Goal: Task Accomplishment & Management: Manage account settings

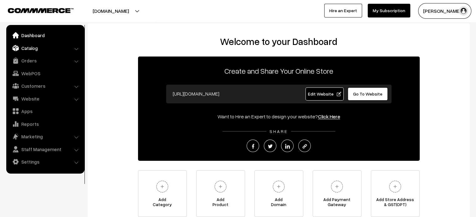
click at [33, 48] on link "Catalog" at bounding box center [45, 48] width 74 height 11
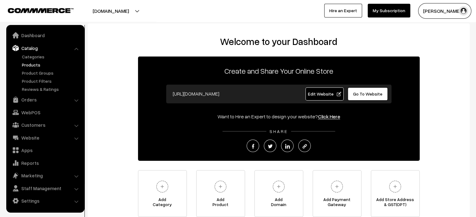
click at [34, 63] on link "Products" at bounding box center [51, 65] width 62 height 7
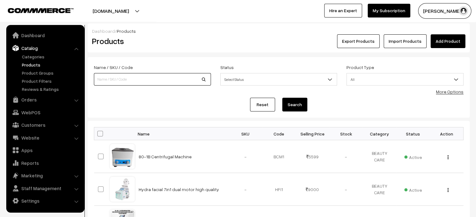
click at [183, 80] on input at bounding box center [152, 79] width 117 height 13
paste input "Silicon Head Model High-Quality Model Head"
type input "Silicon Head Model High-Quality Model Head"
click at [294, 105] on button "Search" at bounding box center [294, 105] width 25 height 14
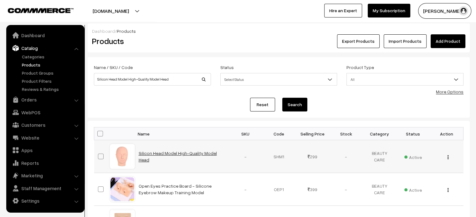
click at [200, 156] on link "Silicon Head Model High-Quality Model Head" at bounding box center [178, 157] width 78 height 12
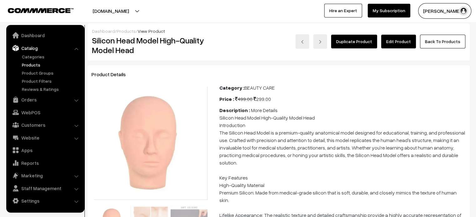
click at [389, 43] on link "Edit Product" at bounding box center [398, 42] width 35 height 14
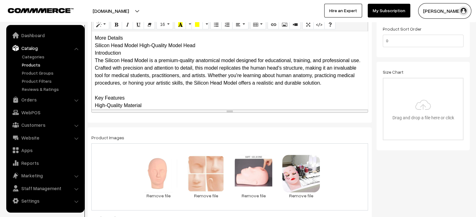
scroll to position [225, 0]
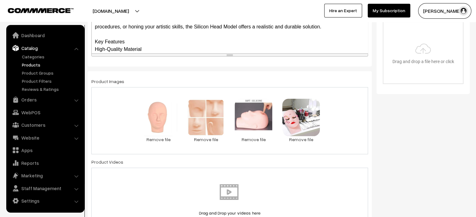
drag, startPoint x: 313, startPoint y: 111, endPoint x: 359, endPoint y: 55, distance: 72.6
click at [359, 55] on div "Normal Quote Code Header 1 Header 2 Header 3 Header 4 Header 5 Header 6 16 8 9 …" at bounding box center [229, 9] width 276 height 95
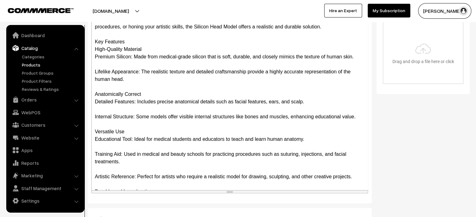
drag, startPoint x: 359, startPoint y: 55, endPoint x: 384, endPoint y: 232, distance: 178.8
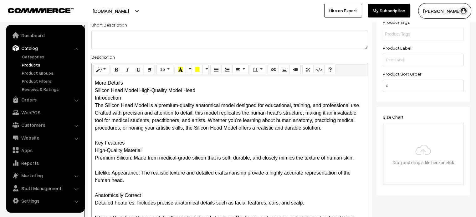
scroll to position [123, 0]
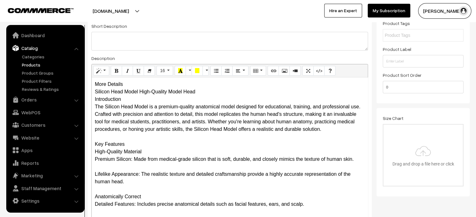
click at [111, 84] on div "More Details Silicon Head Model High-Quality Model Head Introduction The Silico…" at bounding box center [230, 206] width 276 height 256
click at [129, 86] on div "More Details Silicon Head Model High-Quality Model Head Introduction The Silico…" at bounding box center [230, 206] width 276 height 256
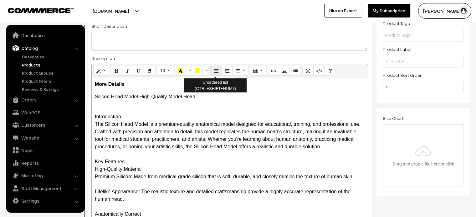
click at [216, 71] on icon "Unordered list (CTRL+SHIFT+NUM7)" at bounding box center [216, 70] width 4 height 5
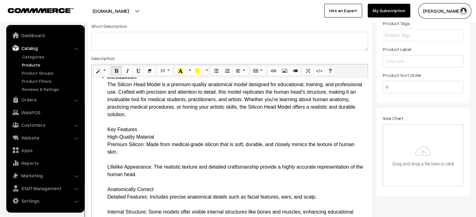
scroll to position [33, 0]
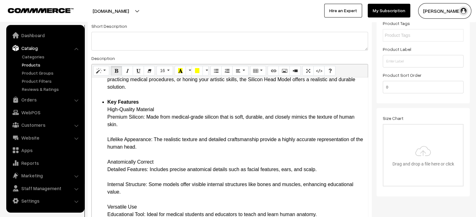
scroll to position [60, 0]
drag, startPoint x: 106, startPoint y: 115, endPoint x: 146, endPoint y: 116, distance: 40.0
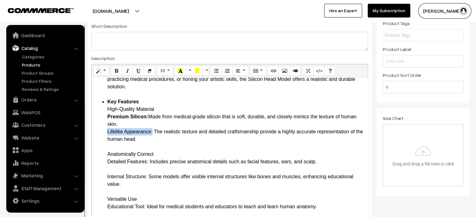
drag, startPoint x: 106, startPoint y: 131, endPoint x: 152, endPoint y: 133, distance: 46.0
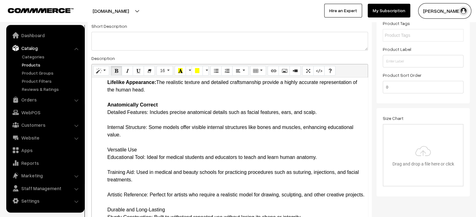
scroll to position [110, 0]
drag, startPoint x: 107, startPoint y: 113, endPoint x: 149, endPoint y: 114, distance: 41.9
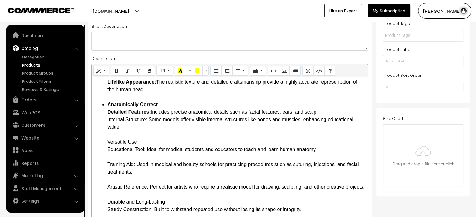
drag, startPoint x: 107, startPoint y: 120, endPoint x: 146, endPoint y: 121, distance: 39.4
drag, startPoint x: 107, startPoint y: 141, endPoint x: 138, endPoint y: 143, distance: 30.7
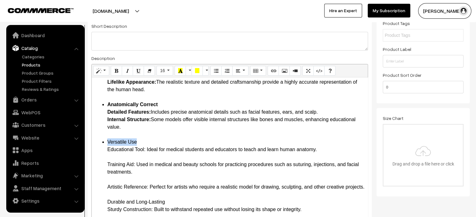
drag, startPoint x: 108, startPoint y: 148, endPoint x: 146, endPoint y: 149, distance: 38.5
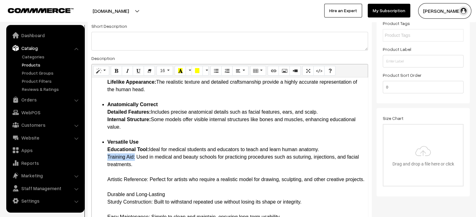
drag, startPoint x: 108, startPoint y: 156, endPoint x: 135, endPoint y: 158, distance: 27.6
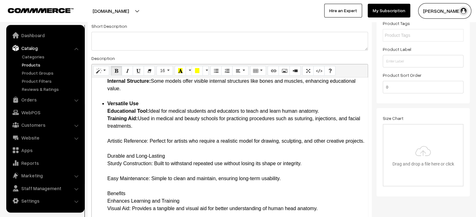
scroll to position [151, 0]
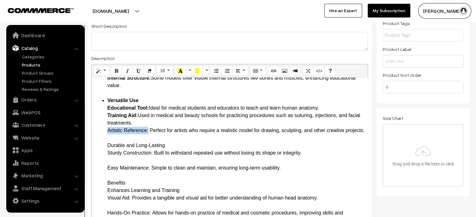
drag, startPoint x: 105, startPoint y: 129, endPoint x: 148, endPoint y: 134, distance: 43.1
click at [148, 134] on ul "Introduction The Silicon Head Model is a premium-quality anatomical model desig…" at bounding box center [230, 213] width 270 height 518
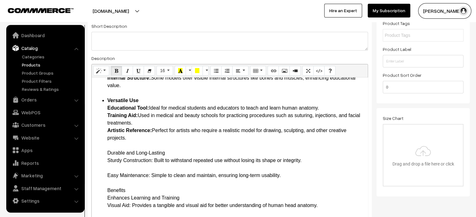
click at [102, 154] on ul "Introduction The Silicon Head Model is a premium-quality anatomical model desig…" at bounding box center [230, 216] width 270 height 525
drag, startPoint x: 109, startPoint y: 152, endPoint x: 181, endPoint y: 154, distance: 72.3
drag, startPoint x: 108, startPoint y: 161, endPoint x: 151, endPoint y: 162, distance: 43.5
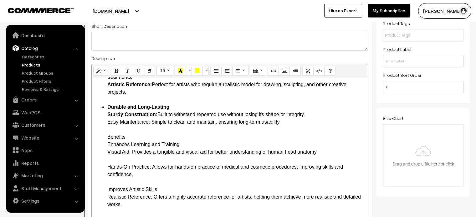
scroll to position [198, 0]
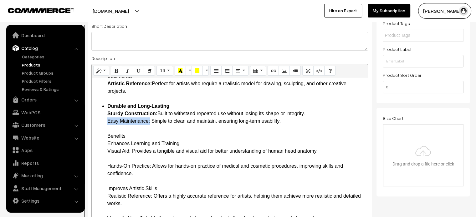
drag, startPoint x: 109, startPoint y: 121, endPoint x: 149, endPoint y: 125, distance: 41.2
click at [104, 138] on ul "Introduction The Silicon Head Model is a premium-quality anatomical model desig…" at bounding box center [230, 166] width 270 height 518
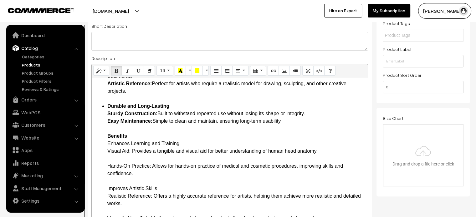
click at [104, 138] on ul "Introduction The Silicon Head Model is a premium-quality anatomical model desig…" at bounding box center [230, 166] width 270 height 518
drag, startPoint x: 107, startPoint y: 152, endPoint x: 131, endPoint y: 150, distance: 24.5
click at [131, 150] on ul "Introduction The Silicon Head Model is a premium-quality anatomical model desig…" at bounding box center [230, 166] width 270 height 518
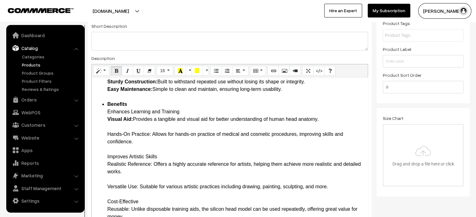
scroll to position [231, 0]
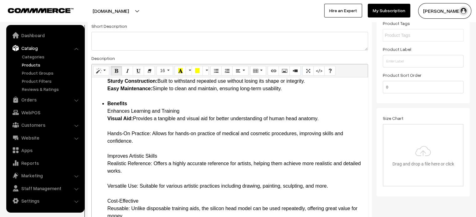
click at [106, 128] on ul "Introduction The Silicon Head Model is a premium-quality anatomical model desig…" at bounding box center [230, 134] width 270 height 518
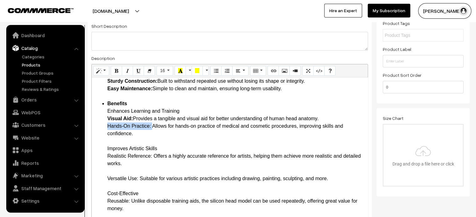
drag, startPoint x: 106, startPoint y: 125, endPoint x: 152, endPoint y: 124, distance: 46.0
click at [152, 124] on ul "Introduction The Silicon Head Model is a premium-quality anatomical model desig…" at bounding box center [230, 130] width 270 height 510
click at [104, 150] on ul "Introduction The Silicon Head Model is a premium-quality anatomical model desig…" at bounding box center [230, 130] width 270 height 510
drag, startPoint x: 106, startPoint y: 148, endPoint x: 159, endPoint y: 150, distance: 52.3
click at [159, 150] on ul "Introduction The Silicon Head Model is a premium-quality anatomical model desig…" at bounding box center [230, 130] width 270 height 510
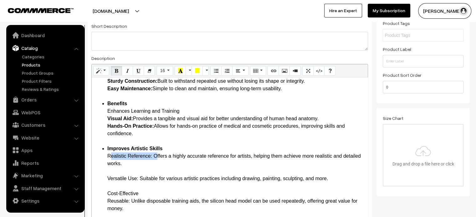
drag, startPoint x: 107, startPoint y: 156, endPoint x: 154, endPoint y: 157, distance: 46.9
click at [154, 157] on ul "Introduction The Silicon Head Model is a premium-quality anatomical model desig…" at bounding box center [230, 130] width 270 height 510
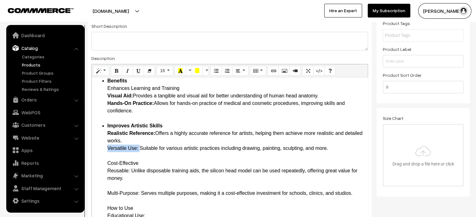
drag, startPoint x: 107, startPoint y: 150, endPoint x: 140, endPoint y: 149, distance: 33.2
click at [140, 149] on ul "Introduction The Silicon Head Model is a premium-quality anatomical model desig…" at bounding box center [230, 103] width 270 height 503
click at [104, 165] on ul "Introduction The Silicon Head Model is a premium-quality anatomical model desig…" at bounding box center [230, 103] width 270 height 503
drag, startPoint x: 109, startPoint y: 164, endPoint x: 134, endPoint y: 164, distance: 25.6
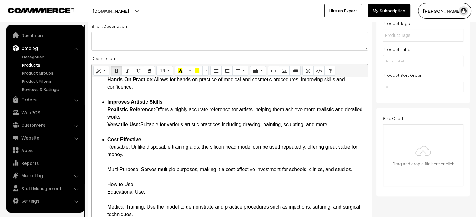
click at [105, 146] on ul "Introduction The Silicon Head Model is a premium-quality anatomical model desig…" at bounding box center [230, 79] width 270 height 503
drag, startPoint x: 105, startPoint y: 146, endPoint x: 131, endPoint y: 147, distance: 26.3
click at [131, 147] on ul "Introduction The Silicon Head Model is a premium-quality anatomical model desig…" at bounding box center [230, 79] width 270 height 503
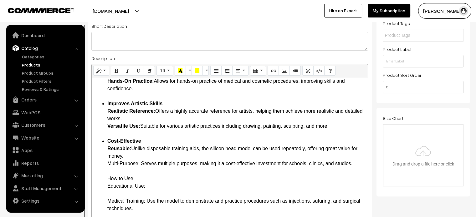
scroll to position [276, 0]
drag, startPoint x: 108, startPoint y: 164, endPoint x: 140, endPoint y: 164, distance: 32.2
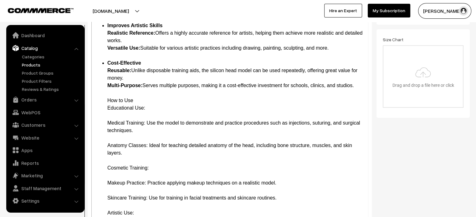
scroll to position [202, 0]
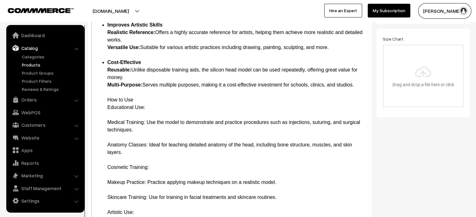
click at [107, 99] on li "Cost-Effective Reusable: Unlike disposable training aids, the silicon head mode…" at bounding box center [235, 153] width 257 height 188
click at [112, 101] on li "How to Use Educational Use: Medical Training: Use the model to demonstrate and …" at bounding box center [235, 171] width 257 height 150
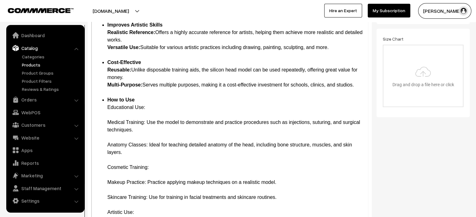
click at [117, 108] on li "How to Use Educational Use: Medical Training: Use the model to demonstrate and …" at bounding box center [235, 171] width 257 height 150
drag, startPoint x: 105, startPoint y: 122, endPoint x: 145, endPoint y: 123, distance: 40.4
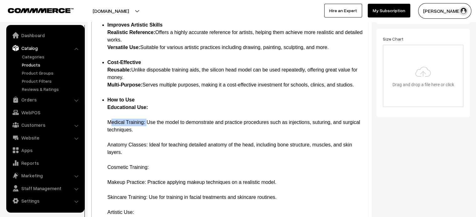
click at [115, 139] on li "How to Use Educational Use: Medical Training: Use the model to demonstrate and …" at bounding box center [235, 171] width 257 height 150
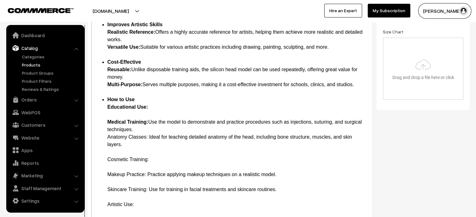
scroll to position [268, 0]
drag, startPoint x: 108, startPoint y: 136, endPoint x: 148, endPoint y: 136, distance: 40.3
click at [148, 136] on li "How to Use Educational Use: Medical Training: Use the model to demonstrate and …" at bounding box center [235, 167] width 257 height 143
click at [108, 166] on li "How to Use Educational Use: Medical Training: Use the model to demonstrate and …" at bounding box center [235, 167] width 257 height 143
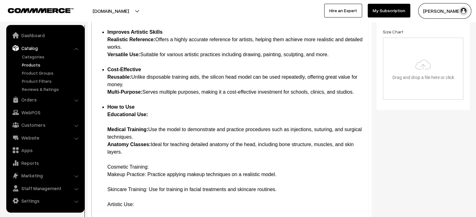
scroll to position [217, 0]
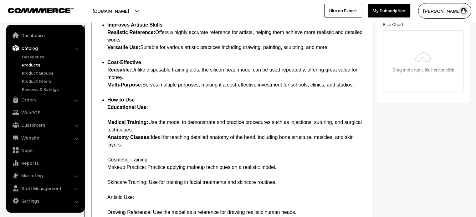
click at [111, 114] on li "How to Use Educational Use: Medical Training: Use the model to demonstrate and …" at bounding box center [235, 163] width 257 height 135
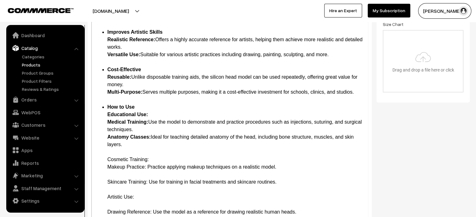
scroll to position [224, 0]
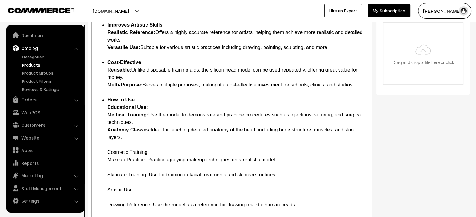
drag, startPoint x: 105, startPoint y: 152, endPoint x: 163, endPoint y: 153, distance: 58.2
drag, startPoint x: 108, startPoint y: 160, endPoint x: 146, endPoint y: 161, distance: 38.2
click at [146, 161] on li "How to Use Educational Use: Medical Training: Use the model to demonstrate and …" at bounding box center [235, 161] width 257 height 128
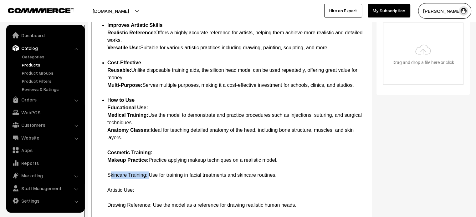
drag, startPoint x: 108, startPoint y: 176, endPoint x: 148, endPoint y: 176, distance: 40.0
click at [148, 176] on li "How to Use Educational Use: Medical Training: Use the model to demonstrate and …" at bounding box center [235, 161] width 257 height 128
click at [108, 171] on li "How to Use Educational Use: Medical Training: Use the model to demonstrate and …" at bounding box center [235, 161] width 257 height 128
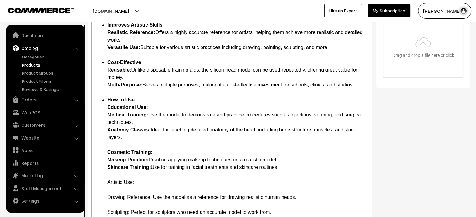
scroll to position [246, 0]
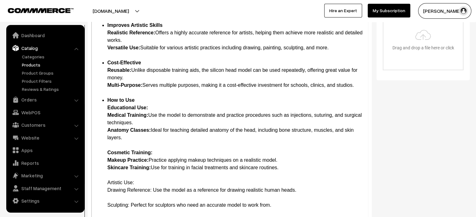
scroll to position [238, 0]
drag, startPoint x: 107, startPoint y: 181, endPoint x: 136, endPoint y: 183, distance: 29.1
click at [136, 183] on li "How to Use Educational Use: Medical Training: Use the model to demonstrate and …" at bounding box center [235, 153] width 257 height 113
drag, startPoint x: 106, startPoint y: 191, endPoint x: 151, endPoint y: 191, distance: 44.4
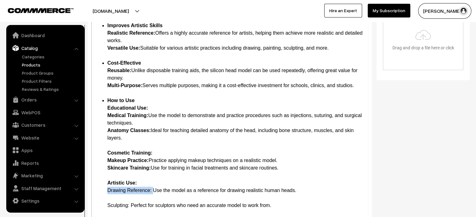
click at [114, 197] on li "How to Use Educational Use: Medical Training: Use the model to demonstrate and …" at bounding box center [235, 153] width 257 height 113
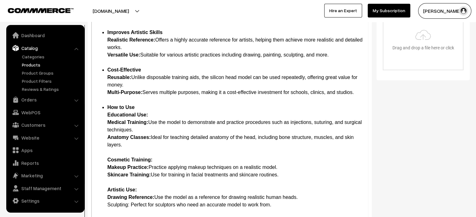
scroll to position [246, 0]
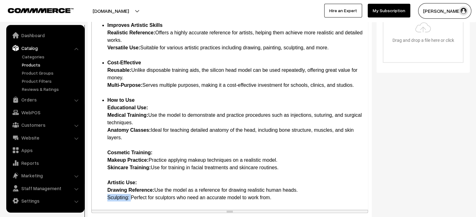
drag, startPoint x: 108, startPoint y: 197, endPoint x: 130, endPoint y: 202, distance: 23.5
click at [130, 202] on div "More Details Silicon Head Model High-Quality Model Head Introduction The Silico…" at bounding box center [230, 82] width 276 height 256
click at [170, 188] on li "How to Use Educational Use: Medical Training: Use the model to demonstrate and …" at bounding box center [235, 149] width 257 height 105
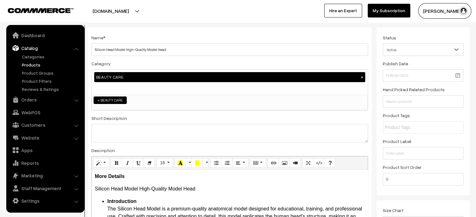
scroll to position [30, 0]
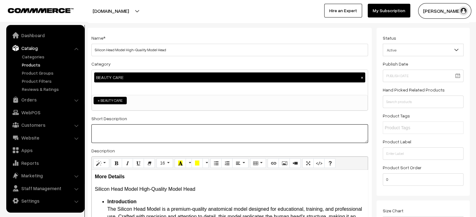
click at [129, 130] on textarea at bounding box center [229, 133] width 276 height 19
paste textarea "The Silicon Head Model High-Quality Model Head is an essential tool for anyone …"
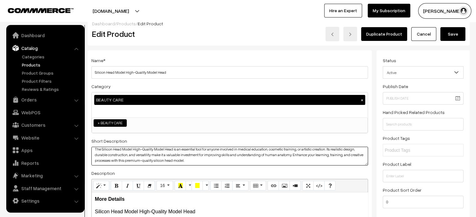
scroll to position [0, 0]
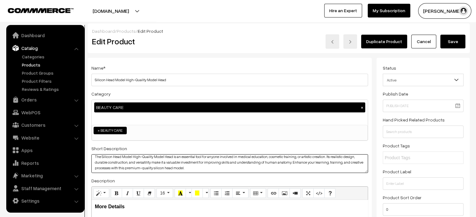
type textarea "The Silicon Head Model High-Quality Model Head is an essential tool for anyone …"
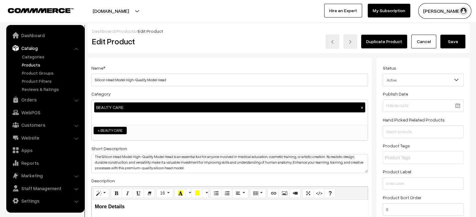
click at [454, 41] on button "Save" at bounding box center [452, 42] width 25 height 14
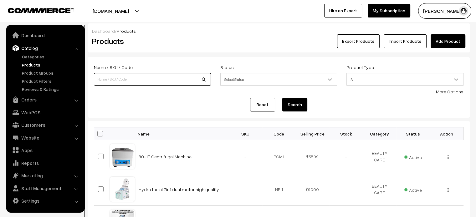
click at [140, 83] on input at bounding box center [152, 79] width 117 height 13
paste input "Airbrush Spray Gun"
type input "Airbrush Spray Gun"
click at [293, 107] on button "Search" at bounding box center [294, 105] width 25 height 14
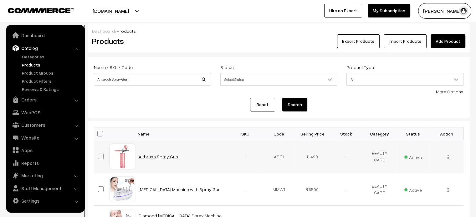
click at [164, 156] on link "Airbrush Spray Gun" at bounding box center [158, 156] width 39 height 5
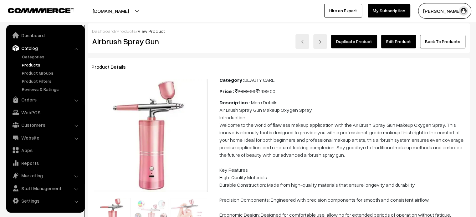
click at [399, 40] on link "Edit Product" at bounding box center [398, 42] width 35 height 14
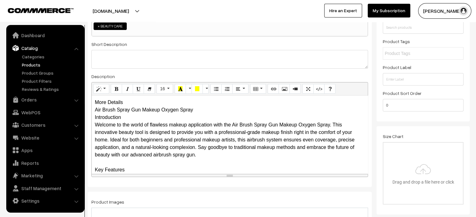
scroll to position [105, 0]
click at [133, 103] on div "More Details Air Brush Spray Gun Makeup Oxygen Spray Introduction Welcome to th…" at bounding box center [230, 134] width 276 height 78
click at [136, 103] on div "More Details Air Brush Spray Gun Makeup Oxygen Spray Introduction Welcome to th…" at bounding box center [230, 134] width 276 height 78
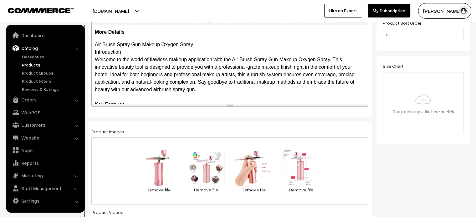
scroll to position [187, 0]
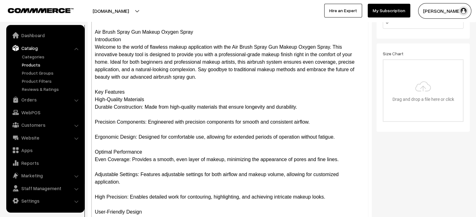
drag, startPoint x: 362, startPoint y: 91, endPoint x: 363, endPoint y: 232, distance: 140.7
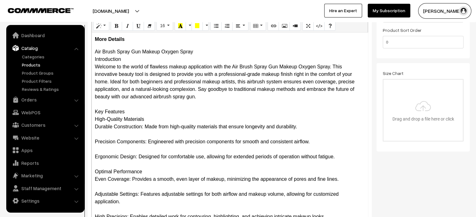
scroll to position [166, 0]
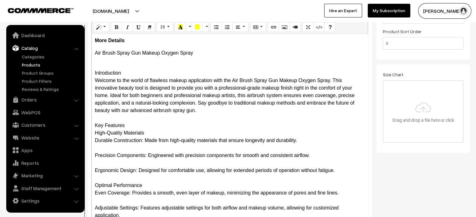
click at [92, 69] on div "More Details Air Brush Spray Gun Makeup Oxygen Spray Introduction Welcome to th…" at bounding box center [230, 143] width 276 height 218
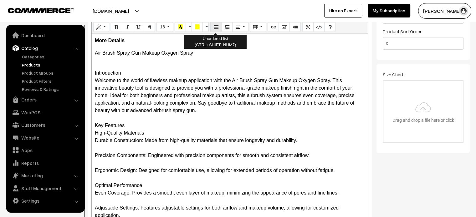
click at [214, 27] on icon "Unordered list (CTRL+SHIFT+NUM7)" at bounding box center [216, 26] width 4 height 5
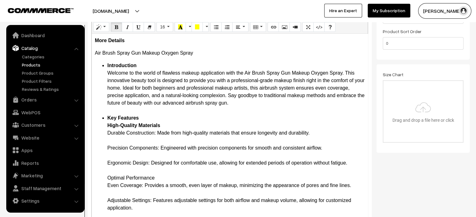
drag, startPoint x: 105, startPoint y: 133, endPoint x: 155, endPoint y: 132, distance: 49.4
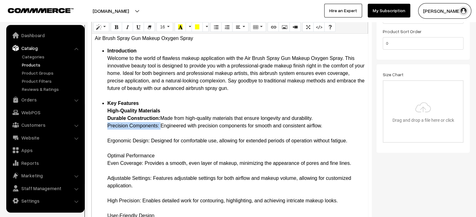
drag, startPoint x: 108, startPoint y: 124, endPoint x: 160, endPoint y: 128, distance: 52.1
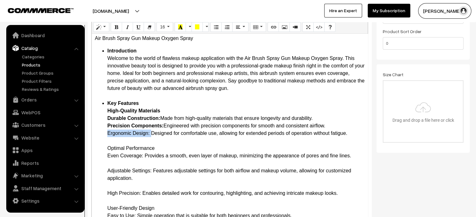
drag, startPoint x: 106, startPoint y: 132, endPoint x: 150, endPoint y: 136, distance: 44.9
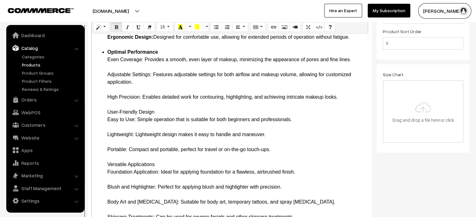
scroll to position [111, 0]
drag, startPoint x: 107, startPoint y: 59, endPoint x: 143, endPoint y: 61, distance: 35.4
drag, startPoint x: 107, startPoint y: 74, endPoint x: 151, endPoint y: 76, distance: 44.7
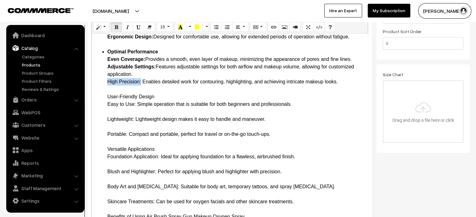
drag, startPoint x: 107, startPoint y: 81, endPoint x: 141, endPoint y: 81, distance: 34.4
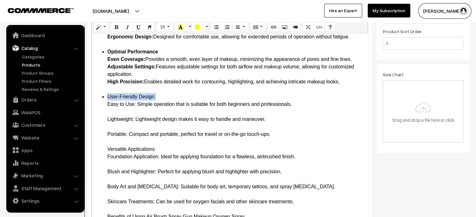
drag, startPoint x: 105, startPoint y: 104, endPoint x: 137, endPoint y: 107, distance: 32.0
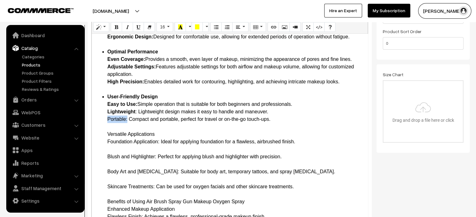
drag, startPoint x: 107, startPoint y: 119, endPoint x: 128, endPoint y: 121, distance: 21.0
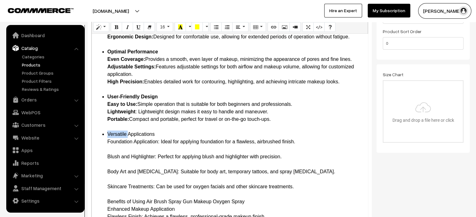
drag, startPoint x: 108, startPoint y: 141, endPoint x: 159, endPoint y: 143, distance: 51.3
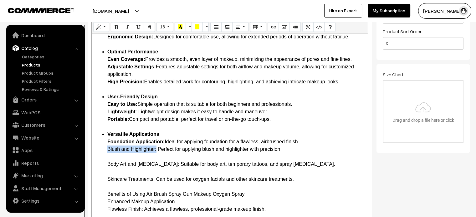
drag, startPoint x: 104, startPoint y: 151, endPoint x: 156, endPoint y: 150, distance: 52.2
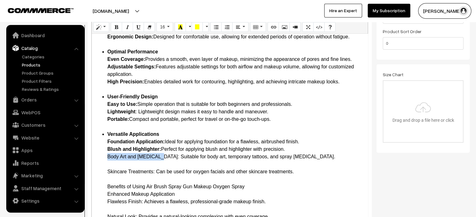
drag, startPoint x: 108, startPoint y: 156, endPoint x: 157, endPoint y: 156, distance: 49.1
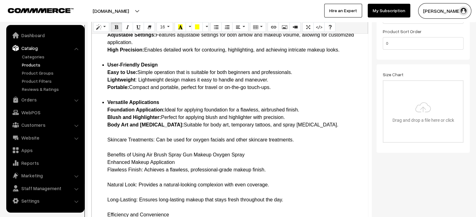
scroll to position [174, 0]
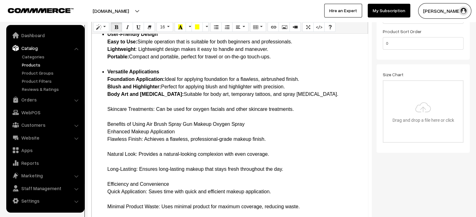
drag, startPoint x: 107, startPoint y: 109, endPoint x: 152, endPoint y: 111, distance: 45.1
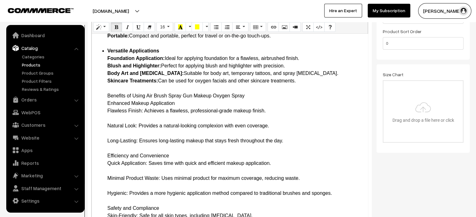
scroll to position [198, 0]
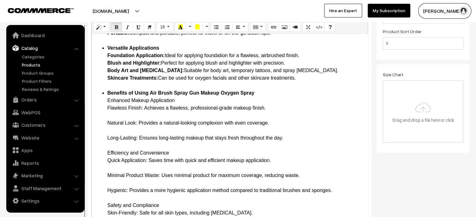
drag, startPoint x: 107, startPoint y: 109, endPoint x: 144, endPoint y: 110, distance: 37.2
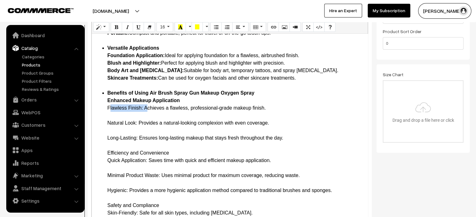
drag, startPoint x: 105, startPoint y: 123, endPoint x: 138, endPoint y: 125, distance: 33.3
drag, startPoint x: 108, startPoint y: 136, endPoint x: 138, endPoint y: 139, distance: 30.2
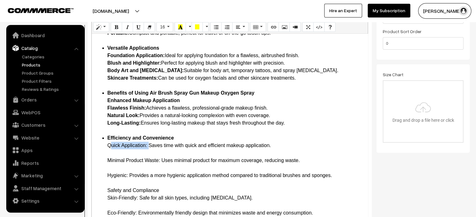
drag, startPoint x: 106, startPoint y: 146, endPoint x: 146, endPoint y: 148, distance: 40.4
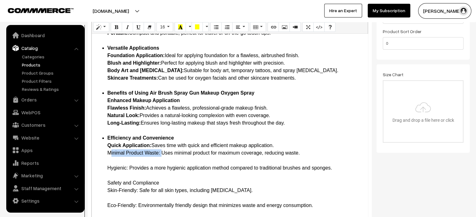
drag, startPoint x: 109, startPoint y: 150, endPoint x: 159, endPoint y: 154, distance: 50.8
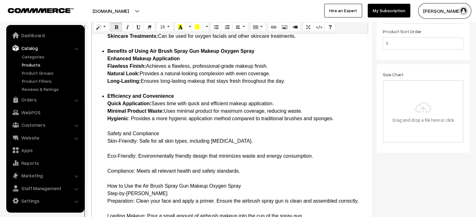
scroll to position [253, 0]
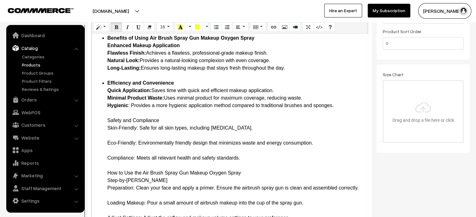
click at [105, 122] on ul "Introduction Welcome to the world of flawless makeup application with the Air B…" at bounding box center [230, 162] width 270 height 706
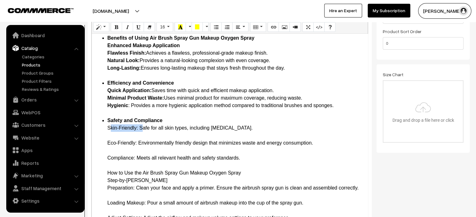
drag, startPoint x: 108, startPoint y: 127, endPoint x: 139, endPoint y: 129, distance: 31.0
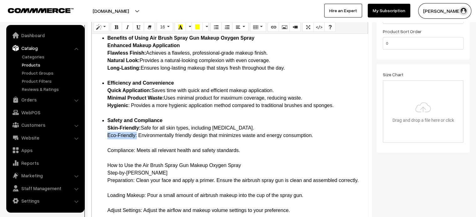
drag, startPoint x: 105, startPoint y: 136, endPoint x: 137, endPoint y: 135, distance: 31.9
click at [137, 135] on ul "Introduction Welcome to the world of flawless makeup application with the Air B…" at bounding box center [230, 158] width 270 height 698
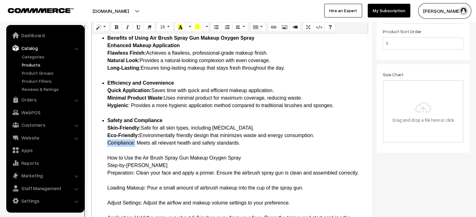
drag, startPoint x: 106, startPoint y: 141, endPoint x: 135, endPoint y: 146, distance: 29.2
click at [135, 146] on ul "Introduction Welcome to the world of flawless makeup application with the Air B…" at bounding box center [230, 154] width 270 height 691
click at [106, 157] on ul "Introduction Welcome to the world of flawless makeup application with the Air B…" at bounding box center [230, 154] width 270 height 691
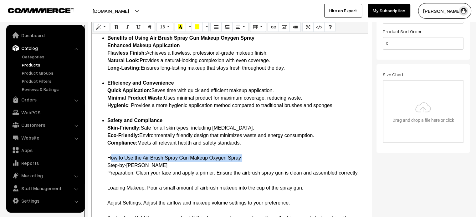
click at [106, 157] on ul "Introduction Welcome to the world of flawless makeup application with the Air B…" at bounding box center [230, 154] width 270 height 691
click at [105, 156] on ul "Introduction Welcome to the world of flawless makeup application with the Air B…" at bounding box center [230, 154] width 270 height 691
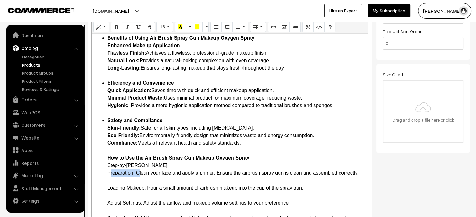
drag, startPoint x: 106, startPoint y: 172, endPoint x: 137, endPoint y: 175, distance: 30.8
click at [137, 175] on ul "Introduction Welcome to the world of flawless makeup application with the Air B…" at bounding box center [230, 154] width 270 height 691
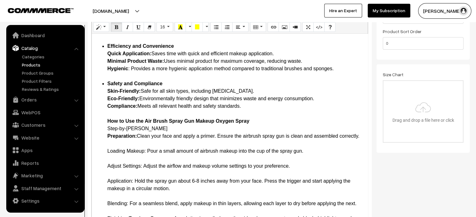
scroll to position [290, 0]
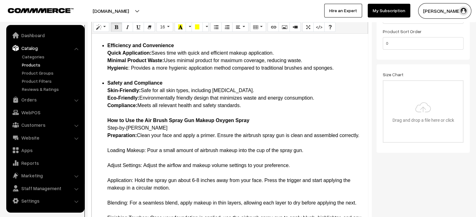
click at [107, 120] on b "How to Use the Air Brush Spray Gun Makeup Oxygen Spray" at bounding box center [178, 120] width 142 height 5
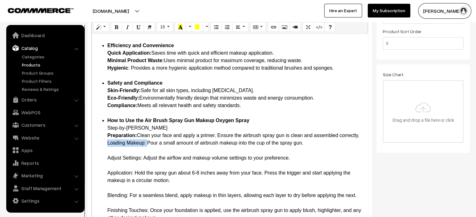
drag, startPoint x: 107, startPoint y: 151, endPoint x: 147, endPoint y: 152, distance: 39.4
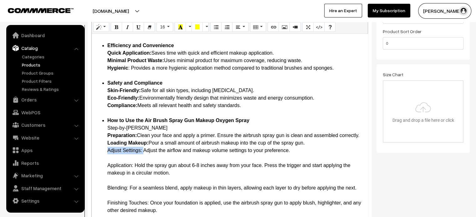
drag, startPoint x: 106, startPoint y: 157, endPoint x: 143, endPoint y: 160, distance: 36.3
click at [143, 160] on ul "Introduction Welcome to the world of flawless makeup application with the Air B…" at bounding box center [230, 110] width 270 height 676
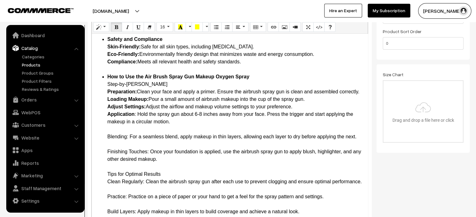
scroll to position [344, 0]
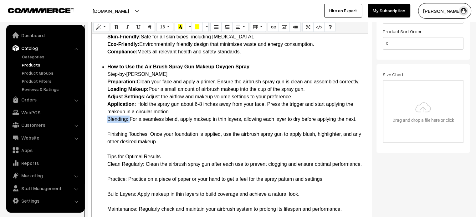
drag, startPoint x: 104, startPoint y: 127, endPoint x: 129, endPoint y: 129, distance: 24.8
click at [129, 129] on ul "Introduction Welcome to the world of flawless makeup application with the Air B…" at bounding box center [230, 48] width 270 height 661
click at [117, 140] on li "How to Use the Air Brush Spray Gun Makeup Oxygen Spray Step-by-Step Guide Prepa…" at bounding box center [235, 220] width 257 height 315
drag, startPoint x: 107, startPoint y: 142, endPoint x: 149, endPoint y: 144, distance: 41.7
click at [149, 144] on li "How to Use the Air Brush Spray Gun Makeup Oxygen Spray Step-by-Step Guide Prepa…" at bounding box center [235, 220] width 257 height 315
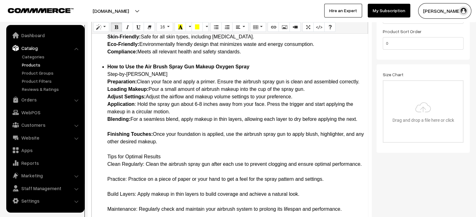
click at [111, 132] on li "How to Use the Air Brush Spray Gun Makeup Oxygen Spray Step-by-Step Guide Prepa…" at bounding box center [235, 220] width 257 height 315
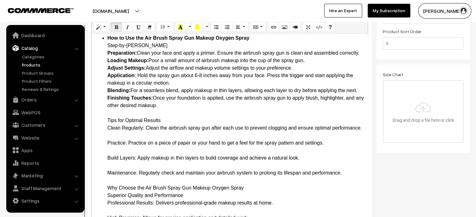
scroll to position [374, 0]
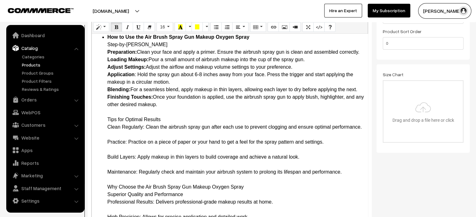
click at [115, 127] on li "How to Use the Air Brush Spray Gun Makeup Oxygen Spray Step-by-Step Guide Prepa…" at bounding box center [235, 187] width 257 height 308
click at [100, 125] on ul "Introduction Welcome to the world of flawless makeup application with the Air B…" at bounding box center [230, 14] width 270 height 653
drag, startPoint x: 107, startPoint y: 133, endPoint x: 144, endPoint y: 136, distance: 37.1
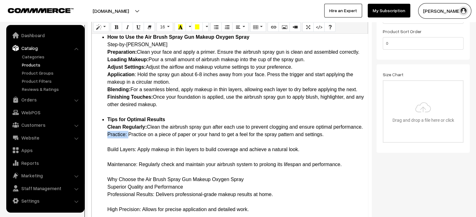
drag, startPoint x: 105, startPoint y: 149, endPoint x: 128, endPoint y: 151, distance: 22.3
click at [128, 151] on ul "Introduction Welcome to the world of flawless makeup application with the Air B…" at bounding box center [230, 11] width 270 height 646
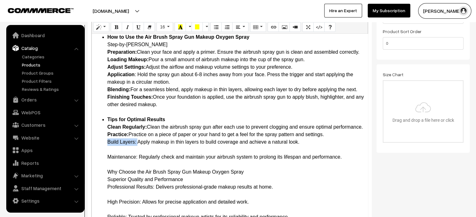
drag, startPoint x: 107, startPoint y: 157, endPoint x: 138, endPoint y: 157, distance: 30.3
click at [138, 157] on li "Tips for Optimal Results Clean Regularly: Clean the airbrush spray gun after ea…" at bounding box center [235, 221] width 257 height 210
click at [111, 167] on li "Tips for Optimal Results Clean Regularly: Clean the airbrush spray gun after ea…" at bounding box center [235, 221] width 257 height 210
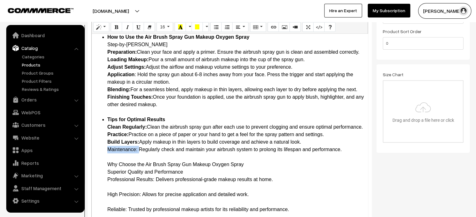
drag, startPoint x: 108, startPoint y: 165, endPoint x: 138, endPoint y: 167, distance: 30.4
click at [138, 167] on li "Tips for Optimal Results Clean Regularly: Clean the airbrush spray gun after ea…" at bounding box center [235, 217] width 257 height 203
click at [124, 170] on li "Tips for Optimal Results Clean Regularly: Clean the airbrush spray gun after ea…" at bounding box center [235, 217] width 257 height 203
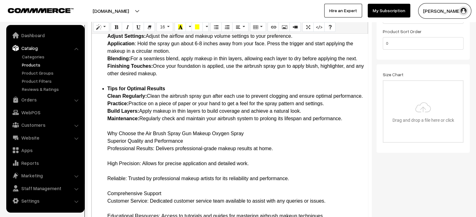
scroll to position [407, 0]
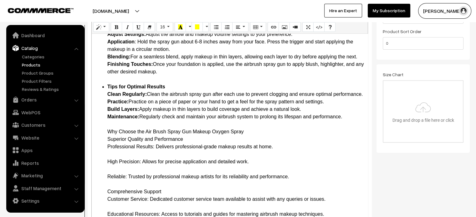
click at [108, 147] on li "Why Choose the Air Brush Spray Gun Makeup Oxygen Spray Superior Quality and Per…" at bounding box center [235, 207] width 257 height 158
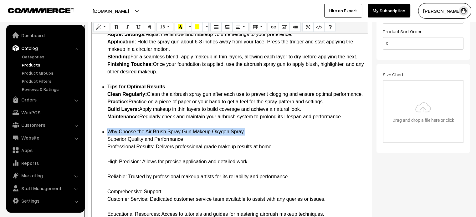
click at [108, 147] on li "Why Choose the Air Brush Spray Gun Makeup Oxygen Spray Superior Quality and Per…" at bounding box center [235, 207] width 257 height 158
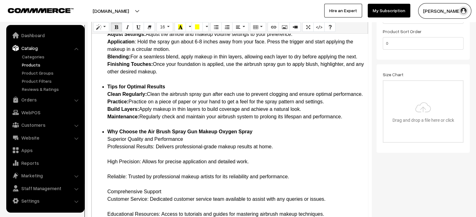
click at [109, 154] on li "Why Choose the Air Brush Spray Gun Makeup Oxygen Spray Superior Quality and Per…" at bounding box center [235, 207] width 257 height 158
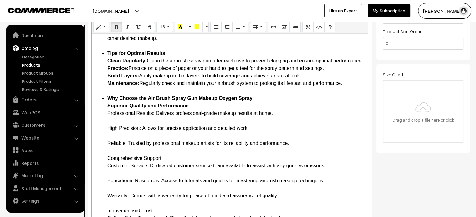
scroll to position [457, 0]
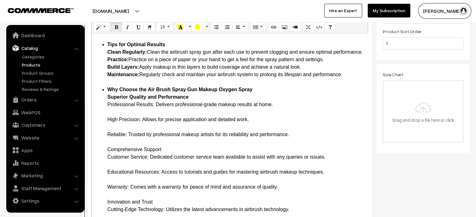
click at [108, 111] on li "Why Choose the Air Brush Spray Gun Makeup Oxygen Spray Superior Quality and Per…" at bounding box center [235, 165] width 257 height 158
drag, startPoint x: 108, startPoint y: 111, endPoint x: 155, endPoint y: 112, distance: 47.6
click at [155, 112] on li "Why Choose the Air Brush Spray Gun Makeup Oxygen Spray Superior Quality and Per…" at bounding box center [235, 165] width 257 height 158
click at [108, 126] on li "Why Choose the Air Brush Spray Gun Makeup Oxygen Spray Superior Quality and Per…" at bounding box center [235, 165] width 257 height 158
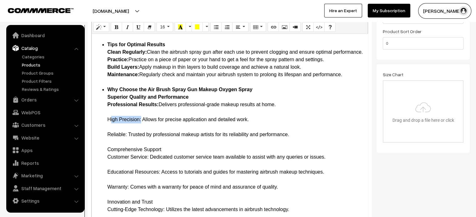
drag, startPoint x: 108, startPoint y: 126, endPoint x: 138, endPoint y: 129, distance: 29.5
click at [138, 129] on li "Why Choose the Air Brush Spray Gun Makeup Oxygen Spray Superior Quality and Per…" at bounding box center [235, 165] width 257 height 158
drag, startPoint x: 106, startPoint y: 142, endPoint x: 111, endPoint y: 142, distance: 5.0
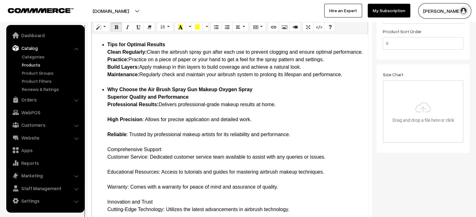
click at [111, 119] on li "Why Choose the Air Brush Spray Gun Makeup Oxygen Spray Superior Quality and Per…" at bounding box center [235, 165] width 257 height 158
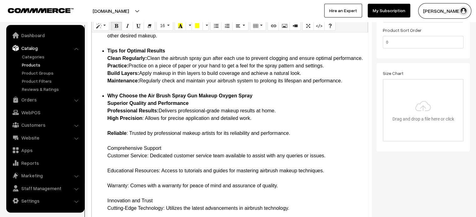
click at [110, 124] on li "Why Choose the Air Brush Spray Gun Makeup Oxygen Spray Superior Quality and Per…" at bounding box center [235, 167] width 257 height 150
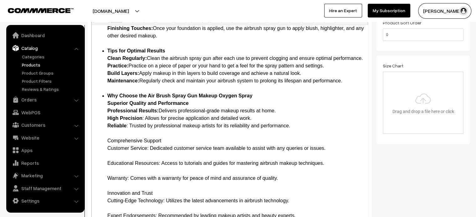
click at [108, 142] on li "Why Choose the Air Brush Spray Gun Makeup Oxygen Spray Superior Quality and Per…" at bounding box center [235, 163] width 257 height 143
click at [108, 141] on li "Comprehensive Support Customer Service: Dedicated customer service team availab…" at bounding box center [235, 186] width 257 height 98
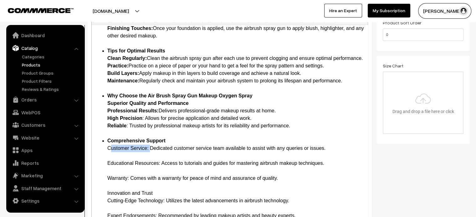
drag, startPoint x: 107, startPoint y: 149, endPoint x: 149, endPoint y: 150, distance: 41.9
click at [115, 156] on li "Comprehensive Support Customer Service: Dedicated customer service team availab…" at bounding box center [235, 186] width 257 height 98
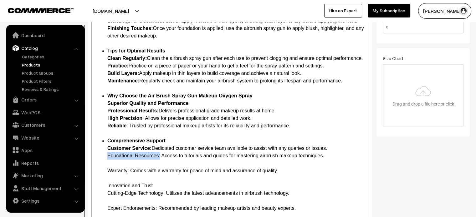
drag, startPoint x: 107, startPoint y: 154, endPoint x: 160, endPoint y: 157, distance: 52.6
click at [160, 157] on li "Comprehensive Support Customer Service: Dedicated customer service team availab…" at bounding box center [235, 182] width 257 height 90
click at [108, 165] on li "Comprehensive Support Customer Service: Dedicated customer service team availab…" at bounding box center [235, 182] width 257 height 90
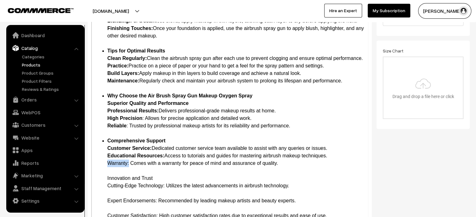
drag, startPoint x: 107, startPoint y: 163, endPoint x: 129, endPoint y: 165, distance: 21.6
click at [129, 165] on li "Comprehensive Support Customer Service: Dedicated customer service team availab…" at bounding box center [235, 178] width 257 height 83
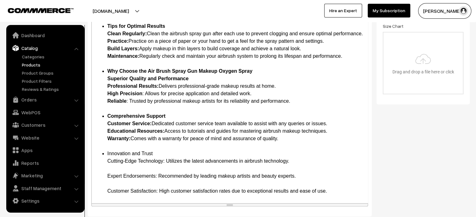
scroll to position [215, 0]
click at [112, 152] on li "Innovation and Trust Cutting-Edge Technology: Utilizes the latest advancements …" at bounding box center [235, 172] width 257 height 45
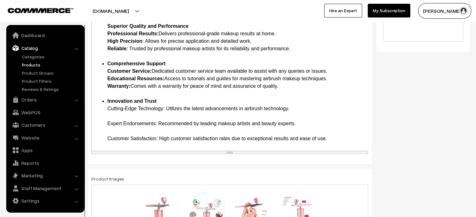
scroll to position [268, 0]
click at [109, 108] on li "Innovation and Trust Cutting-Edge Technology: Utilizes the latest advancements …" at bounding box center [235, 119] width 257 height 45
drag, startPoint x: 106, startPoint y: 108, endPoint x: 165, endPoint y: 111, distance: 58.9
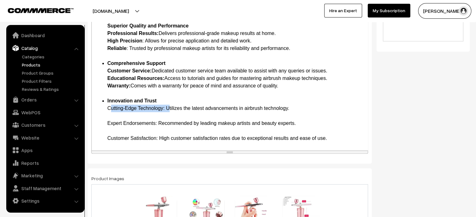
click at [110, 117] on li "Innovation and Trust Cutting-Edge Technology: Utilizes the latest advancements …" at bounding box center [235, 119] width 257 height 45
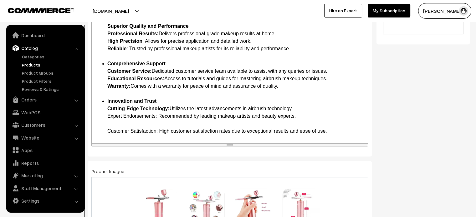
scroll to position [426, 0]
drag, startPoint x: 108, startPoint y: 115, endPoint x: 158, endPoint y: 118, distance: 50.4
click at [158, 118] on li "Innovation and Trust Cutting-Edge Technology: Utilizes the latest advancements …" at bounding box center [235, 117] width 257 height 38
click at [118, 122] on li "Innovation and Trust Cutting-Edge Technology: Utilizes the latest advancements …" at bounding box center [235, 117] width 257 height 38
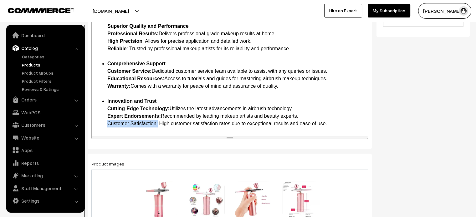
drag, startPoint x: 106, startPoint y: 124, endPoint x: 158, endPoint y: 125, distance: 51.3
click at [212, 110] on li "Innovation and Trust Cutting-Edge Technology: Utilizes the latest advancements …" at bounding box center [235, 113] width 257 height 30
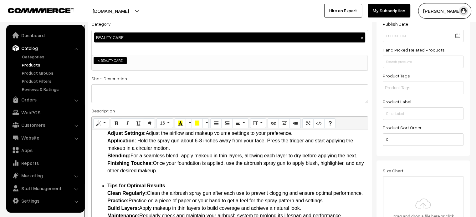
scroll to position [0, 0]
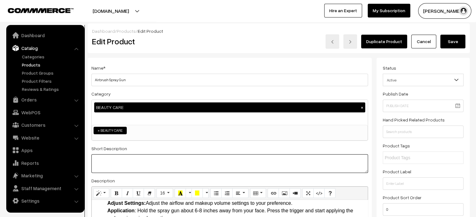
click at [163, 161] on textarea at bounding box center [229, 164] width 276 height 19
paste textarea ""The Air Brush Spray Gun Makeup Oxygen Spray is the ultimate tool for achieving…"
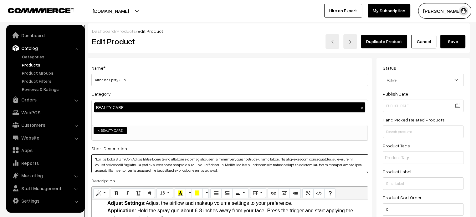
drag, startPoint x: 163, startPoint y: 161, endPoint x: 97, endPoint y: 157, distance: 66.1
click at [97, 157] on textarea at bounding box center [229, 164] width 276 height 19
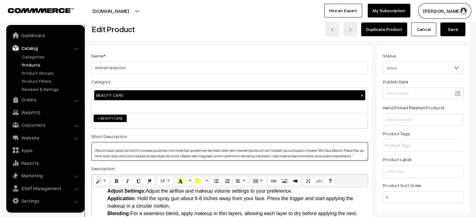
scroll to position [13, 0]
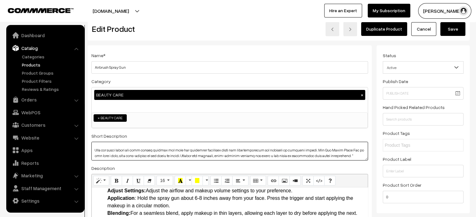
click at [344, 155] on textarea at bounding box center [229, 151] width 276 height 19
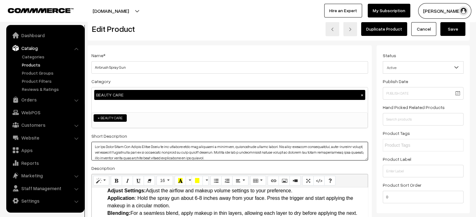
scroll to position [0, 0]
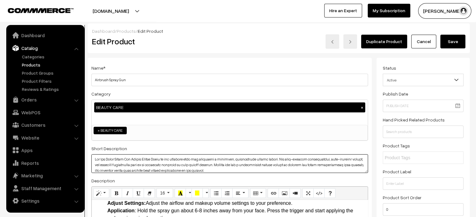
type textarea "The Air Brush Spray Gun Makeup Oxygen Spray is the ultimate tool for achieving …"
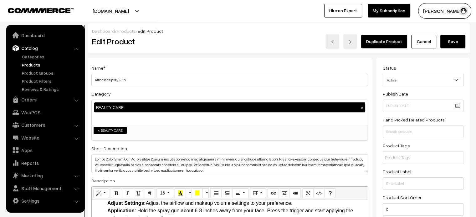
click at [456, 38] on button "Save" at bounding box center [452, 42] width 25 height 14
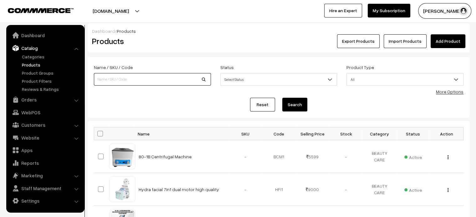
click at [125, 80] on input at bounding box center [152, 79] width 117 height 13
paste input "Silicon Head Model High-Quality Model Head"
type input "Silicon Head Model High-Quality Model Head"
click at [300, 104] on button "Search" at bounding box center [294, 105] width 25 height 14
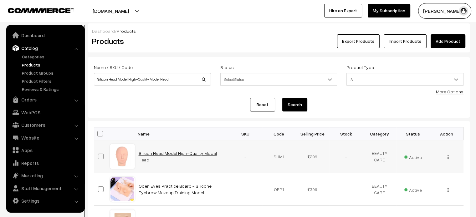
click at [175, 157] on link "Silicon Head Model High-Quality Model Head" at bounding box center [178, 157] width 78 height 12
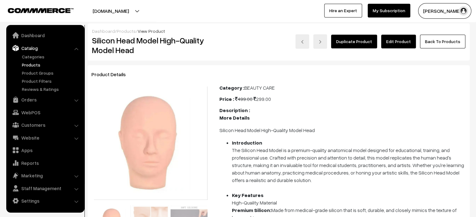
click at [122, 31] on link "Products" at bounding box center [126, 30] width 19 height 5
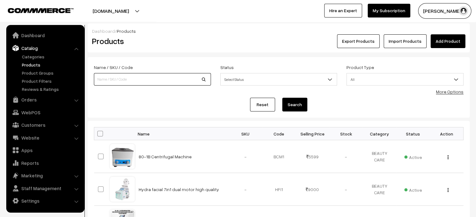
click at [149, 84] on input at bounding box center [152, 79] width 117 height 13
paste input "Diamond [MEDICAL_DATA] Spray Machine 3-in-1 [MEDICAL_DATA] System with Spray Gu…"
type input "Diamond [MEDICAL_DATA] Spray Machine 3-in-1 [MEDICAL_DATA] System with Spray Gu…"
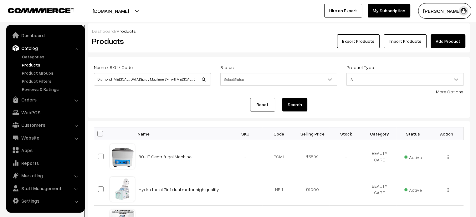
click at [291, 110] on button "Search" at bounding box center [294, 105] width 25 height 14
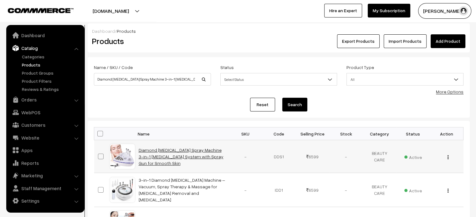
click at [172, 149] on link "Diamond Dermabrasion Spray Machine 3-in-1 Dermabrasion System with Spray Gun fo…" at bounding box center [181, 157] width 85 height 18
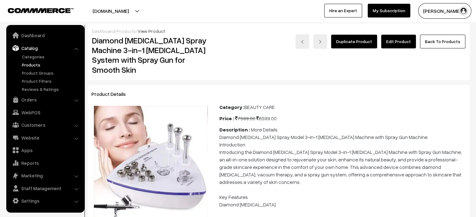
click at [385, 45] on link "Edit Product" at bounding box center [398, 42] width 35 height 14
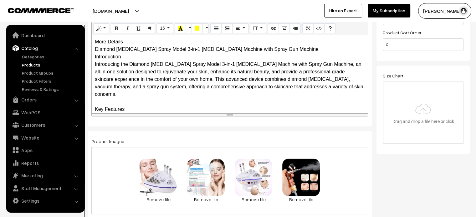
scroll to position [160, 0]
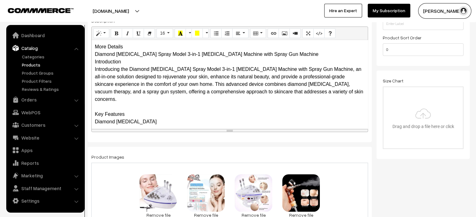
drag, startPoint x: 353, startPoint y: 119, endPoint x: 338, endPoint y: 232, distance: 114.6
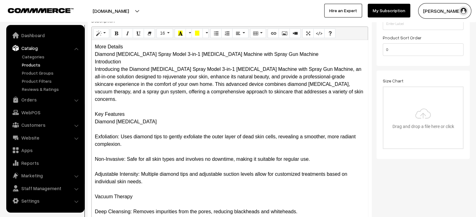
scroll to position [125, 0]
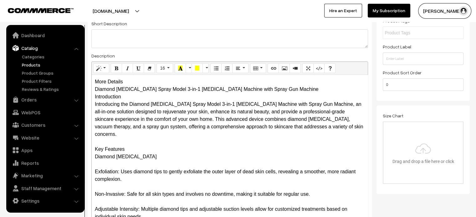
click at [125, 81] on div "More Details Diamond Dermabrasion Spray Model 3-in-1 Dermabrasion Machine with …" at bounding box center [230, 170] width 276 height 191
click at [135, 82] on div "More Details Diamond Dermabrasion Spray Model 3-in-1 Dermabrasion Machine with …" at bounding box center [230, 170] width 276 height 191
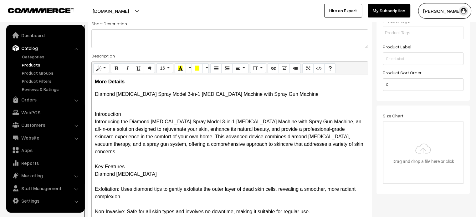
click at [214, 68] on icon "Unordered list (CTRL+SHIFT+NUM7)" at bounding box center [216, 68] width 4 height 5
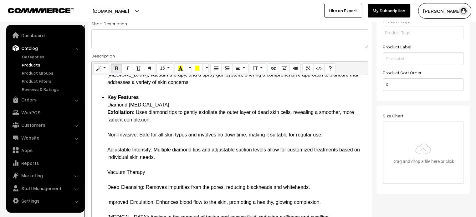
scroll to position [62, 0]
drag, startPoint x: 107, startPoint y: 135, endPoint x: 138, endPoint y: 135, distance: 30.7
drag, startPoint x: 108, startPoint y: 150, endPoint x: 155, endPoint y: 151, distance: 47.6
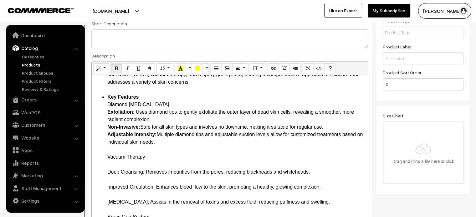
drag, startPoint x: 105, startPoint y: 158, endPoint x: 146, endPoint y: 160, distance: 41.3
drag, startPoint x: 107, startPoint y: 171, endPoint x: 144, endPoint y: 173, distance: 36.6
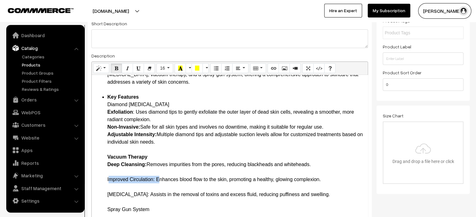
drag, startPoint x: 104, startPoint y: 180, endPoint x: 155, endPoint y: 182, distance: 50.7
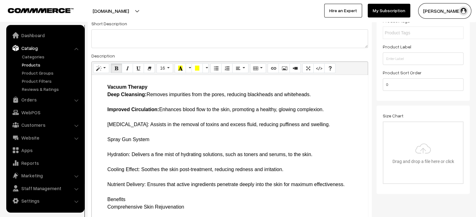
scroll to position [134, 0]
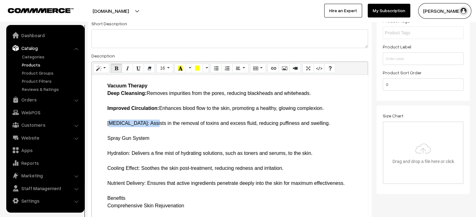
drag, startPoint x: 107, startPoint y: 122, endPoint x: 153, endPoint y: 124, distance: 45.7
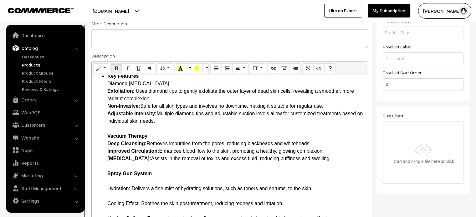
scroll to position [83, 0]
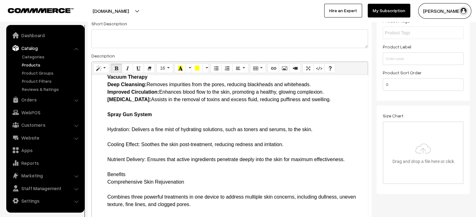
scroll to position [145, 0]
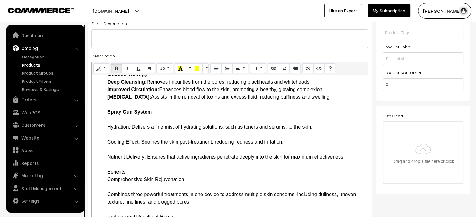
drag, startPoint x: 108, startPoint y: 127, endPoint x: 129, endPoint y: 127, distance: 21.6
drag, startPoint x: 106, startPoint y: 143, endPoint x: 140, endPoint y: 141, distance: 34.4
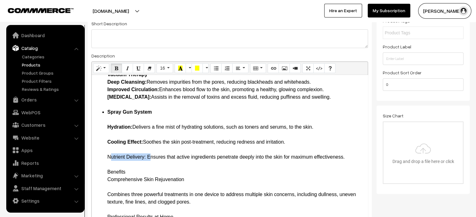
drag, startPoint x: 108, startPoint y: 157, endPoint x: 147, endPoint y: 157, distance: 39.4
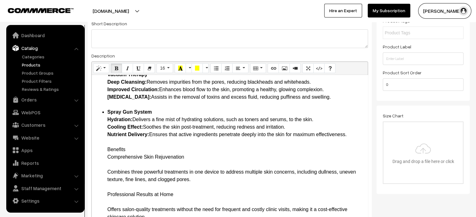
scroll to position [187, 0]
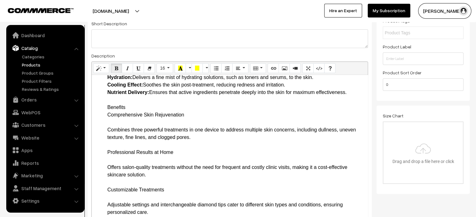
drag, startPoint x: 108, startPoint y: 127, endPoint x: 181, endPoint y: 129, distance: 73.5
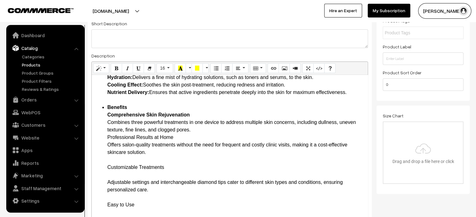
drag, startPoint x: 105, startPoint y: 166, endPoint x: 171, endPoint y: 167, distance: 66.3
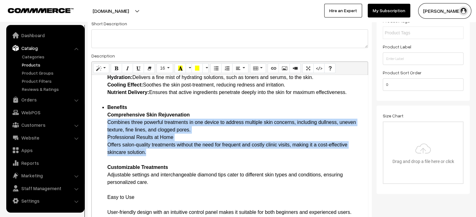
drag, startPoint x: 108, startPoint y: 124, endPoint x: 159, endPoint y: 151, distance: 57.7
click at [227, 68] on icon "Ordered list (CTRL+SHIFT+NUM8)" at bounding box center [227, 68] width 4 height 5
click at [218, 67] on button "Unordered list (CTRL+SHIFT+NUM7)" at bounding box center [215, 68] width 11 height 10
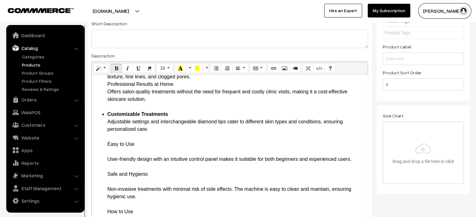
scroll to position [241, 0]
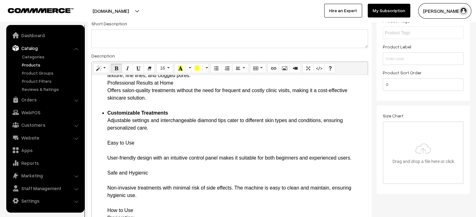
click at [105, 145] on ul "Introduction Introducing the Diamond Dermabrasion Spray Model 3-in-1 Dermabrasi…" at bounding box center [230, 185] width 270 height 646
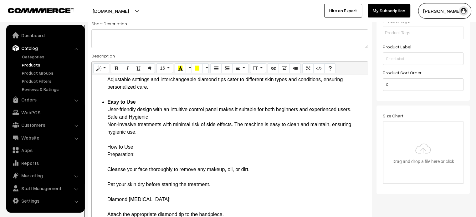
scroll to position [283, 0]
click at [102, 145] on ul "Introduction Introducing the Diamond Dermabrasion Spray Model 3-in-1 Dermabrasi…" at bounding box center [230, 131] width 270 height 623
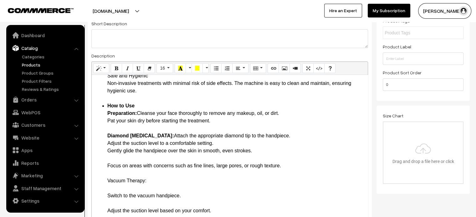
scroll to position [324, 0]
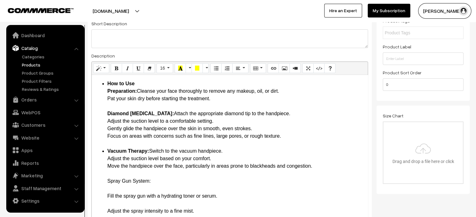
scroll to position [348, 0]
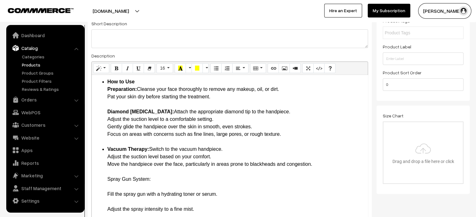
click at [104, 149] on ul "Introduction Introducing the Diamond Dermabrasion Spray Model 3-in-1 Dermabrasi…" at bounding box center [230, 21] width 270 height 533
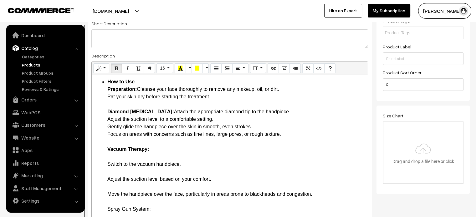
click at [160, 147] on li "How to Use Preparation: Cleanse your face thoroughly to remove any makeup, oil,…" at bounding box center [235, 198] width 257 height 240
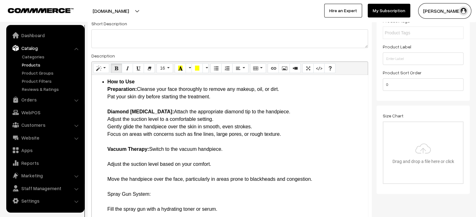
click at [118, 156] on li "How to Use Preparation: Cleanse your face thoroughly to remove any makeup, oil,…" at bounding box center [235, 190] width 257 height 225
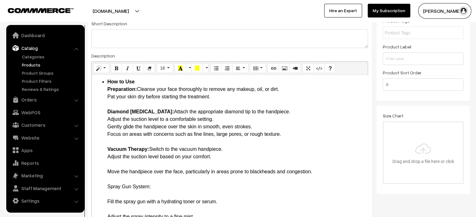
click at [114, 161] on li "How to Use Preparation: Cleanse your face thoroughly to remove any makeup, oil,…" at bounding box center [235, 187] width 257 height 218
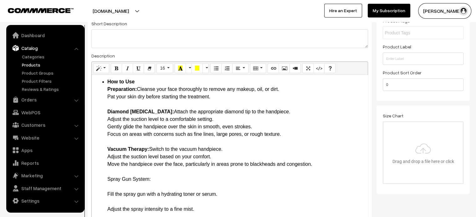
click at [111, 180] on li "How to Use Preparation: Cleanse your face thoroughly to remove any makeup, oil,…" at bounding box center [235, 183] width 257 height 210
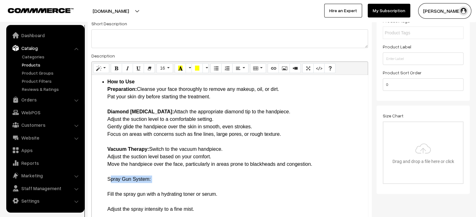
click at [111, 180] on li "How to Use Preparation: Cleanse your face thoroughly to remove any makeup, oil,…" at bounding box center [235, 183] width 257 height 210
click at [161, 181] on li "How to Use Preparation: Cleanse your face thoroughly to remove any makeup, oil,…" at bounding box center [235, 183] width 257 height 210
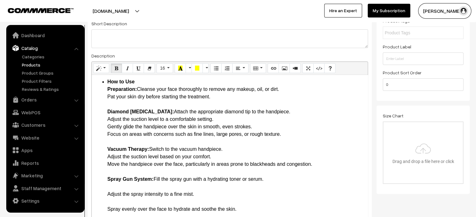
click at [118, 188] on li "How to Use Preparation: Cleanse your face thoroughly to remove any makeup, oil,…" at bounding box center [235, 175] width 257 height 195
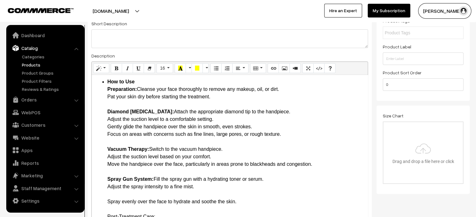
scroll to position [356, 0]
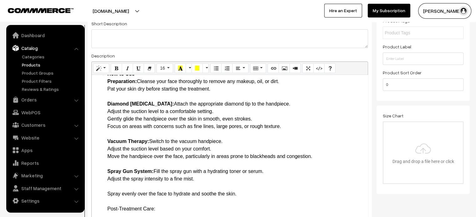
click at [118, 188] on li "How to Use Preparation: Cleanse your face thoroughly to remove any makeup, oil,…" at bounding box center [235, 164] width 257 height 188
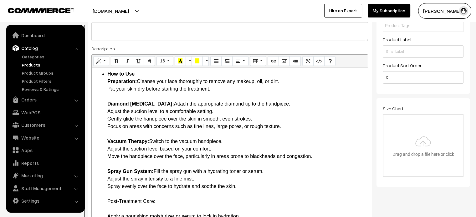
scroll to position [348, 0]
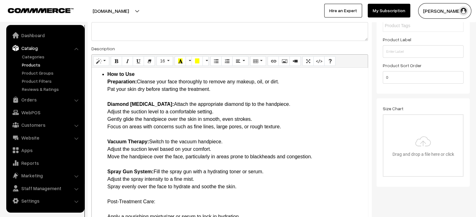
click at [160, 201] on li "How to Use Preparation: Cleanse your face thoroughly to remove any makeup, oil,…" at bounding box center [235, 161] width 257 height 180
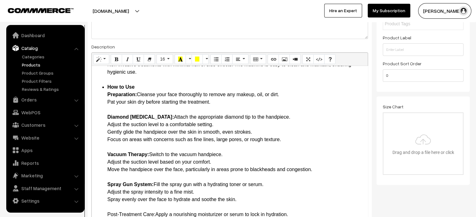
scroll to position [333, 0]
click at [109, 215] on li "How to Use Preparation: Cleanse your face thoroughly to remove any makeup, oil,…" at bounding box center [235, 166] width 257 height 165
drag, startPoint x: 106, startPoint y: 214, endPoint x: 156, endPoint y: 214, distance: 49.7
click at [156, 214] on ul "Introduction Introducing the Diamond Dermabrasion Spray Model 3-in-1 Dermabrasi…" at bounding box center [230, 5] width 270 height 488
click at [215, 153] on li "How to Use Preparation: Cleanse your face thoroughly to remove any makeup, oil,…" at bounding box center [235, 166] width 257 height 165
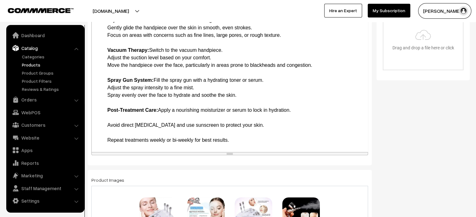
scroll to position [240, 0]
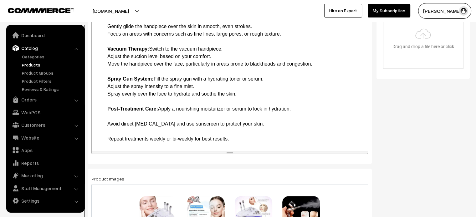
click at [109, 114] on li "How to Use Preparation: Cleanse your face thoroughly to remove any makeup, oil,…" at bounding box center [235, 60] width 257 height 165
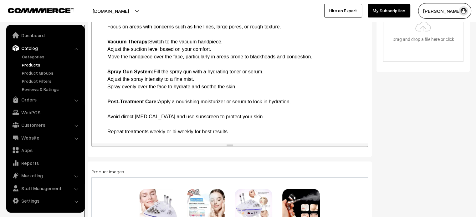
scroll to position [326, 0]
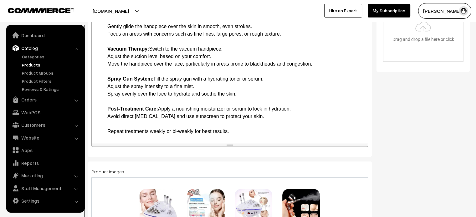
click at [109, 122] on li "How to Use Preparation: Cleanse your face thoroughly to remove any makeup, oil,…" at bounding box center [235, 57] width 257 height 158
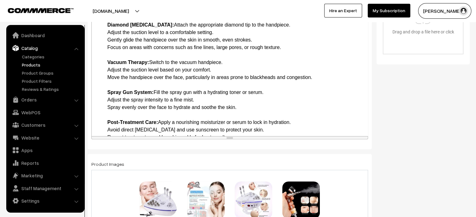
scroll to position [305, 0]
click at [149, 61] on li "How to Use Preparation: Cleanse your face thoroughly to remove any makeup, oil,…" at bounding box center [235, 66] width 257 height 150
click at [158, 120] on li "How to Use Preparation: Cleanse your face thoroughly to remove any makeup, oil,…" at bounding box center [235, 66] width 257 height 150
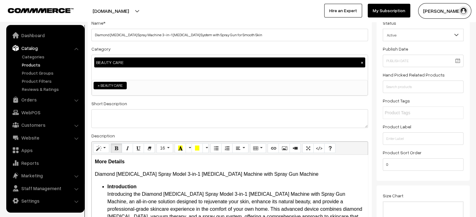
scroll to position [43, 0]
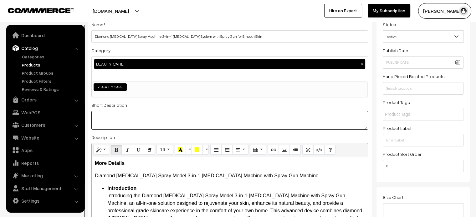
click at [224, 114] on textarea at bounding box center [229, 120] width 276 height 19
paste textarea ""The Diamond Dermabrasion Spray Model 3-in-1 Dermabrasion Machine with Spray Gu…"
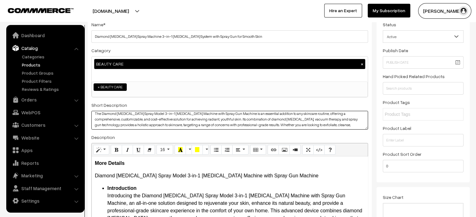
scroll to position [0, 0]
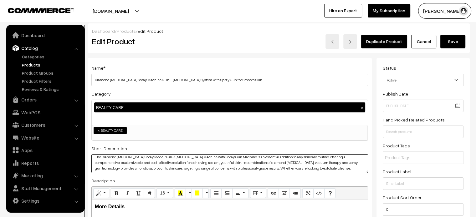
type textarea "The Diamond Dermabrasion Spray Model 3-in-1 Dermabrasion Machine with Spray Gun…"
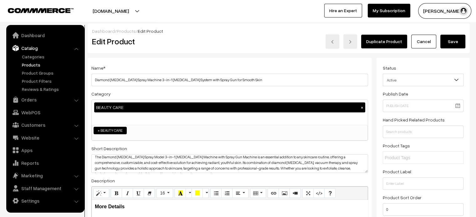
click at [446, 41] on button "Save" at bounding box center [452, 42] width 25 height 14
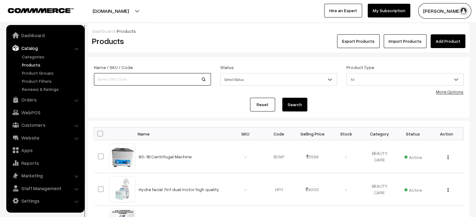
click at [136, 75] on input at bounding box center [152, 79] width 117 height 13
paste input "3-in-1 Diamond [MEDICAL_DATA] Machine – Vacuum, Spray Therapy & Massage for [ME…"
type input "3-in-1 Diamond [MEDICAL_DATA] Machine – Vacuum, Spray Therapy & Massage for [ME…"
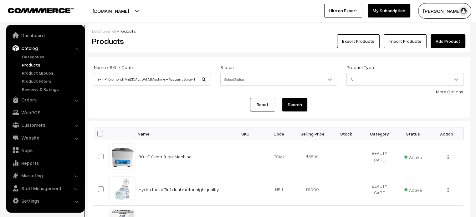
click at [291, 104] on button "Search" at bounding box center [294, 105] width 25 height 14
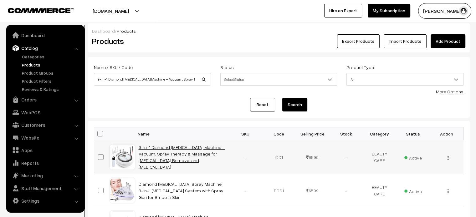
click at [158, 154] on link "3-in-1 Diamond [MEDICAL_DATA] Machine – Vacuum, Spray Therapy & Massage for [ME…" at bounding box center [182, 157] width 86 height 25
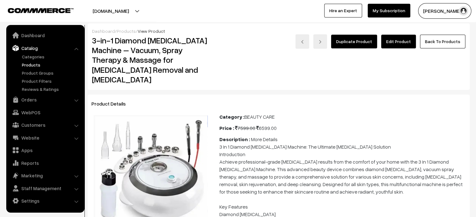
click at [403, 40] on link "Edit Product" at bounding box center [398, 42] width 35 height 14
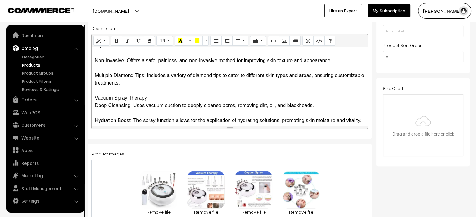
scroll to position [99, 0]
drag, startPoint x: 363, startPoint y: 126, endPoint x: 367, endPoint y: 232, distance: 106.4
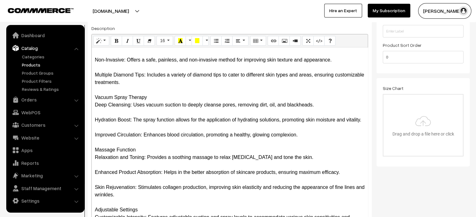
scroll to position [0, 0]
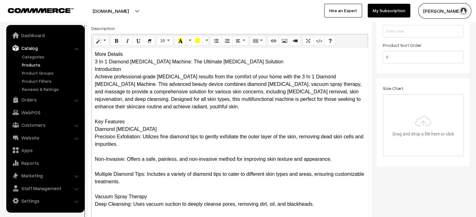
click at [126, 54] on div "More Details 3 In 1 Diamond [MEDICAL_DATA] Machine: The Ultimate [MEDICAL_DATA]…" at bounding box center [230, 139] width 276 height 183
click at [134, 55] on div "More Details 3 In 1 Diamond [MEDICAL_DATA] Machine: The Ultimate [MEDICAL_DATA]…" at bounding box center [230, 139] width 276 height 183
click at [137, 55] on div "More Details 3 In 1 Diamond [MEDICAL_DATA] Machine: The Ultimate [MEDICAL_DATA]…" at bounding box center [230, 139] width 276 height 183
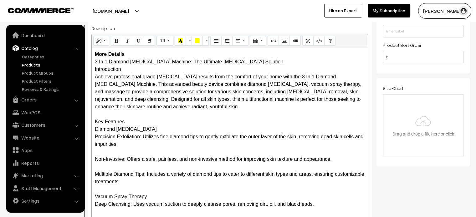
click at [137, 55] on div "More Details 3 In 1 Diamond [MEDICAL_DATA] Machine: The Ultimate [MEDICAL_DATA]…" at bounding box center [230, 139] width 276 height 183
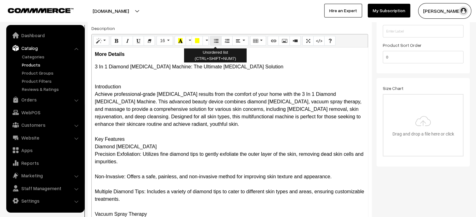
click at [214, 38] on icon "Unordered list (CTRL+SHIFT+NUM7)" at bounding box center [216, 40] width 4 height 5
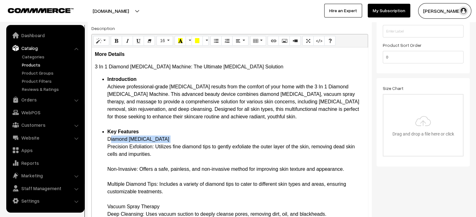
drag, startPoint x: 108, startPoint y: 148, endPoint x: 155, endPoint y: 149, distance: 46.9
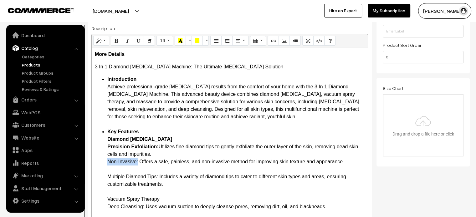
drag, startPoint x: 106, startPoint y: 162, endPoint x: 138, endPoint y: 165, distance: 32.0
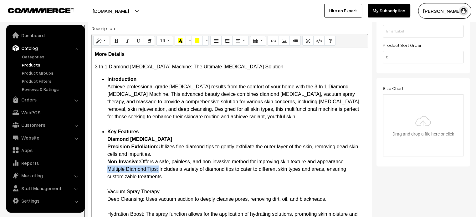
drag, startPoint x: 106, startPoint y: 167, endPoint x: 159, endPoint y: 170, distance: 52.3
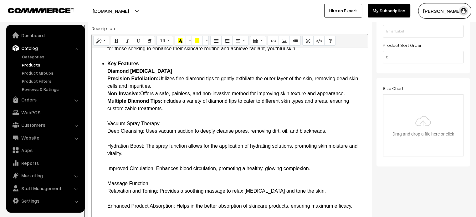
scroll to position [68, 0]
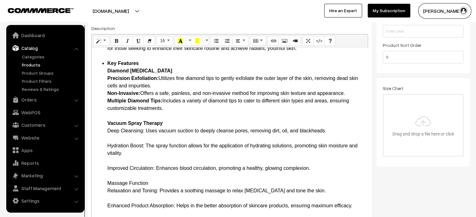
drag, startPoint x: 107, startPoint y: 131, endPoint x: 145, endPoint y: 131, distance: 38.2
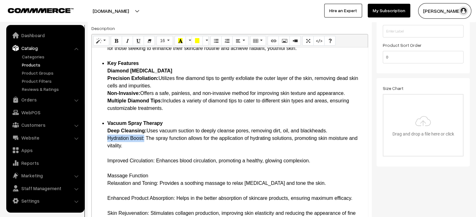
drag, startPoint x: 107, startPoint y: 137, endPoint x: 144, endPoint y: 140, distance: 37.6
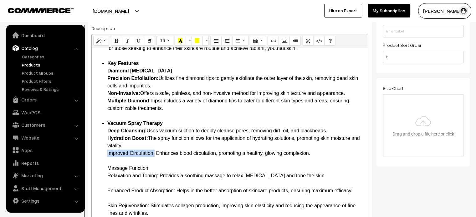
drag, startPoint x: 107, startPoint y: 153, endPoint x: 155, endPoint y: 155, distance: 47.6
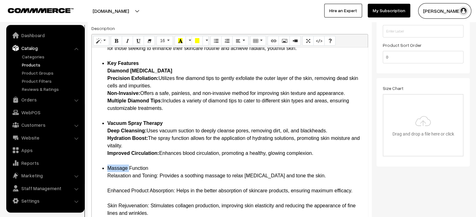
drag, startPoint x: 106, startPoint y: 175, endPoint x: 158, endPoint y: 177, distance: 51.7
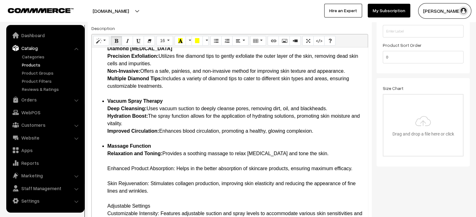
scroll to position [93, 0]
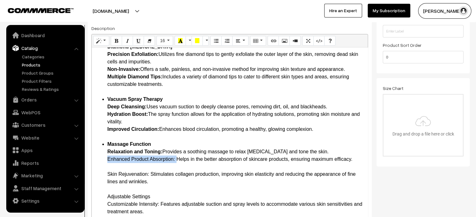
drag, startPoint x: 107, startPoint y: 160, endPoint x: 176, endPoint y: 160, distance: 68.8
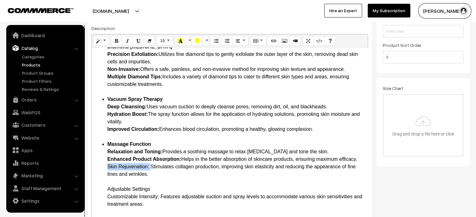
drag, startPoint x: 108, startPoint y: 167, endPoint x: 150, endPoint y: 167, distance: 42.2
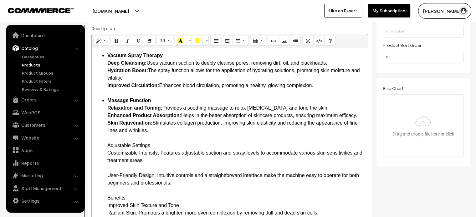
scroll to position [138, 0]
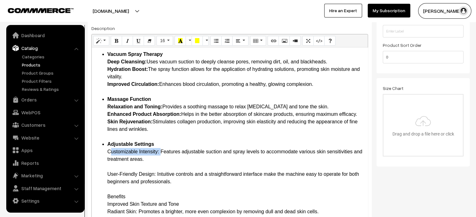
drag, startPoint x: 107, startPoint y: 151, endPoint x: 160, endPoint y: 152, distance: 52.6
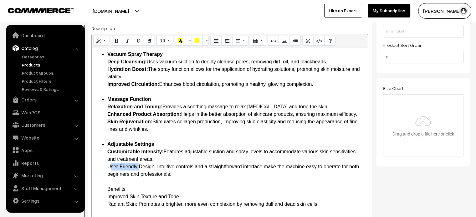
drag, startPoint x: 109, startPoint y: 165, endPoint x: 139, endPoint y: 165, distance: 29.7
drag, startPoint x: 106, startPoint y: 167, endPoint x: 157, endPoint y: 167, distance: 51.0
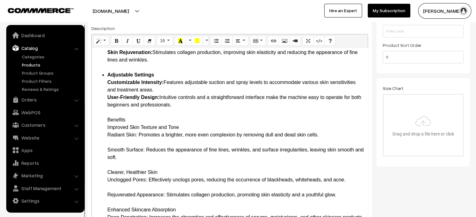
scroll to position [210, 0]
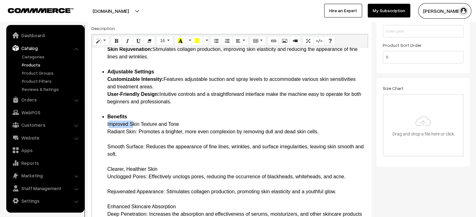
drag, startPoint x: 107, startPoint y: 131, endPoint x: 138, endPoint y: 132, distance: 31.0
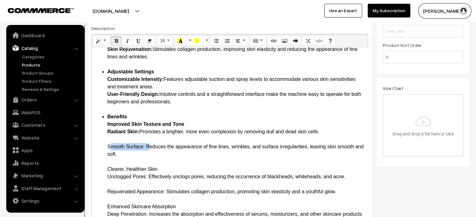
drag, startPoint x: 107, startPoint y: 145, endPoint x: 146, endPoint y: 149, distance: 39.6
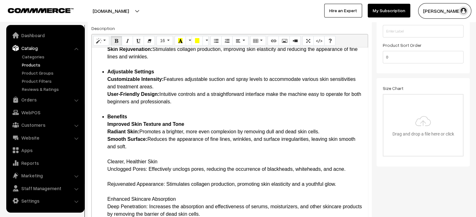
click at [105, 161] on ul "Introduction Achieve professional-grade skin care results from the comfort of y…" at bounding box center [230, 219] width 270 height 706
click at [106, 161] on ul "Introduction Achieve professional-grade skin care results from the comfort of y…" at bounding box center [230, 219] width 270 height 706
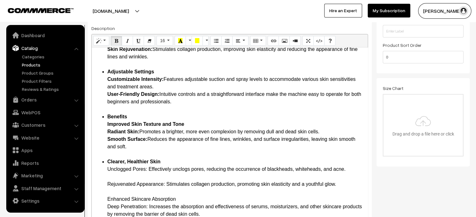
drag, startPoint x: 106, startPoint y: 170, endPoint x: 148, endPoint y: 171, distance: 41.3
click at [148, 171] on ul "Introduction Achieve professional-grade skin care results from the comfort of y…" at bounding box center [230, 219] width 270 height 706
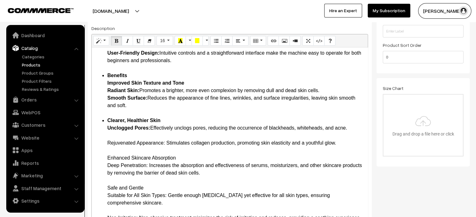
scroll to position [252, 0]
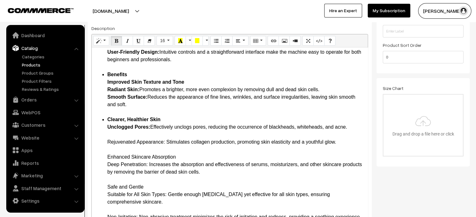
drag, startPoint x: 108, startPoint y: 141, endPoint x: 165, endPoint y: 145, distance: 57.4
click at [106, 135] on ul "Introduction Achieve professional-grade skin care results from the comfort of y…" at bounding box center [230, 176] width 270 height 706
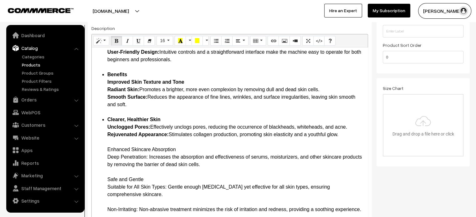
click at [106, 151] on ul "Introduction Achieve professional-grade skin care results from the comfort of y…" at bounding box center [230, 172] width 270 height 698
click at [107, 150] on ul "Introduction Achieve professional-grade skin care results from the comfort of y…" at bounding box center [230, 172] width 270 height 698
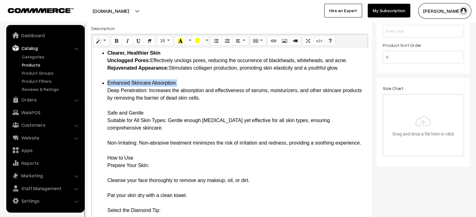
scroll to position [326, 0]
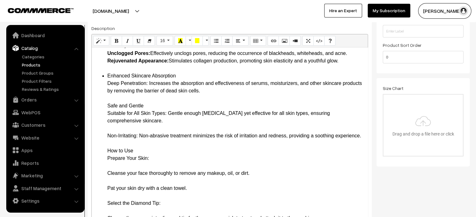
click at [105, 107] on ul "Introduction Achieve professional-grade skin care results from the comfort of y…" at bounding box center [230, 98] width 270 height 698
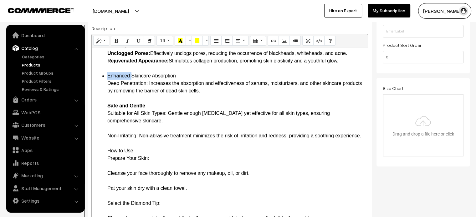
click at [107, 83] on ul "Introduction Achieve professional-grade skin care results from the comfort of y…" at bounding box center [230, 98] width 270 height 698
drag, startPoint x: 107, startPoint y: 83, endPoint x: 148, endPoint y: 84, distance: 41.6
click at [148, 84] on ul "Introduction Achieve professional-grade skin care results from the comfort of y…" at bounding box center [230, 98] width 270 height 698
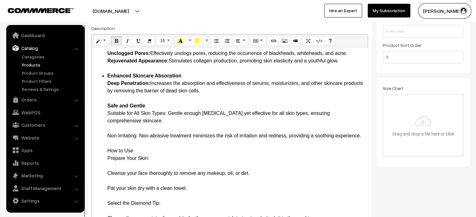
click at [104, 113] on ul "Introduction Achieve professional-grade skin care results from the comfort of y…" at bounding box center [230, 98] width 270 height 698
drag, startPoint x: 107, startPoint y: 113, endPoint x: 168, endPoint y: 117, distance: 60.8
drag, startPoint x: 108, startPoint y: 135, endPoint x: 138, endPoint y: 136, distance: 29.4
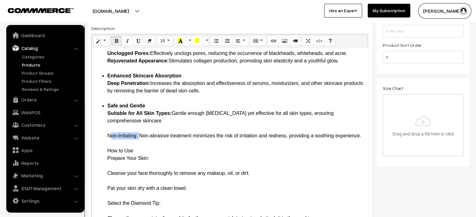
click at [105, 127] on ul "Introduction Achieve professional-grade skin care results from the comfort of y…" at bounding box center [230, 98] width 270 height 698
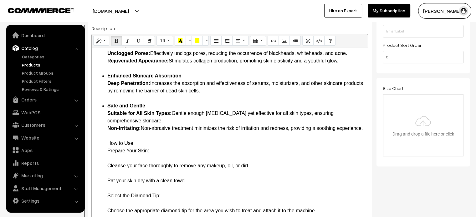
click at [106, 151] on ul "Introduction Achieve professional-grade skin care results from the comfort of y…" at bounding box center [230, 94] width 270 height 691
drag, startPoint x: 106, startPoint y: 150, endPoint x: 153, endPoint y: 157, distance: 47.1
click at [153, 157] on ul "Introduction Achieve professional-grade skin care results from the comfort of y…" at bounding box center [230, 94] width 270 height 691
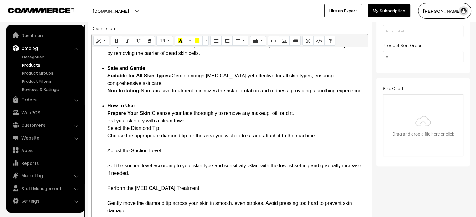
scroll to position [365, 0]
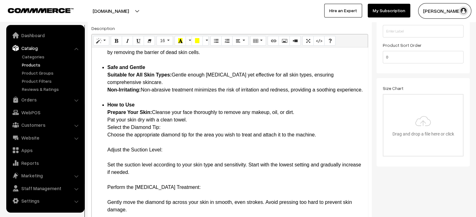
drag, startPoint x: 106, startPoint y: 157, endPoint x: 169, endPoint y: 158, distance: 62.6
click at [169, 158] on ul "Introduction Achieve professional-grade skin care results from the comfort of y…" at bounding box center [230, 37] width 270 height 653
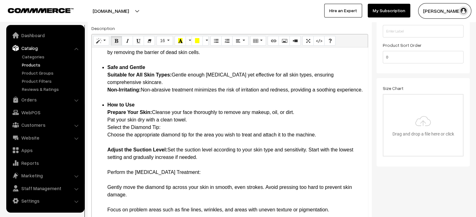
click at [103, 179] on ul "Introduction Achieve professional-grade skin care results from the comfort of y…" at bounding box center [230, 30] width 270 height 638
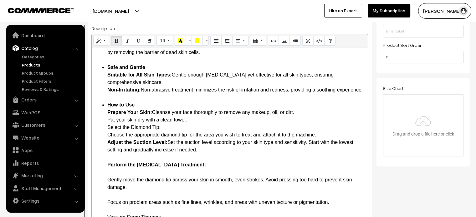
click at [229, 173] on li "How to Use Prepare Your Skin: Cleanse your face thoroughly to remove any makeup…" at bounding box center [235, 221] width 257 height 240
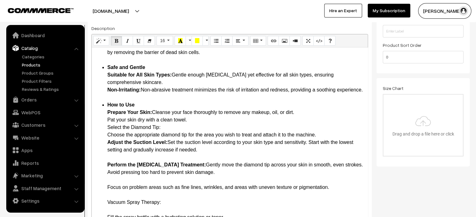
click at [154, 121] on li "How to Use Prepare Your Skin: Cleanse your face thoroughly to remove any makeup…" at bounding box center [235, 213] width 257 height 225
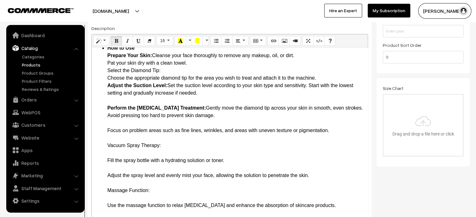
scroll to position [422, 0]
click at [108, 133] on li "How to Use Prepare Your Skin: Cleanse your face thoroughly to remove any makeup…" at bounding box center [235, 156] width 257 height 225
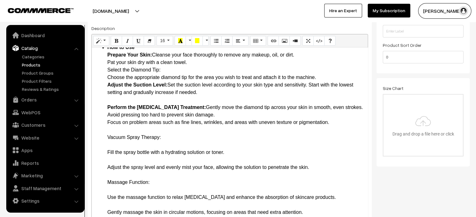
click at [179, 145] on li "How to Use Prepare Your Skin: Cleanse your face thoroughly to remove any makeup…" at bounding box center [235, 153] width 257 height 218
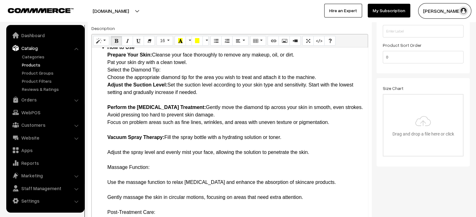
click at [118, 155] on li "How to Use Prepare Your Skin: Cleanse your face thoroughly to remove any makeup…" at bounding box center [235, 145] width 257 height 203
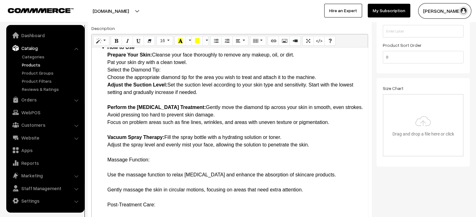
click at [107, 165] on li "How to Use Prepare Your Skin: Cleanse your face thoroughly to remove any makeup…" at bounding box center [235, 141] width 257 height 195
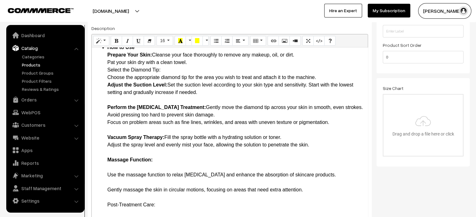
click at [133, 79] on li "How to Use Prepare Your Skin: Cleanse your face thoroughly to remove any makeup…" at bounding box center [235, 141] width 257 height 195
click at [163, 73] on b "Select the Diamond Tip:" at bounding box center [135, 69] width 57 height 5
click at [111, 110] on li "How to Use Prepare Your Skin: Cleanse your face thoroughly to remove any makeup…" at bounding box center [235, 141] width 257 height 195
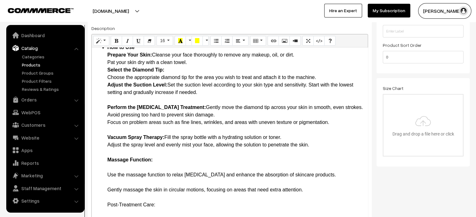
click at [175, 77] on li "How to Use Prepare Your Skin: Cleanse your face thoroughly to remove any makeup…" at bounding box center [235, 141] width 257 height 195
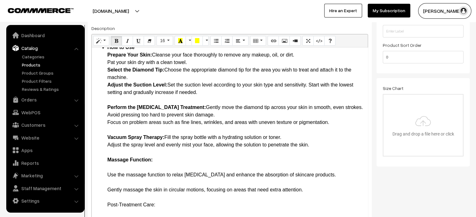
click at [124, 108] on li "How to Use Prepare Your Skin: Cleanse your face thoroughly to remove any makeup…" at bounding box center [235, 141] width 257 height 195
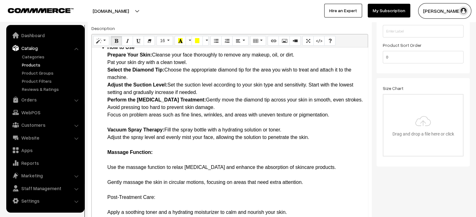
click at [108, 129] on li "How to Use Prepare Your Skin: Cleanse your face thoroughly to remove any makeup…" at bounding box center [235, 138] width 257 height 188
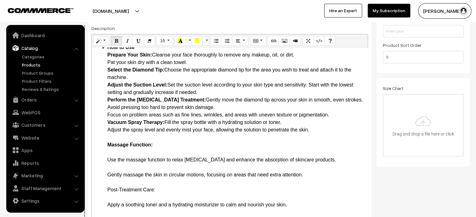
click at [164, 152] on li "How to Use Prepare Your Skin: Cleanse your face thoroughly to remove any makeup…" at bounding box center [235, 134] width 257 height 180
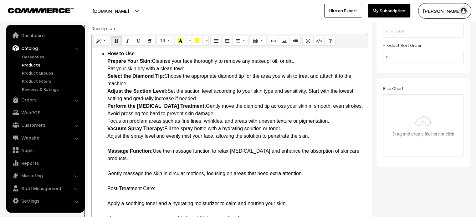
scroll to position [423, 0]
click at [117, 165] on li "How to Use Prepare Your Skin: Cleanse your face thoroughly to remove any makeup…" at bounding box center [235, 136] width 257 height 173
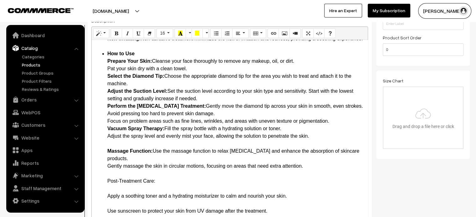
scroll to position [416, 0]
drag, startPoint x: 108, startPoint y: 181, endPoint x: 155, endPoint y: 184, distance: 47.9
click at [155, 184] on li "How to Use Prepare Your Skin: Cleanse your face thoroughly to remove any makeup…" at bounding box center [235, 132] width 257 height 165
click at [117, 172] on li "How to Use Prepare Your Skin: Cleanse your face thoroughly to remove any makeup…" at bounding box center [235, 132] width 257 height 165
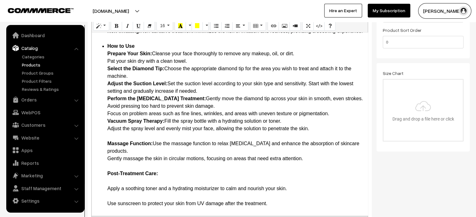
scroll to position [408, 0]
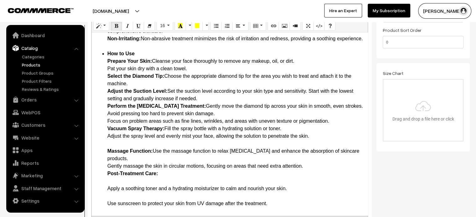
click at [119, 143] on li "How to Use Prepare Your Skin: Cleanse your face thoroughly to remove any makeup…" at bounding box center [235, 129] width 257 height 158
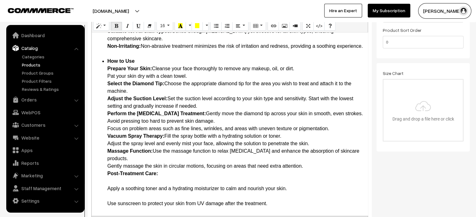
scroll to position [175, 0]
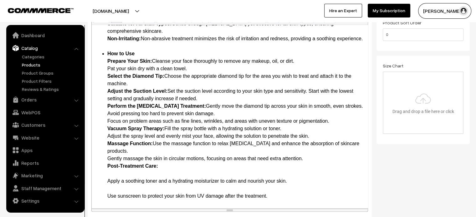
click at [163, 167] on li "How to Use Prepare Your Skin: Cleanse your face thoroughly to remove any makeup…" at bounding box center [235, 125] width 257 height 150
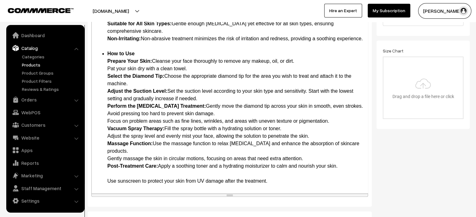
scroll to position [385, 0]
click at [108, 177] on li "How to Use Prepare Your Skin: Cleanse your face thoroughly to remove any makeup…" at bounding box center [235, 117] width 257 height 135
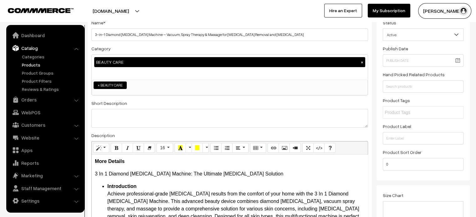
scroll to position [45, 0]
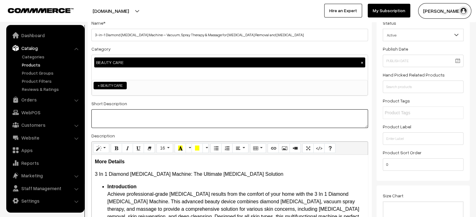
paste textarea "The 3 In 1 Diamond Dermabrasion Machine is a revolutionary tool for anyone look…"
click at [195, 119] on textarea at bounding box center [229, 118] width 276 height 19
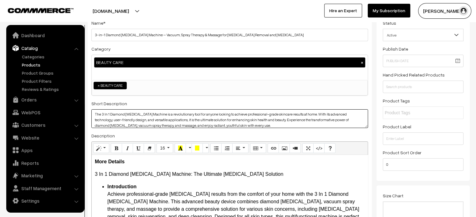
scroll to position [0, 0]
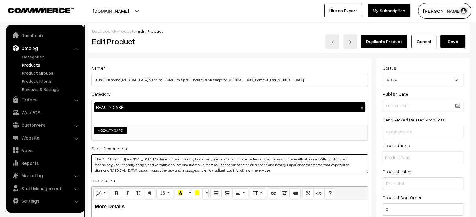
type textarea "The 3 In 1 Diamond Dermabrasion Machine is a revolutionary tool for anyone look…"
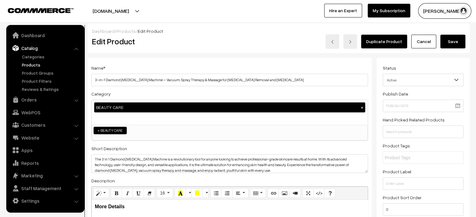
click at [459, 36] on button "Save" at bounding box center [452, 42] width 25 height 14
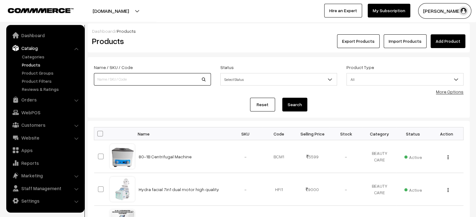
click at [133, 84] on input at bounding box center [152, 79] width 117 height 13
paste input "Diamond [MEDICAL_DATA] Machine – Advanced Skin Health Care for Smooth, Rejuvena…"
type input "Diamond [MEDICAL_DATA] Machine – Advanced Skin Health Care for Smooth, Rejuvena…"
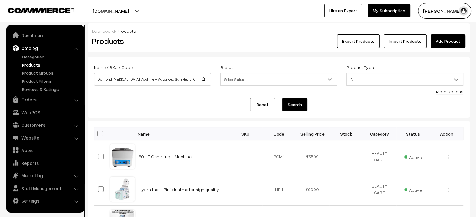
click at [298, 106] on button "Search" at bounding box center [294, 105] width 25 height 14
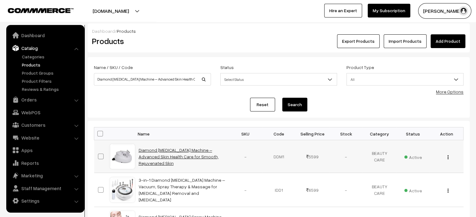
click at [159, 153] on link "Diamond [MEDICAL_DATA] Machine – Advanced Skin Health Care for Smooth, Rejuvena…" at bounding box center [179, 157] width 80 height 18
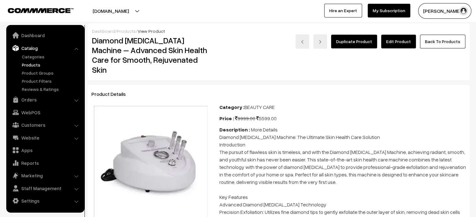
click at [404, 43] on link "Edit Product" at bounding box center [398, 42] width 35 height 14
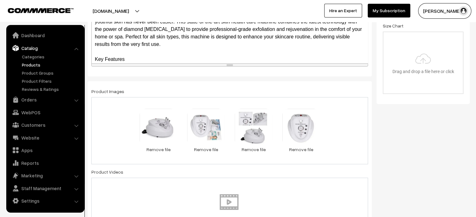
scroll to position [219, 0]
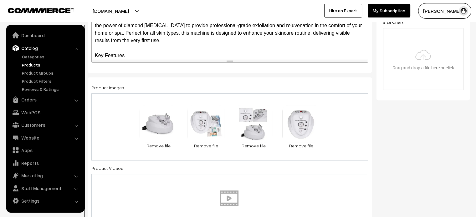
drag, startPoint x: 360, startPoint y: 60, endPoint x: 347, endPoint y: 232, distance: 172.6
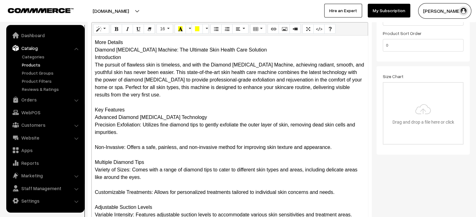
scroll to position [164, 0]
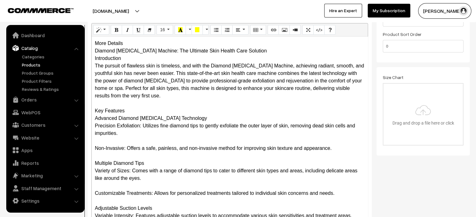
click at [125, 44] on div "More Details Diamond [MEDICAL_DATA] Machine: The Ultimate Skin Health Care Solu…" at bounding box center [230, 162] width 276 height 250
click at [141, 45] on div "More Details Diamond [MEDICAL_DATA] Machine: The Ultimate Skin Health Care Solu…" at bounding box center [230, 162] width 276 height 250
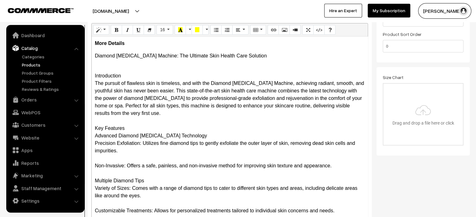
click at [93, 77] on div "More Details Diamond [MEDICAL_DATA] Machine: The Ultimate Skin Health Care Solu…" at bounding box center [230, 162] width 276 height 250
click at [215, 29] on icon "Unordered list (CTRL+SHIFT+NUM7)" at bounding box center [216, 29] width 4 height 5
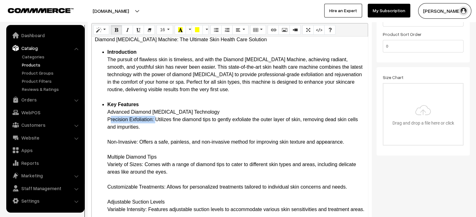
drag, startPoint x: 106, startPoint y: 120, endPoint x: 154, endPoint y: 120, distance: 48.2
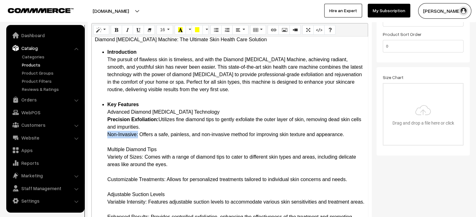
drag, startPoint x: 107, startPoint y: 132, endPoint x: 138, endPoint y: 136, distance: 31.5
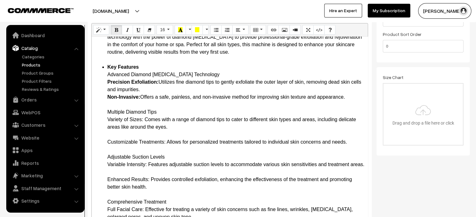
scroll to position [60, 0]
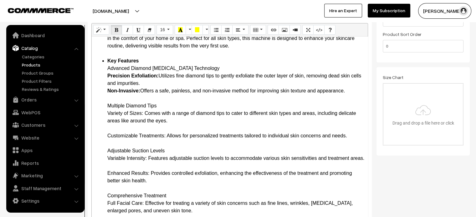
drag, startPoint x: 106, startPoint y: 114, endPoint x: 144, endPoint y: 116, distance: 38.2
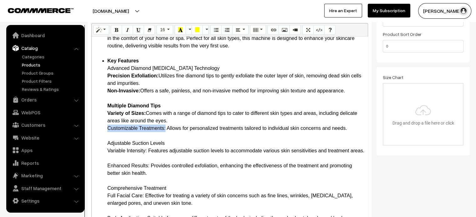
drag, startPoint x: 105, startPoint y: 127, endPoint x: 166, endPoint y: 131, distance: 60.5
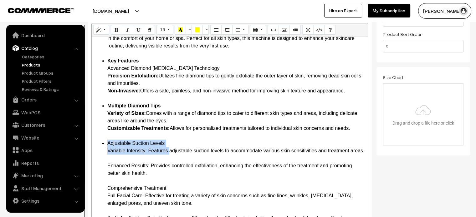
drag, startPoint x: 107, startPoint y: 143, endPoint x: 167, endPoint y: 147, distance: 60.2
drag, startPoint x: 108, startPoint y: 143, endPoint x: 171, endPoint y: 145, distance: 63.5
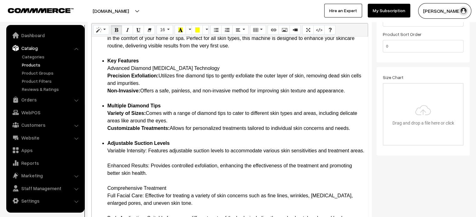
drag, startPoint x: 106, startPoint y: 151, endPoint x: 145, endPoint y: 154, distance: 38.9
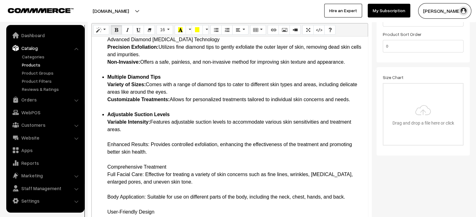
scroll to position [89, 0]
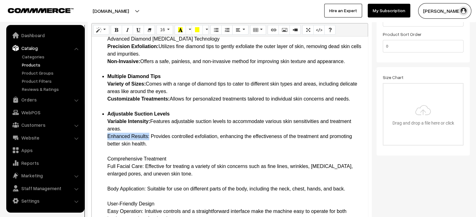
drag, startPoint x: 108, startPoint y: 135, endPoint x: 150, endPoint y: 136, distance: 42.2
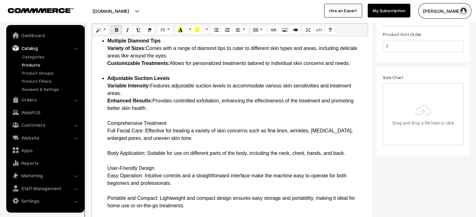
scroll to position [131, 0]
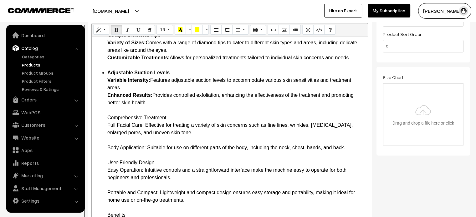
drag, startPoint x: 107, startPoint y: 118, endPoint x: 170, endPoint y: 118, distance: 63.5
drag, startPoint x: 107, startPoint y: 125, endPoint x: 144, endPoint y: 126, distance: 36.9
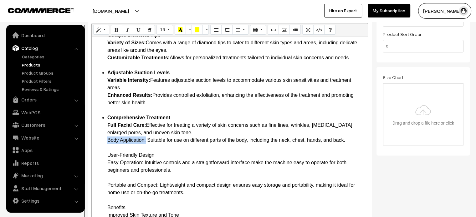
drag, startPoint x: 109, startPoint y: 140, endPoint x: 145, endPoint y: 144, distance: 37.1
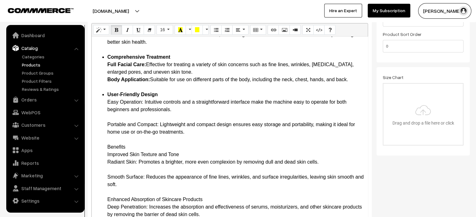
scroll to position [191, 0]
click at [105, 101] on ul "Introduction The pursuit of flawless skin is timeless, and with the Diamond [ME…" at bounding box center [230, 196] width 270 height 646
drag, startPoint x: 105, startPoint y: 101, endPoint x: 144, endPoint y: 104, distance: 38.6
click at [144, 104] on ul "Introduction The pursuit of flawless skin is timeless, and with the Diamond [ME…" at bounding box center [230, 196] width 270 height 646
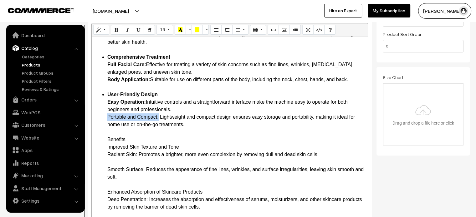
drag, startPoint x: 107, startPoint y: 116, endPoint x: 159, endPoint y: 117, distance: 52.2
click at [159, 117] on ul "Introduction The pursuit of flawless skin is timeless, and with the Diamond [ME…" at bounding box center [230, 192] width 270 height 638
click at [104, 140] on ul "Introduction The pursuit of flawless skin is timeless, and with the Diamond [ME…" at bounding box center [230, 192] width 270 height 638
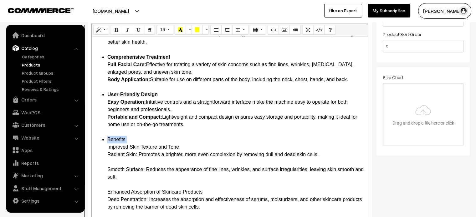
click at [106, 145] on ul "Introduction The pursuit of flawless skin is timeless, and with the Diamond [ME…" at bounding box center [230, 192] width 270 height 638
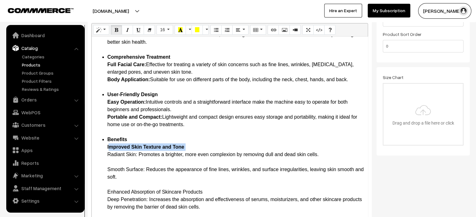
click at [106, 155] on ul "Introduction The pursuit of flawless skin is timeless, and with the Diamond [ME…" at bounding box center [230, 192] width 270 height 638
drag, startPoint x: 106, startPoint y: 155, endPoint x: 136, endPoint y: 156, distance: 30.1
click at [136, 156] on ul "Introduction The pursuit of flawless skin is timeless, and with the Diamond [ME…" at bounding box center [230, 192] width 270 height 638
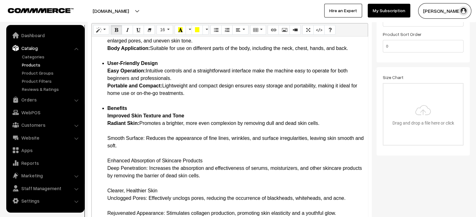
scroll to position [224, 0]
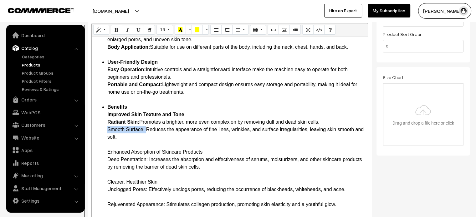
drag, startPoint x: 108, startPoint y: 129, endPoint x: 145, endPoint y: 129, distance: 36.9
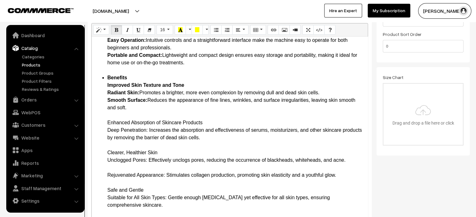
scroll to position [254, 0]
click at [106, 121] on ul "Introduction The pursuit of flawless skin is timeless, and with the Diamond [ME…" at bounding box center [230, 126] width 270 height 631
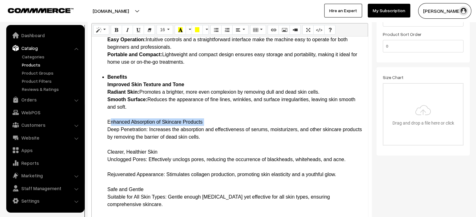
click at [106, 121] on ul "Introduction The pursuit of flawless skin is timeless, and with the Diamond [ME…" at bounding box center [230, 126] width 270 height 631
click at [100, 121] on ul "Introduction The pursuit of flawless skin is timeless, and with the Diamond [ME…" at bounding box center [230, 126] width 270 height 631
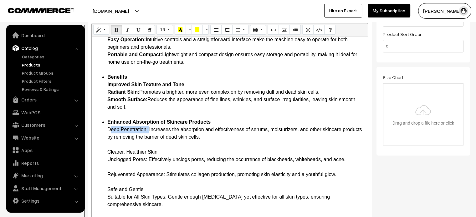
drag, startPoint x: 107, startPoint y: 129, endPoint x: 148, endPoint y: 130, distance: 41.0
click at [148, 130] on ul "Introduction The pursuit of flawless skin is timeless, and with the Diamond [ME…" at bounding box center [230, 126] width 270 height 631
click at [107, 151] on ul "Introduction The pursuit of flawless skin is timeless, and with the Diamond [ME…" at bounding box center [230, 126] width 270 height 631
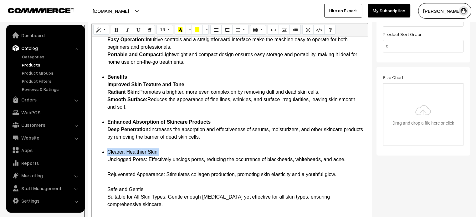
click at [107, 151] on ul "Introduction The pursuit of flawless skin is timeless, and with the Diamond [ME…" at bounding box center [230, 126] width 270 height 631
drag, startPoint x: 108, startPoint y: 160, endPoint x: 143, endPoint y: 160, distance: 35.7
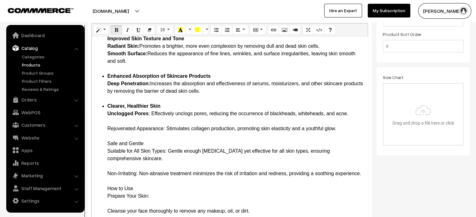
scroll to position [301, 0]
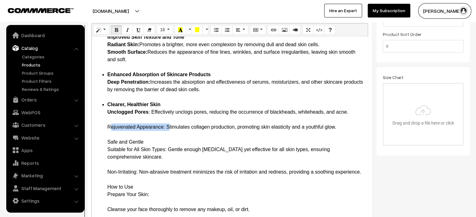
drag, startPoint x: 108, startPoint y: 126, endPoint x: 167, endPoint y: 130, distance: 59.9
click at [100, 142] on ul "Introduction The pursuit of flawless skin is timeless, and with the Diamond [ME…" at bounding box center [230, 78] width 270 height 631
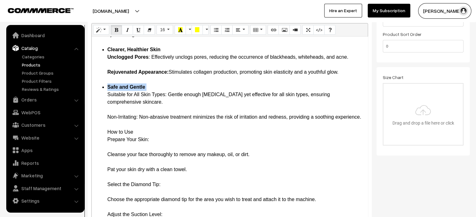
scroll to position [357, 0]
click at [109, 96] on li "Safe and Gentle Suitable for All Skin Types: Gentle enough [MEDICAL_DATA] yet e…" at bounding box center [235, 211] width 257 height 255
drag, startPoint x: 108, startPoint y: 95, endPoint x: 166, endPoint y: 97, distance: 58.5
click at [166, 97] on li "Safe and Gentle Suitable for All Skin Types: Gentle enough [MEDICAL_DATA] yet e…" at bounding box center [235, 211] width 257 height 255
click at [113, 109] on li "Safe and Gentle Suitable for All Skin Types: Gentle enough [MEDICAL_DATA] yet e…" at bounding box center [235, 211] width 257 height 255
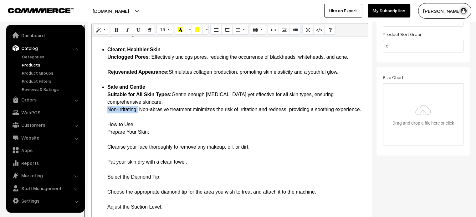
drag, startPoint x: 106, startPoint y: 109, endPoint x: 138, endPoint y: 109, distance: 32.2
click at [138, 109] on ul "Introduction The pursuit of flawless skin is timeless, and with the Diamond [ME…" at bounding box center [230, 19] width 270 height 623
click at [105, 133] on ul "Introduction The pursuit of flawless skin is timeless, and with the Diamond [ME…" at bounding box center [230, 19] width 270 height 623
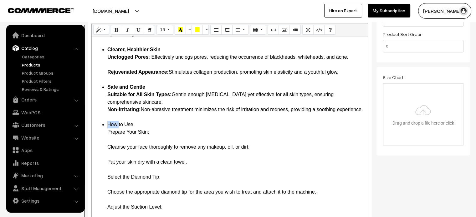
click at [105, 133] on ul "Introduction The pursuit of flawless skin is timeless, and with the Diamond [ME…" at bounding box center [230, 19] width 270 height 623
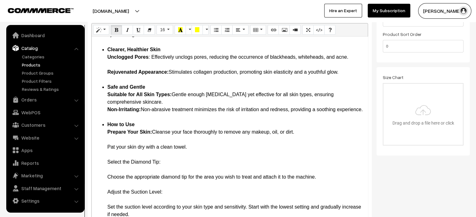
click at [109, 147] on li "How to Use Prepare Your Skin: Cleanse your face thoroughly to remove any makeup…" at bounding box center [235, 218] width 257 height 195
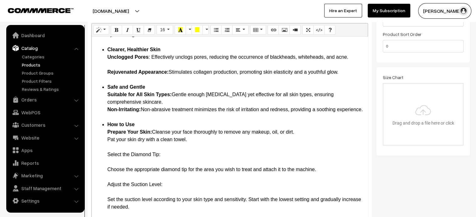
click at [105, 162] on ul "Introduction The pursuit of flawless skin is timeless, and with the Diamond [ME…" at bounding box center [230, 8] width 270 height 600
click at [179, 160] on li "How to Use Prepare Your Skin: Cleanse your face thoroughly to remove any makeup…" at bounding box center [235, 215] width 257 height 188
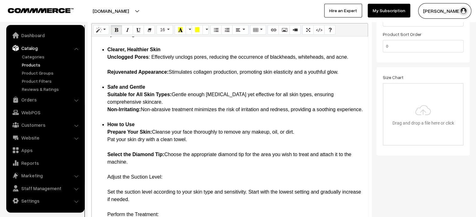
click at [110, 184] on li "How to Use Prepare Your Skin: Cleanse your face thoroughly to remove any makeup…" at bounding box center [235, 211] width 257 height 180
click at [194, 184] on li "How to Use Prepare Your Skin: Cleanse your face thoroughly to remove any makeup…" at bounding box center [235, 211] width 257 height 180
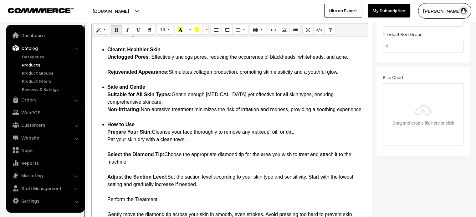
scroll to position [372, 0]
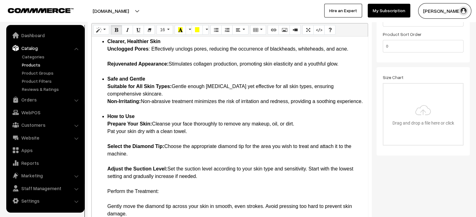
click at [160, 192] on li "How to Use Prepare Your Skin: Cleanse your face thoroughly to remove any makeup…" at bounding box center [235, 195] width 257 height 165
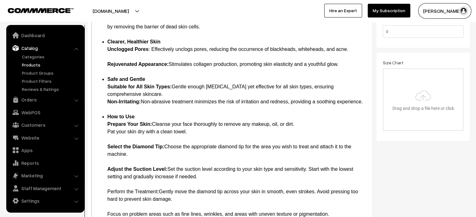
scroll to position [357, 0]
drag, startPoint x: 159, startPoint y: 191, endPoint x: 95, endPoint y: 191, distance: 63.5
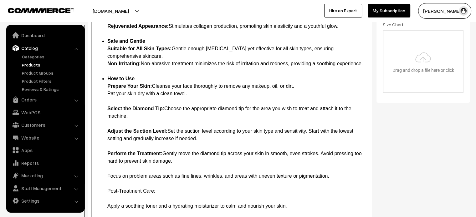
scroll to position [218, 0]
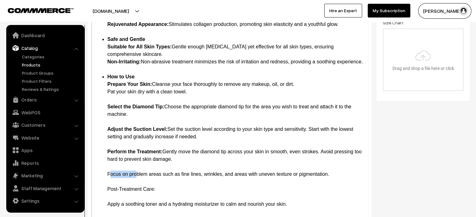
drag, startPoint x: 106, startPoint y: 173, endPoint x: 133, endPoint y: 175, distance: 26.4
click at [113, 164] on li "How to Use Prepare Your Skin: Cleanse your face thoroughly to remove any makeup…" at bounding box center [235, 148] width 257 height 150
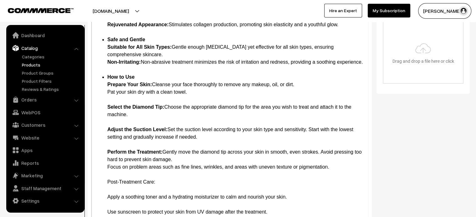
scroll to position [349, 0]
click at [165, 183] on li "How to Use Prepare Your Skin: Cleanse your face thoroughly to remove any makeup…" at bounding box center [235, 144] width 257 height 143
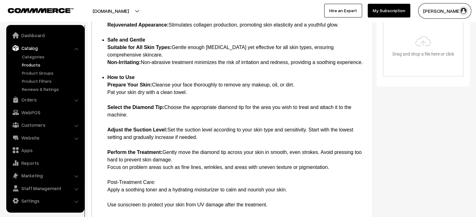
scroll to position [240, 0]
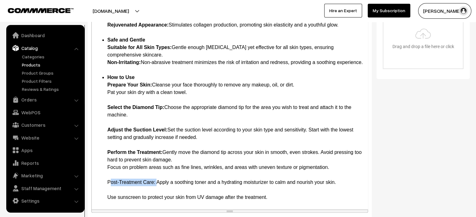
drag, startPoint x: 155, startPoint y: 182, endPoint x: 105, endPoint y: 182, distance: 50.0
click at [108, 189] on li "How to Use Prepare Your Skin: Cleanse your face thoroughly to remove any makeup…" at bounding box center [235, 138] width 257 height 128
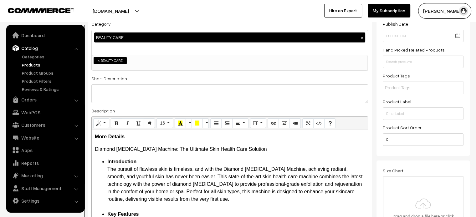
scroll to position [0, 0]
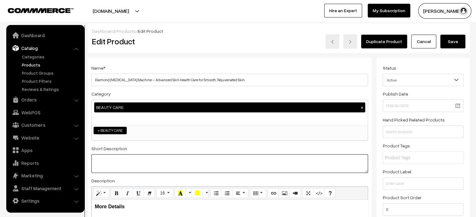
click at [129, 164] on textarea at bounding box center [229, 164] width 276 height 19
paste textarea "The Diamond [MEDICAL_DATA] Machine is a revolutionary tool for anyone looking t…"
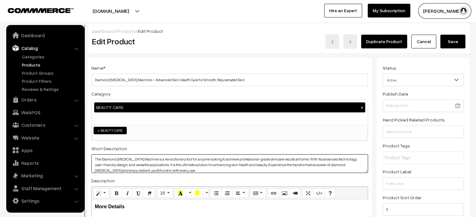
type textarea "The Diamond [MEDICAL_DATA] Machine is a revolutionary tool for anyone looking t…"
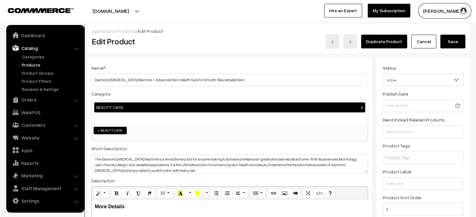
click at [453, 44] on button "Save" at bounding box center [452, 42] width 25 height 14
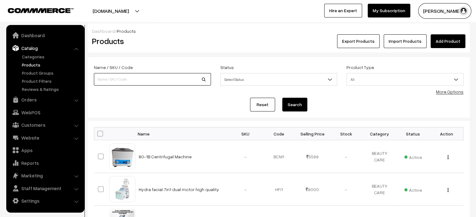
paste input "Heating Therapy Laser Cap – Advanced Laser Hair Growth Treatment Machine for Re…"
click at [175, 75] on input at bounding box center [152, 79] width 117 height 13
type input "Heating Therapy Laser Cap – Advanced Laser Hair Growth Treatment Machine for Re…"
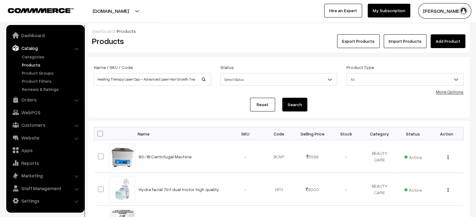
click at [292, 106] on button "Search" at bounding box center [294, 105] width 25 height 14
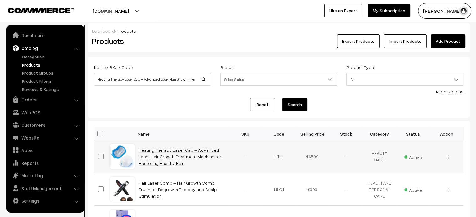
click at [173, 150] on link "Heating Therapy Laser Cap – Advanced Laser Hair Growth Treatment Machine for Re…" at bounding box center [180, 157] width 83 height 18
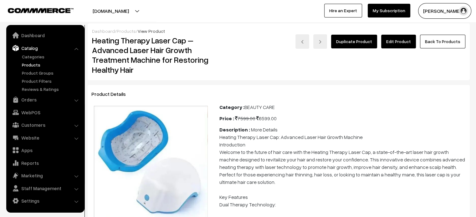
click at [403, 40] on link "Edit Product" at bounding box center [398, 42] width 35 height 14
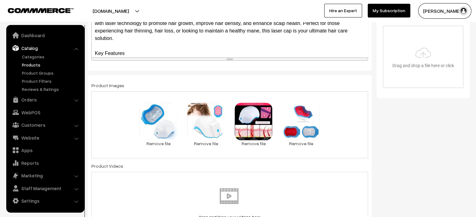
scroll to position [226, 0]
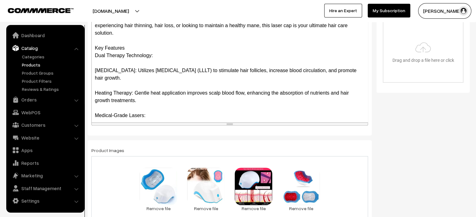
drag, startPoint x: 350, startPoint y: 53, endPoint x: 375, endPoint y: 232, distance: 181.0
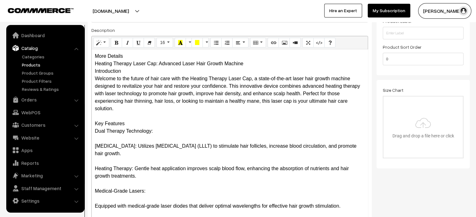
scroll to position [150, 0]
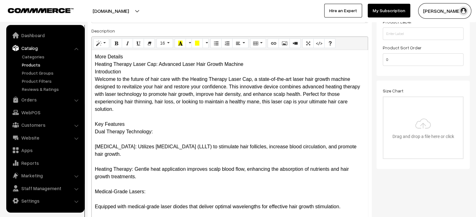
click at [127, 58] on div "More Details Heating Therapy Laser Cap: Advanced Laser Hair Growth Machine Intr…" at bounding box center [230, 178] width 276 height 257
click at [143, 56] on div "More Details Heating Therapy Laser Cap: Advanced Laser Hair Growth Machine Intr…" at bounding box center [230, 178] width 276 height 257
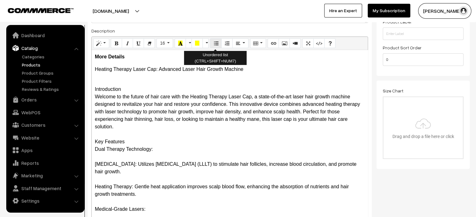
click at [214, 43] on icon "Unordered list (CTRL+SHIFT+NUM7)" at bounding box center [216, 43] width 4 height 5
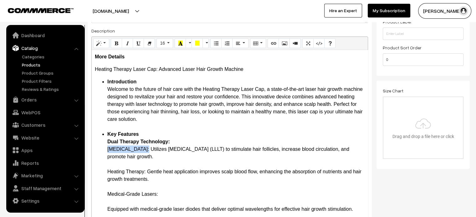
drag, startPoint x: 106, startPoint y: 149, endPoint x: 142, endPoint y: 149, distance: 35.7
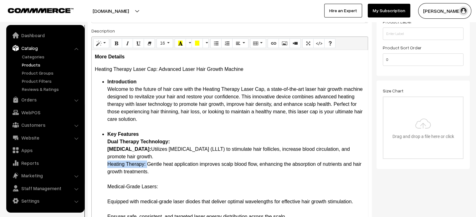
drag, startPoint x: 107, startPoint y: 164, endPoint x: 146, endPoint y: 164, distance: 39.4
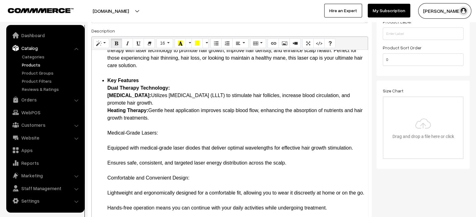
scroll to position [63, 0]
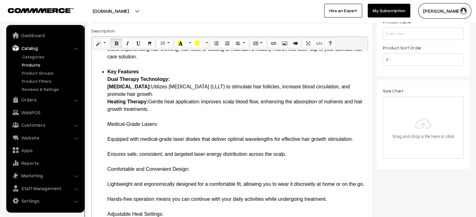
drag, startPoint x: 107, startPoint y: 124, endPoint x: 165, endPoint y: 125, distance: 58.2
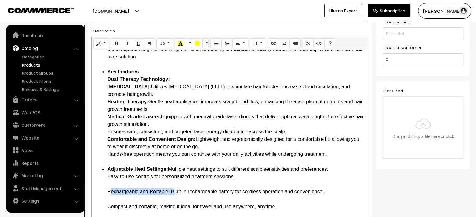
drag, startPoint x: 106, startPoint y: 190, endPoint x: 171, endPoint y: 193, distance: 65.8
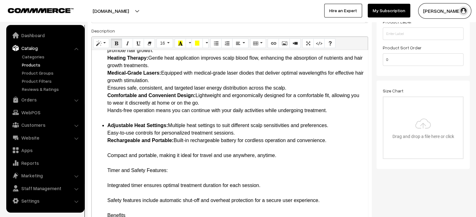
scroll to position [108, 0]
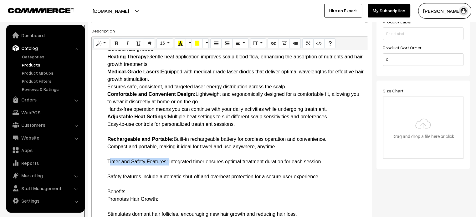
drag, startPoint x: 106, startPoint y: 162, endPoint x: 168, endPoint y: 163, distance: 61.3
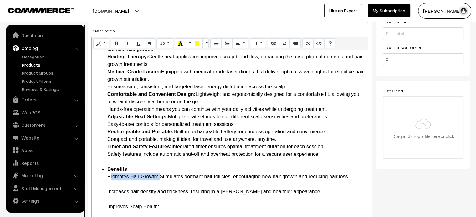
drag, startPoint x: 108, startPoint y: 177, endPoint x: 158, endPoint y: 180, distance: 50.1
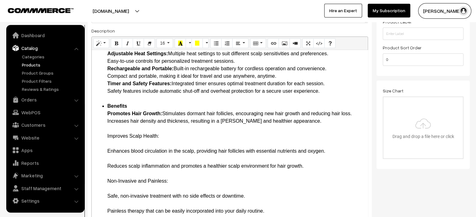
scroll to position [172, 0]
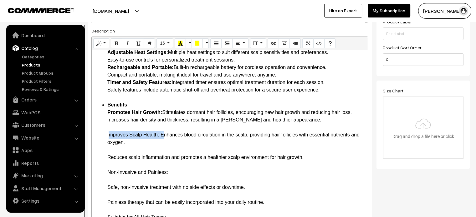
drag, startPoint x: 106, startPoint y: 136, endPoint x: 160, endPoint y: 134, distance: 54.5
click at [160, 134] on ul "Introduction Welcome to the future of hair care with the Heating Therapy Laser …" at bounding box center [230, 198] width 270 height 585
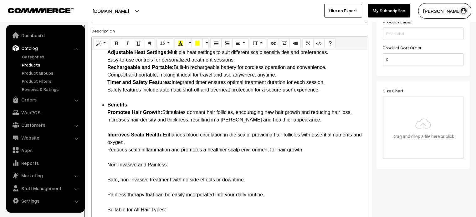
click at [106, 165] on ul "Introduction Welcome to the future of hair care with the Heating Therapy Laser …" at bounding box center [230, 195] width 270 height 578
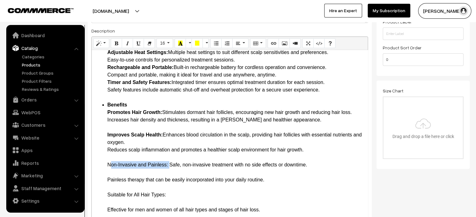
drag, startPoint x: 106, startPoint y: 165, endPoint x: 168, endPoint y: 166, distance: 62.6
click at [168, 166] on ul "Introduction Welcome to the future of hair care with the Heating Therapy Laser …" at bounding box center [230, 187] width 270 height 563
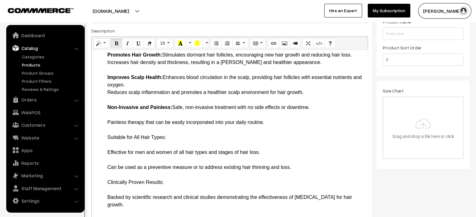
scroll to position [230, 0]
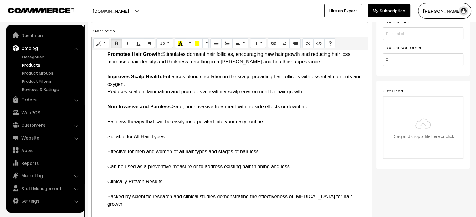
click at [106, 115] on ul "Introduction Welcome to the future of hair care with the Heating Therapy Laser …" at bounding box center [230, 129] width 270 height 563
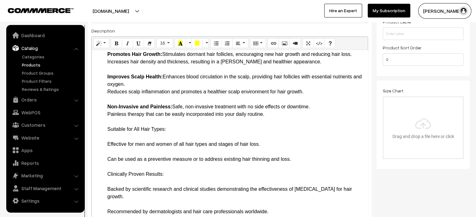
click at [107, 129] on ul "Introduction Welcome to the future of hair care with the Heating Therapy Laser …" at bounding box center [230, 125] width 270 height 555
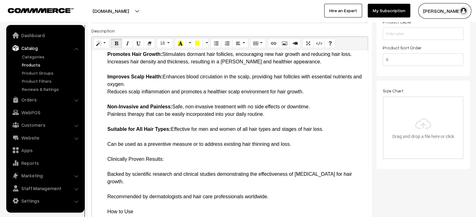
click at [100, 137] on ul "Introduction Welcome to the future of hair care with the Heating Therapy Laser …" at bounding box center [230, 118] width 270 height 540
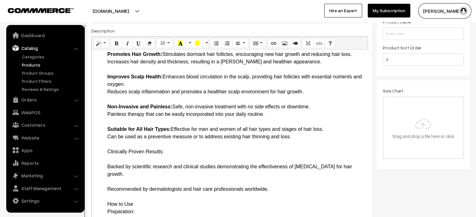
click at [172, 154] on li "Benefits Promotes Hair Growth: Stimulates dormant hair follicles, encouraging n…" at bounding box center [235, 212] width 257 height 338
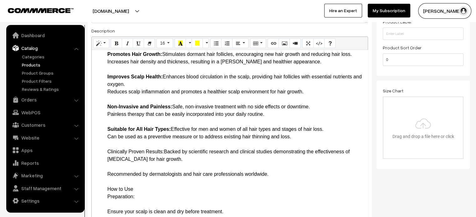
drag, startPoint x: 105, startPoint y: 150, endPoint x: 164, endPoint y: 151, distance: 59.1
click at [164, 151] on ul "Introduction Welcome to the future of hair care with the Heating Therapy Laser …" at bounding box center [230, 107] width 270 height 518
click at [107, 168] on li "Benefits Promotes Hair Growth: Stimulates dormant hair follicles, encouraging n…" at bounding box center [235, 204] width 257 height 323
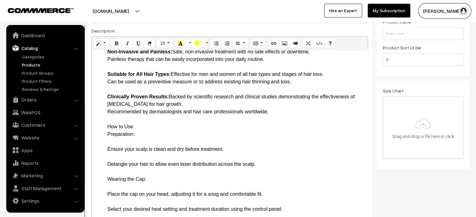
scroll to position [286, 0]
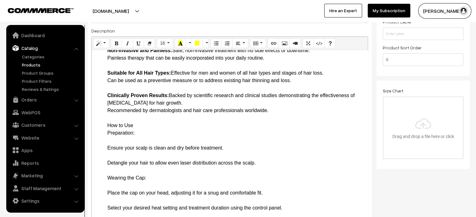
click at [105, 124] on ul "Introduction Welcome to the future of hair care with the Heating Therapy Laser …" at bounding box center [230, 47] width 270 height 510
click at [138, 135] on li "How to Use Preparation: Ensure your scalp is clean and dry before treatment. De…" at bounding box center [235, 212] width 257 height 180
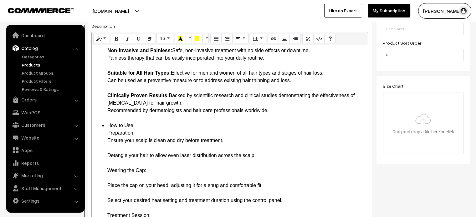
scroll to position [162, 0]
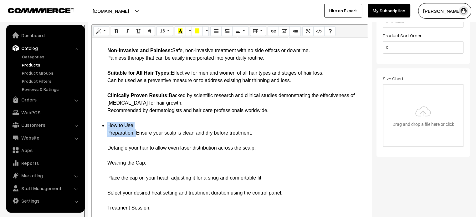
drag, startPoint x: 106, startPoint y: 125, endPoint x: 134, endPoint y: 131, distance: 28.5
click at [134, 131] on ul "Introduction Welcome to the future of hair care with the Heating Therapy Laser …" at bounding box center [230, 39] width 270 height 495
click at [135, 137] on li "How to Use Preparation: Ensure your scalp is clean and dry before treatment. De…" at bounding box center [235, 204] width 257 height 165
click at [111, 143] on li "How to Use Preparation: Ensure your scalp is clean and dry before treatment. De…" at bounding box center [235, 204] width 257 height 165
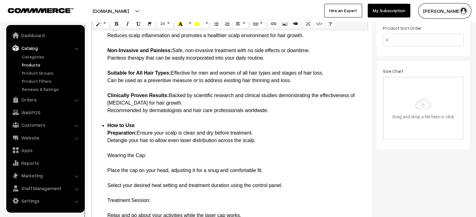
click at [162, 151] on li "How to Use Preparation: Ensure your scalp is clean and dry before treatment. De…" at bounding box center [235, 201] width 257 height 158
click at [160, 157] on li "How to Use Preparation: Ensure your scalp is clean and dry before treatment. De…" at bounding box center [235, 201] width 257 height 158
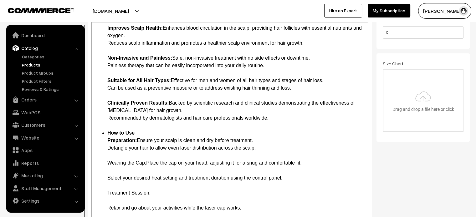
scroll to position [185, 0]
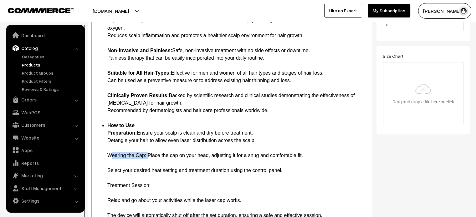
drag, startPoint x: 106, startPoint y: 155, endPoint x: 146, endPoint y: 157, distance: 39.7
click at [146, 157] on ul "Introduction Welcome to the future of hair care with the Heating Therapy Laser …" at bounding box center [230, 28] width 270 height 473
click at [112, 168] on li "How to Use Preparation: Ensure your scalp is clean and dry before treatment. De…" at bounding box center [235, 193] width 257 height 143
click at [111, 164] on li "How to Use Preparation: Ensure your scalp is clean and dry before treatment. De…" at bounding box center [235, 193] width 257 height 143
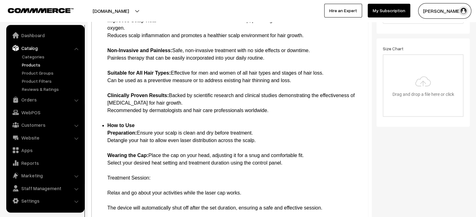
click at [158, 176] on li "How to Use Preparation: Ensure your scalp is clean and dry before treatment. De…" at bounding box center [235, 189] width 257 height 135
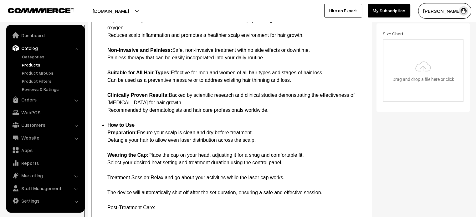
scroll to position [229, 0]
drag, startPoint x: 105, startPoint y: 179, endPoint x: 151, endPoint y: 182, distance: 46.4
click at [151, 182] on ul "Introduction Welcome to the future of hair care with the Heating Therapy Laser …" at bounding box center [230, 17] width 270 height 450
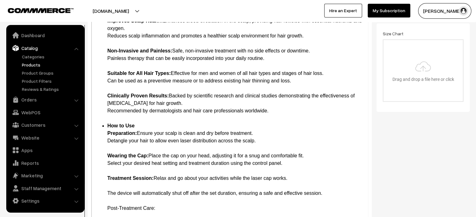
scroll to position [266, 0]
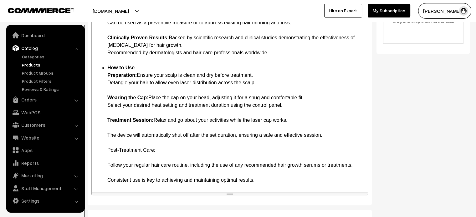
click at [117, 127] on li "How to Use Preparation: Ensure your scalp is clean and dry before treatment. De…" at bounding box center [235, 124] width 257 height 120
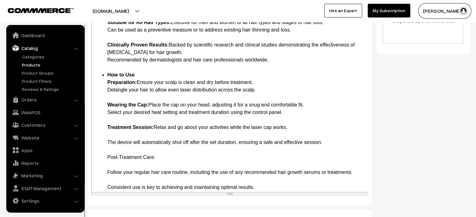
scroll to position [273, 0]
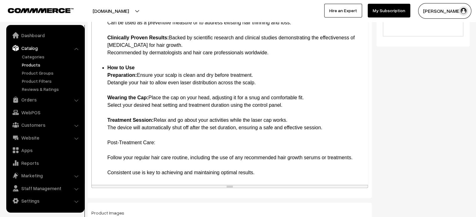
click at [166, 145] on li "How to Use Preparation: Ensure your scalp is clean and dry before treatment. De…" at bounding box center [235, 120] width 257 height 113
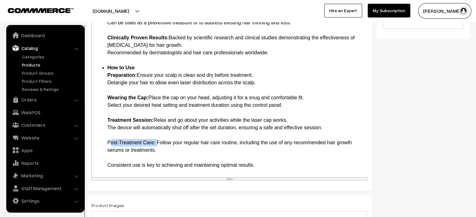
drag, startPoint x: 107, startPoint y: 140, endPoint x: 155, endPoint y: 142, distance: 47.9
click at [155, 142] on li "How to Use Preparation: Ensure your scalp is clean and dry before treatment. De…" at bounding box center [235, 116] width 257 height 105
click at [160, 152] on li "How to Use Preparation: Ensure your scalp is clean and dry before treatment. De…" at bounding box center [235, 116] width 257 height 105
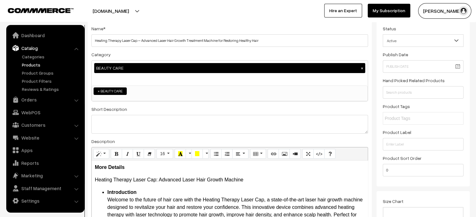
scroll to position [0, 0]
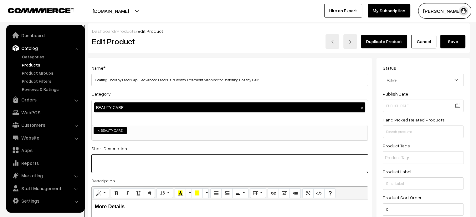
click at [193, 158] on textarea at bounding box center [229, 164] width 276 height 19
paste textarea "The Heating Therapy Laser Cap is your ultimate solution for tackling hair loss …"
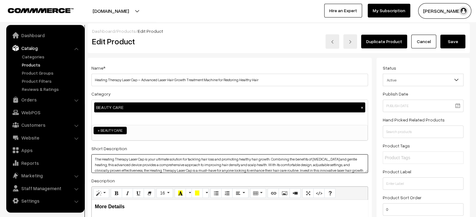
type textarea "The Heating Therapy Laser Cap is your ultimate solution for tackling hair loss …"
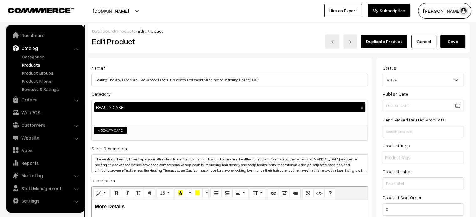
click at [452, 42] on button "Save" at bounding box center [452, 42] width 25 height 14
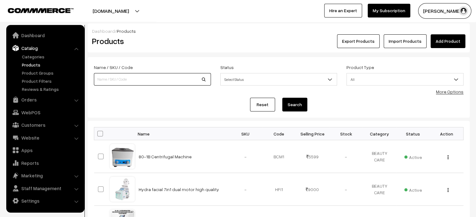
click at [151, 85] on input at bounding box center [152, 79] width 117 height 13
paste input "Silicon LED [MEDICAL_DATA] Face Mask – Rechargeable LED Beauty Mask for Skin Re…"
type input "Silicon LED [MEDICAL_DATA] Face Mask – Rechargeable LED Beauty Mask for Skin Re…"
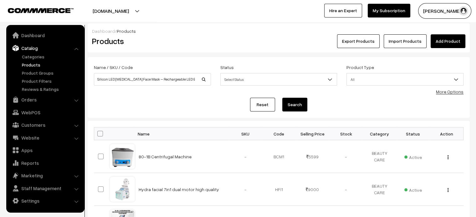
click at [300, 109] on button "Search" at bounding box center [294, 105] width 25 height 14
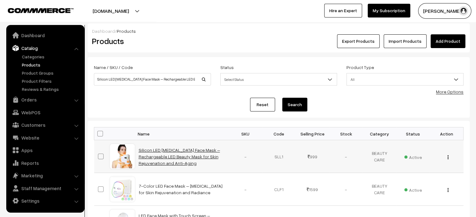
click at [169, 151] on link "Silicon LED [MEDICAL_DATA] Face Mask – Rechargeable LED Beauty Mask for Skin Re…" at bounding box center [179, 157] width 81 height 18
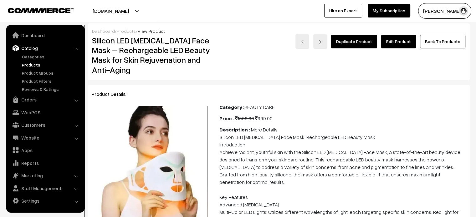
click at [404, 44] on link "Edit Product" at bounding box center [398, 42] width 35 height 14
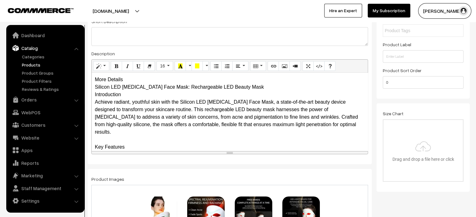
scroll to position [139, 0]
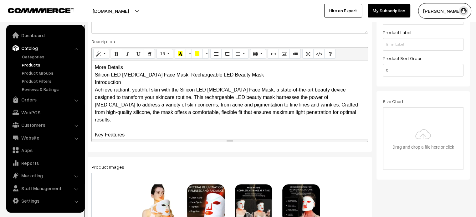
click at [129, 66] on div "More Details Silicon LED Light Therapy Face Mask: Rechargeable LED Beauty Mask …" at bounding box center [230, 100] width 276 height 78
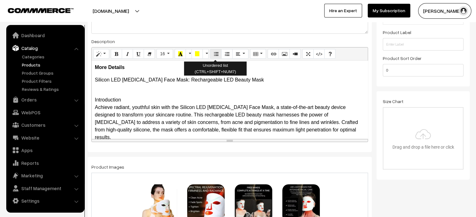
click at [217, 52] on button "Unordered list (CTRL+SHIFT+NUM7)" at bounding box center [215, 54] width 11 height 10
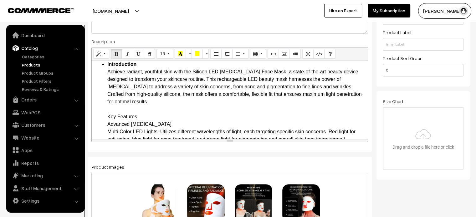
scroll to position [41, 0]
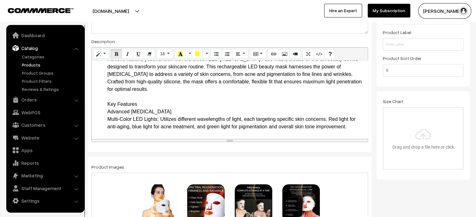
drag, startPoint x: 360, startPoint y: 138, endPoint x: 359, endPoint y: 232, distance: 94.1
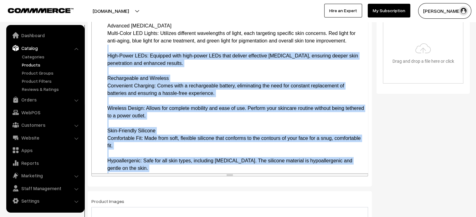
drag, startPoint x: 358, startPoint y: 53, endPoint x: 367, endPoint y: 185, distance: 131.7
click at [367, 176] on div "resize" at bounding box center [230, 175] width 276 height 3
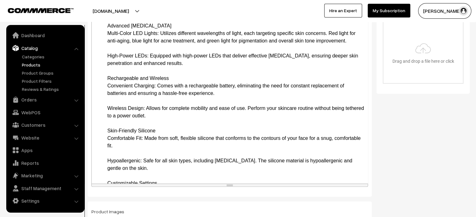
scroll to position [0, 0]
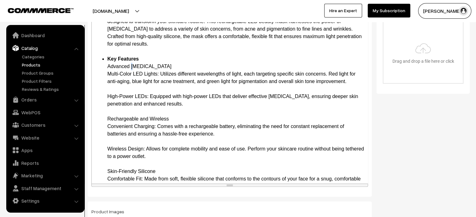
drag, startPoint x: 108, startPoint y: 73, endPoint x: 159, endPoint y: 75, distance: 51.0
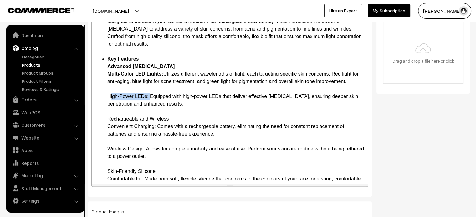
drag, startPoint x: 107, startPoint y: 94, endPoint x: 148, endPoint y: 97, distance: 41.0
click at [114, 89] on li "Key Features Advanced Light Therapy Multi-Color LED Lights: Utilizes different …" at bounding box center [235, 85] width 257 height 60
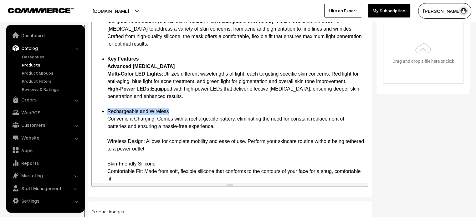
drag, startPoint x: 108, startPoint y: 110, endPoint x: 169, endPoint y: 111, distance: 61.6
drag, startPoint x: 104, startPoint y: 120, endPoint x: 154, endPoint y: 117, distance: 50.5
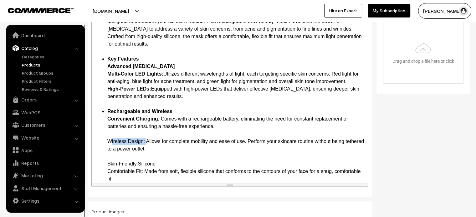
drag, startPoint x: 108, startPoint y: 140, endPoint x: 143, endPoint y: 140, distance: 34.7
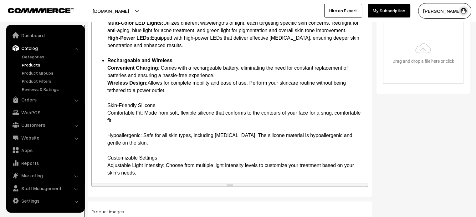
scroll to position [51, 0]
click at [106, 104] on ul "Introduction Achieve radiant, youthful skin with the Silicon LED Light Therapy …" at bounding box center [230, 211] width 270 height 518
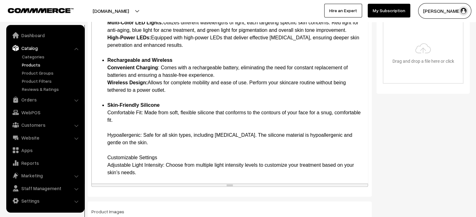
click at [106, 113] on ul "Introduction Achieve radiant, youthful skin with the Silicon LED Light Therapy …" at bounding box center [230, 211] width 270 height 518
drag, startPoint x: 106, startPoint y: 113, endPoint x: 143, endPoint y: 114, distance: 36.6
click at [143, 114] on ul "Introduction Achieve radiant, youthful skin with the Silicon LED Light Therapy …" at bounding box center [230, 211] width 270 height 518
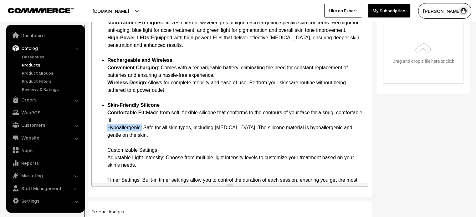
drag, startPoint x: 107, startPoint y: 127, endPoint x: 142, endPoint y: 128, distance: 34.7
click at [104, 149] on ul "Introduction Achieve radiant, youthful skin with the Silicon LED Light Therapy …" at bounding box center [230, 207] width 270 height 510
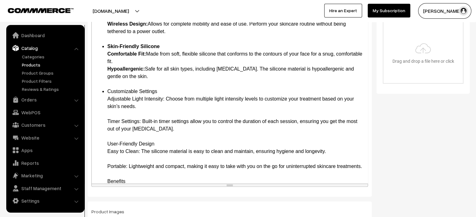
scroll to position [114, 0]
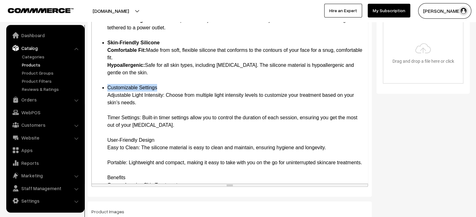
drag, startPoint x: 107, startPoint y: 87, endPoint x: 158, endPoint y: 89, distance: 51.0
drag, startPoint x: 106, startPoint y: 93, endPoint x: 165, endPoint y: 96, distance: 58.9
click at [165, 96] on ul "Introduction Achieve radiant, youthful skin with the Silicon LED Light Therapy …" at bounding box center [230, 144] width 270 height 510
drag, startPoint x: 106, startPoint y: 118, endPoint x: 142, endPoint y: 118, distance: 36.0
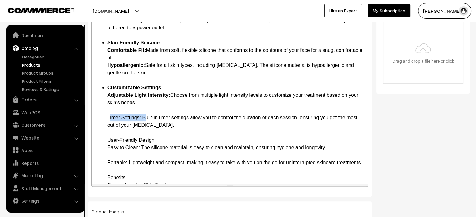
click at [142, 118] on ul "Introduction Achieve radiant, youthful skin with the Silicon LED Light Therapy …" at bounding box center [230, 144] width 270 height 510
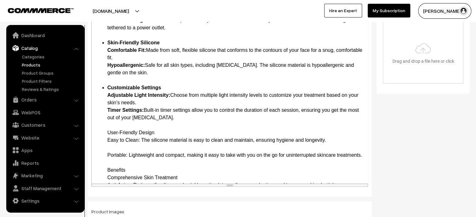
drag, startPoint x: 107, startPoint y: 130, endPoint x: 159, endPoint y: 135, distance: 51.5
click at [106, 142] on ul "Introduction Achieve radiant, youthful skin with the Silicon LED Light Therapy …" at bounding box center [230, 140] width 270 height 503
drag, startPoint x: 107, startPoint y: 140, endPoint x: 139, endPoint y: 141, distance: 32.5
click at [139, 141] on ul "Introduction Achieve radiant, youthful skin with the Silicon LED Light Therapy …" at bounding box center [230, 140] width 270 height 503
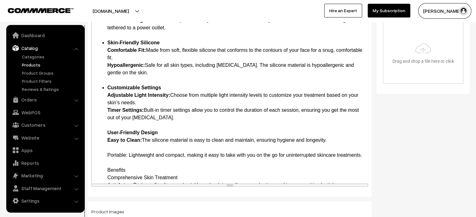
click at [105, 132] on ul "Introduction Achieve radiant, youthful skin with the Silicon LED Light Therapy …" at bounding box center [230, 140] width 270 height 503
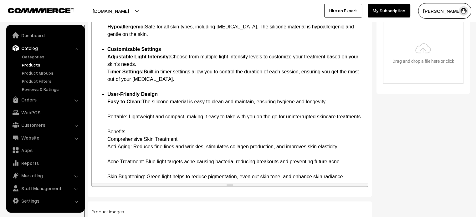
scroll to position [155, 0]
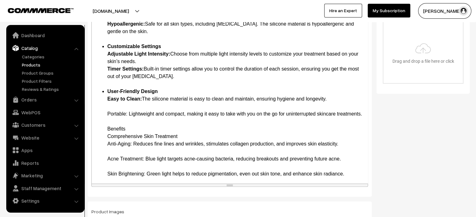
click at [105, 112] on ul "Introduction Achieve radiant, youthful skin with the Silicon LED Light Therapy …" at bounding box center [230, 99] width 270 height 503
drag, startPoint x: 127, startPoint y: 114, endPoint x: 99, endPoint y: 116, distance: 27.6
click at [99, 116] on ul "Introduction Achieve radiant, youthful skin with the Silicon LED Light Therapy …" at bounding box center [230, 99] width 270 height 503
click at [103, 105] on ul "Introduction Achieve radiant, youthful skin with the Silicon LED Light Therapy …" at bounding box center [230, 99] width 270 height 503
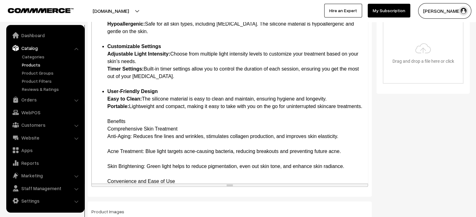
click at [103, 129] on ul "Introduction Achieve radiant, youthful skin with the Silicon LED Light Therapy …" at bounding box center [230, 95] width 270 height 495
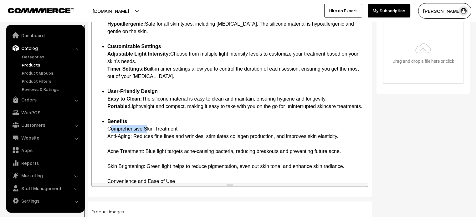
click at [104, 143] on ul "Introduction Achieve radiant, youthful skin with the Silicon LED Light Therapy …" at bounding box center [230, 95] width 270 height 495
drag, startPoint x: 105, startPoint y: 145, endPoint x: 134, endPoint y: 144, distance: 28.8
click at [134, 144] on ul "Introduction Achieve radiant, youthful skin with the Silicon LED Light Therapy …" at bounding box center [230, 95] width 270 height 495
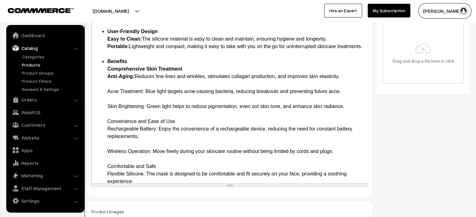
scroll to position [223, 0]
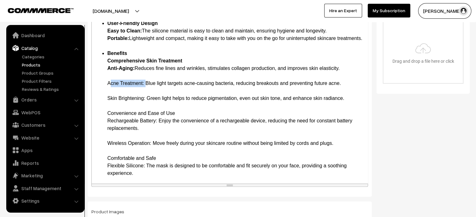
drag, startPoint x: 107, startPoint y: 90, endPoint x: 144, endPoint y: 91, distance: 36.6
click at [144, 91] on li "Benefits Comprehensive Skin Treatment Anti-Aging: Reduces fine lines and wrinkl…" at bounding box center [235, 162] width 257 height 225
drag, startPoint x: 107, startPoint y: 106, endPoint x: 145, endPoint y: 104, distance: 38.2
click at [145, 104] on li "Benefits Comprehensive Skin Treatment Anti-Aging: Reduces fine lines and wrinkl…" at bounding box center [235, 162] width 257 height 225
click at [108, 86] on li "Benefits Comprehensive Skin Treatment Anti-Aging: Reduces fine lines and wrinkl…" at bounding box center [235, 162] width 257 height 225
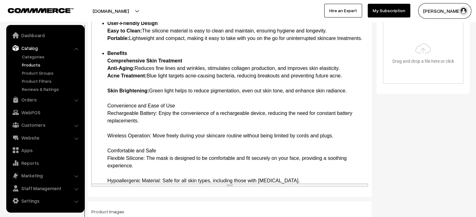
click at [109, 87] on li "Benefits Comprehensive Skin Treatment Anti-Aging: Reduces fine lines and wrinkl…" at bounding box center [235, 159] width 257 height 218
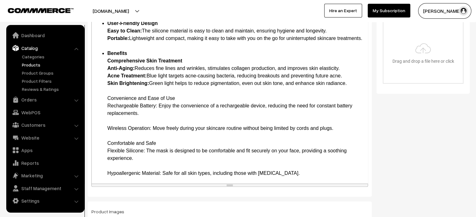
click at [107, 105] on li "Benefits Comprehensive Skin Treatment Anti-Aging: Reduces fine lines and wrinkl…" at bounding box center [235, 155] width 257 height 210
click at [107, 105] on li "Convenience and Ease of Use Rechargeable Battery: Enjoy the convenience of a re…" at bounding box center [235, 177] width 257 height 165
click at [112, 105] on li "Convenience and Ease of Use Rechargeable Battery: Enjoy the convenience of a re…" at bounding box center [235, 177] width 257 height 165
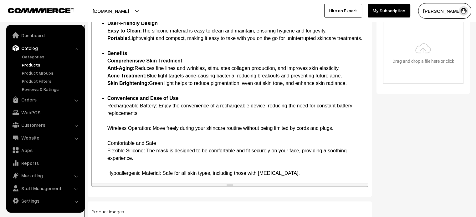
click at [110, 114] on li "Convenience and Ease of Use Rechargeable Battery: Enjoy the convenience of a re…" at bounding box center [235, 177] width 257 height 165
drag, startPoint x: 105, startPoint y: 114, endPoint x: 158, endPoint y: 116, distance: 52.3
click at [158, 116] on ul "Introduction Achieve radiant, youthful skin with the Silicon LED Light Therapy …" at bounding box center [230, 20] width 270 height 480
click at [120, 123] on li "Convenience and Ease of Use Rechargeable Battery: Enjoy the convenience of a re…" at bounding box center [235, 177] width 257 height 165
click at [114, 129] on li "Convenience and Ease of Use Rechargeable Battery: Enjoy the convenience of a re…" at bounding box center [235, 177] width 257 height 165
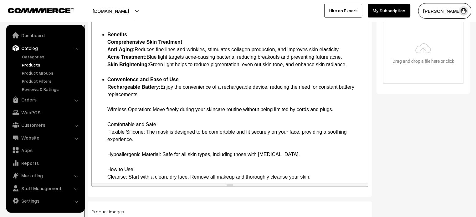
scroll to position [244, 0]
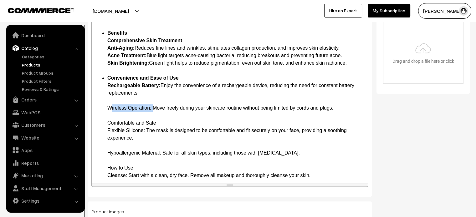
drag, startPoint x: 106, startPoint y: 116, endPoint x: 151, endPoint y: 116, distance: 45.0
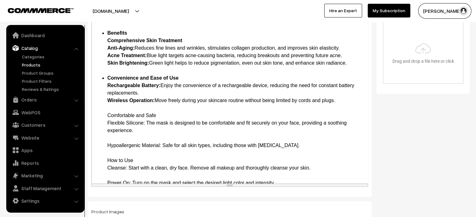
drag, startPoint x: 107, startPoint y: 122, endPoint x: 164, endPoint y: 123, distance: 56.3
click at [164, 123] on li "Convenience and Ease of Use Rechargeable Battery: Enjoy the convenience of a re…" at bounding box center [235, 153] width 257 height 158
drag, startPoint x: 106, startPoint y: 131, endPoint x: 144, endPoint y: 132, distance: 38.2
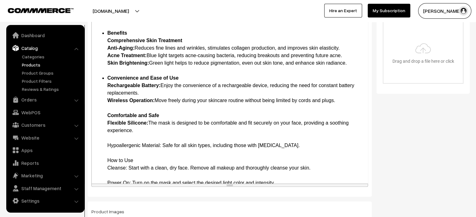
click at [108, 143] on li "Comfortable and Safe Flexible Silicone: The mask is designed to be comfortable …" at bounding box center [235, 172] width 257 height 120
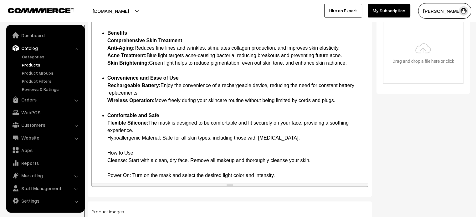
drag, startPoint x: 108, startPoint y: 143, endPoint x: 107, endPoint y: 147, distance: 3.8
click at [107, 147] on li "Comfortable and Safe Flexible Silicone: The mask is designed to be comfortable …" at bounding box center [235, 168] width 257 height 113
drag, startPoint x: 107, startPoint y: 147, endPoint x: 162, endPoint y: 145, distance: 54.7
click at [162, 145] on li "Comfortable and Safe Flexible Silicone: The mask is designed to be comfortable …" at bounding box center [235, 168] width 257 height 113
click at [151, 151] on li "Comfortable and Safe Flexible Silicone: The mask is designed to be comfortable …" at bounding box center [235, 168] width 257 height 113
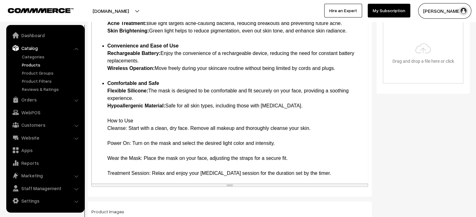
scroll to position [278, 0]
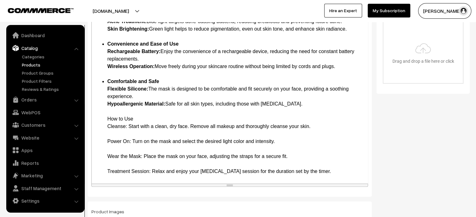
drag, startPoint x: 106, startPoint y: 125, endPoint x: 136, endPoint y: 127, distance: 30.7
drag, startPoint x: 106, startPoint y: 133, endPoint x: 126, endPoint y: 136, distance: 20.3
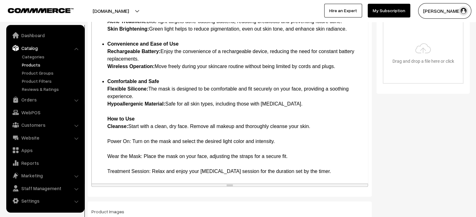
click at [112, 147] on li "Comfortable and Safe Flexible Silicone: The mask is designed to be comfortable …" at bounding box center [235, 134] width 257 height 113
click at [111, 141] on li "Comfortable and Safe Flexible Silicone: The mask is designed to be comfortable …" at bounding box center [235, 134] width 257 height 113
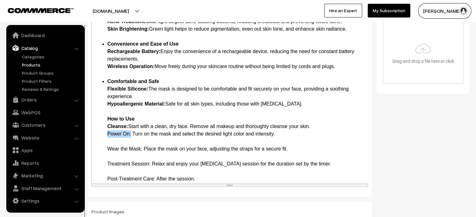
drag, startPoint x: 108, startPoint y: 142, endPoint x: 131, endPoint y: 141, distance: 23.8
click at [131, 141] on li "Comfortable and Safe Flexible Silicone: The mask is designed to be comfortable …" at bounding box center [235, 130] width 257 height 105
click at [109, 148] on li "Comfortable and Safe Flexible Silicone: The mask is designed to be comfortable …" at bounding box center [235, 130] width 257 height 105
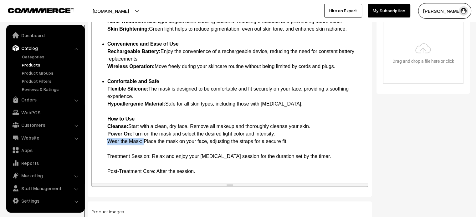
drag, startPoint x: 108, startPoint y: 148, endPoint x: 144, endPoint y: 149, distance: 36.3
click at [144, 149] on li "Comfortable and Safe Flexible Silicone: The mask is designed to be comfortable …" at bounding box center [235, 127] width 257 height 98
drag, startPoint x: 108, startPoint y: 165, endPoint x: 151, endPoint y: 164, distance: 42.9
click at [151, 164] on li "Comfortable and Safe Flexible Silicone: The mask is designed to be comfortable …" at bounding box center [235, 127] width 257 height 98
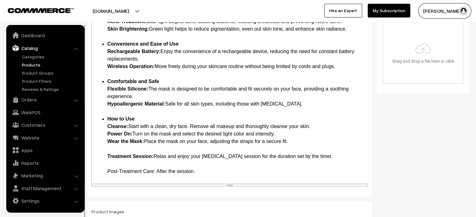
scroll to position [285, 0]
drag, startPoint x: 107, startPoint y: 171, endPoint x: 156, endPoint y: 169, distance: 48.8
click at [156, 169] on li "How to Use Cleanse: Start with a clean, dry face. Remove all makeup and thoroug…" at bounding box center [235, 145] width 257 height 60
click at [109, 147] on li "How to Use Cleanse: Start with a clean, dry face. Remove all makeup and thoroug…" at bounding box center [235, 145] width 257 height 60
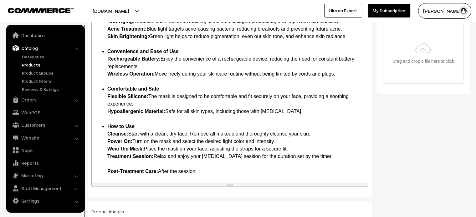
scroll to position [233, 0]
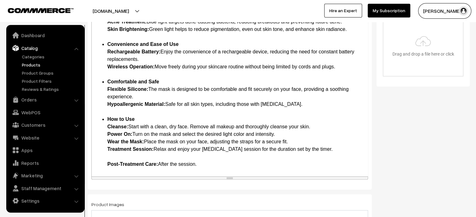
click at [112, 155] on li "How to Use Cleanse: Start with a clean, dry face. Remove all makeup and thoroug…" at bounding box center [235, 142] width 257 height 53
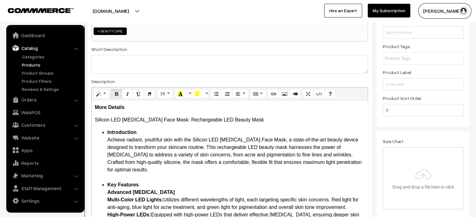
scroll to position [0, 0]
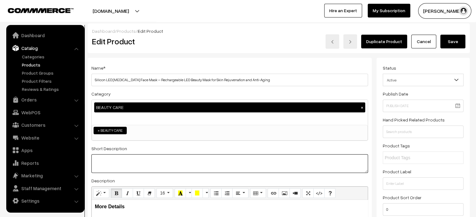
click at [168, 170] on textarea at bounding box center [229, 164] width 276 height 19
paste textarea ""The Silicon LED Light Therapy Face Mask is an essential addition to your skinc…"
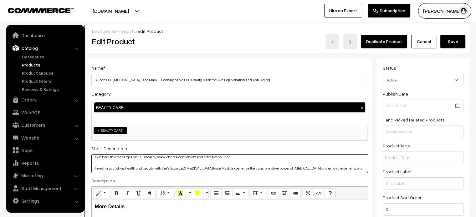
scroll to position [2, 0]
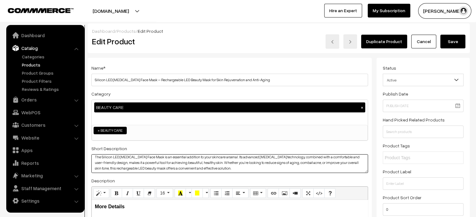
type textarea "The Silicon LED Light Therapy Face Mask is an essential addition to your skinca…"
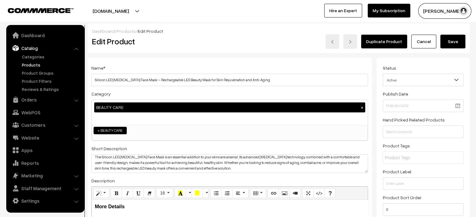
click at [457, 39] on button "Save" at bounding box center [452, 42] width 25 height 14
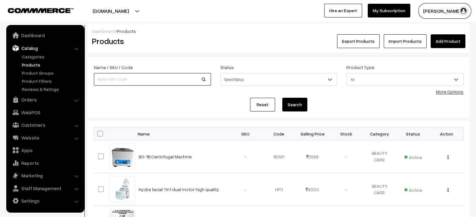
click at [129, 79] on input at bounding box center [152, 79] width 117 height 13
paste input "7-Color LED Face Mask – [MEDICAL_DATA] for Skin Rejuvenation and Radiance"
type input "7-Color LED Face Mask – [MEDICAL_DATA] for Skin Rejuvenation and Radiance"
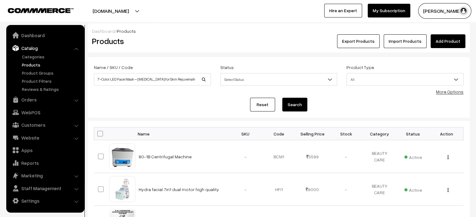
click at [290, 108] on button "Search" at bounding box center [294, 105] width 25 height 14
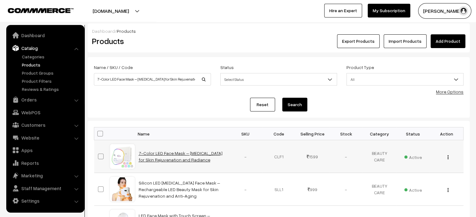
click at [165, 155] on link "7-Color LED Face Mask – [MEDICAL_DATA] for Skin Rejuvenation and Radiance" at bounding box center [181, 157] width 84 height 12
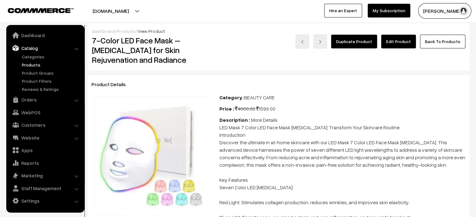
click at [401, 41] on link "Edit Product" at bounding box center [398, 42] width 35 height 14
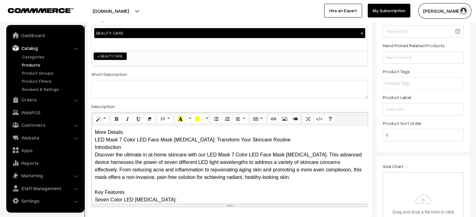
scroll to position [75, 0]
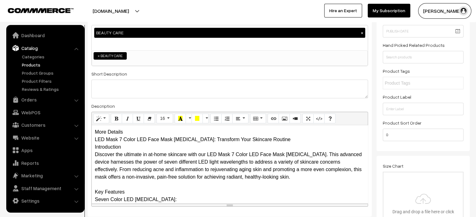
click at [125, 132] on div "More Details LED Mask 7 Color LED Face Mask [MEDICAL_DATA]: Transform Your Skin…" at bounding box center [230, 164] width 276 height 78
click at [128, 132] on div "More Details LED Mask 7 Color LED Face Mask [MEDICAL_DATA]: Transform Your Skin…" at bounding box center [230, 164] width 276 height 78
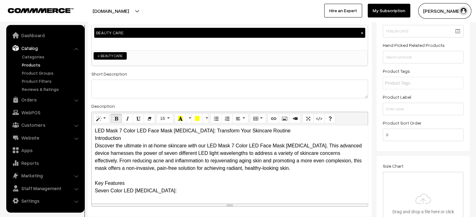
scroll to position [18, 0]
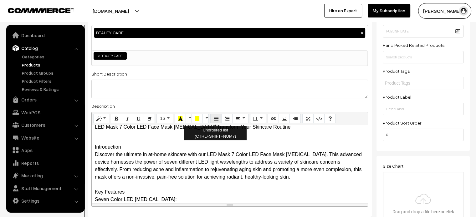
click at [216, 117] on icon "Unordered list (CTRL+SHIFT+NUM7)" at bounding box center [216, 118] width 4 height 5
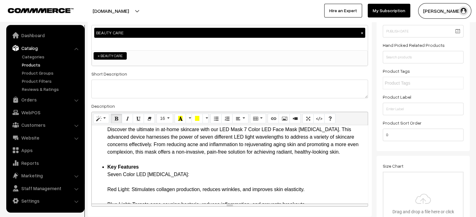
drag, startPoint x: 106, startPoint y: 189, endPoint x: 131, endPoint y: 190, distance: 25.1
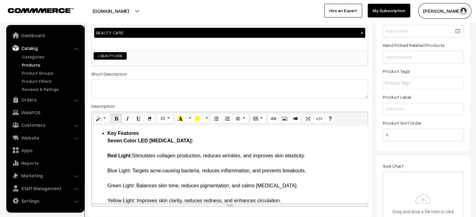
scroll to position [70, 0]
drag, startPoint x: 106, startPoint y: 168, endPoint x: 130, endPoint y: 169, distance: 23.8
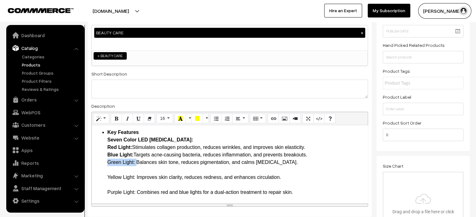
drag, startPoint x: 107, startPoint y: 162, endPoint x: 136, endPoint y: 164, distance: 29.8
drag, startPoint x: 107, startPoint y: 177, endPoint x: 134, endPoint y: 179, distance: 27.3
click at [115, 165] on b "Green Light:" at bounding box center [122, 162] width 30 height 5
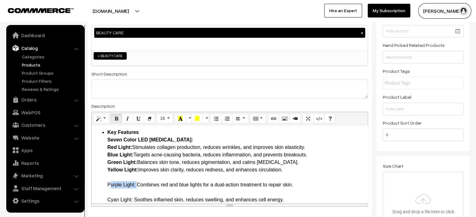
drag, startPoint x: 106, startPoint y: 186, endPoint x: 135, endPoint y: 186, distance: 29.1
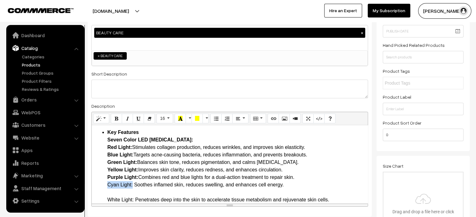
drag, startPoint x: 107, startPoint y: 186, endPoint x: 133, endPoint y: 186, distance: 26.0
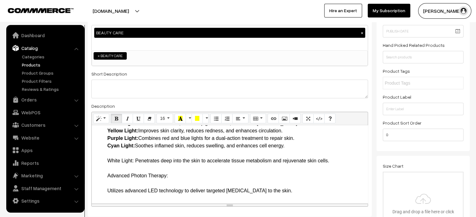
scroll to position [109, 0]
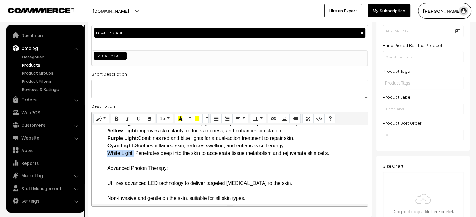
drag, startPoint x: 105, startPoint y: 154, endPoint x: 134, endPoint y: 155, distance: 29.1
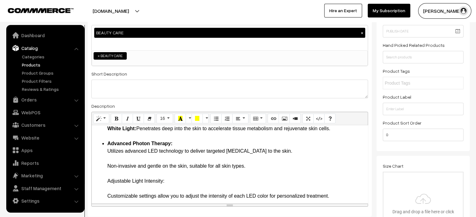
scroll to position [134, 0]
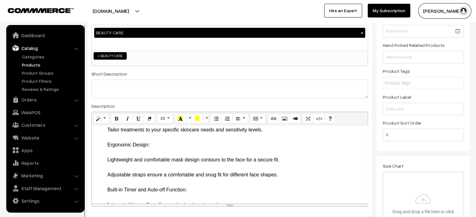
scroll to position [185, 0]
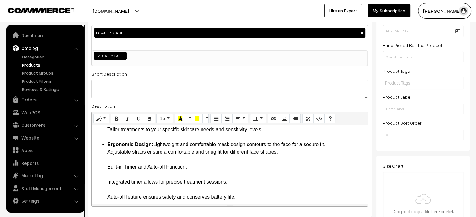
drag, startPoint x: 107, startPoint y: 166, endPoint x: 190, endPoint y: 165, distance: 83.2
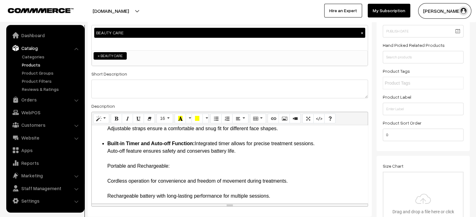
scroll to position [214, 0]
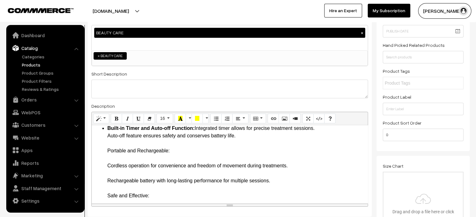
scroll to position [221, 0]
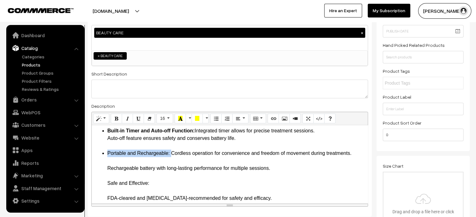
drag, startPoint x: 170, startPoint y: 153, endPoint x: 105, endPoint y: 157, distance: 65.1
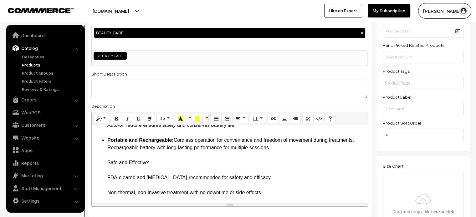
click at [104, 164] on ul "Introduction Discover the ultimate in at-home skincare with our LED Mask 7 Colo…" at bounding box center [230, 208] width 270 height 578
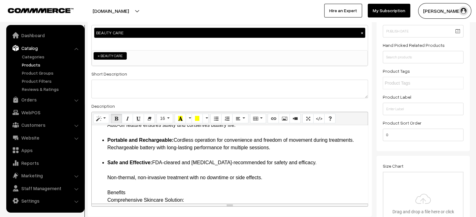
click at [105, 170] on ul "Introduction Discover the ultimate in at-home skincare with our LED Mask 7 Colo…" at bounding box center [230, 200] width 270 height 563
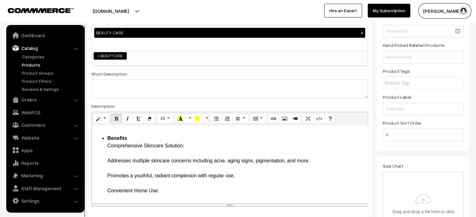
scroll to position [283, 0]
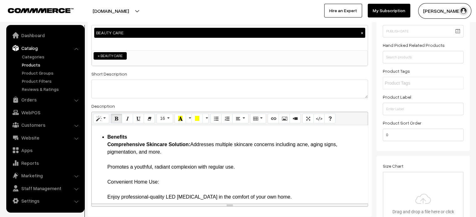
click at [104, 157] on ul "Introduction Discover the ultimate in at-home skincare with our LED Mask 7 Colo…" at bounding box center [230, 145] width 270 height 548
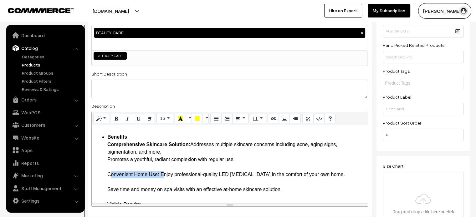
drag, startPoint x: 109, startPoint y: 175, endPoint x: 160, endPoint y: 178, distance: 51.4
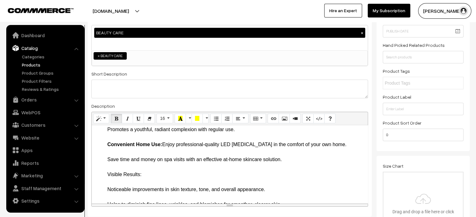
scroll to position [314, 0]
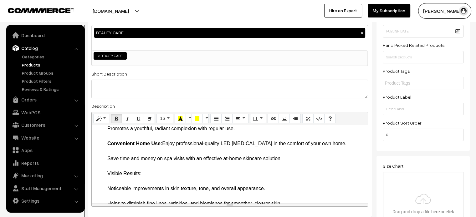
click at [106, 152] on ul "Introduction Discover the ultimate in at-home skincare with our LED Mask 7 Colo…" at bounding box center [230, 102] width 270 height 525
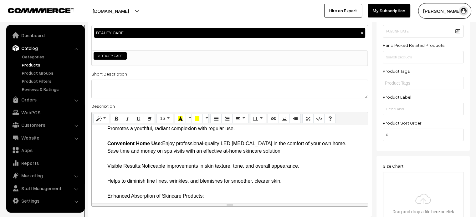
drag, startPoint x: 104, startPoint y: 164, endPoint x: 141, endPoint y: 167, distance: 37.7
click at [141, 167] on ul "Introduction Discover the ultimate in at-home skincare with our LED Mask 7 Colo…" at bounding box center [230, 91] width 270 height 503
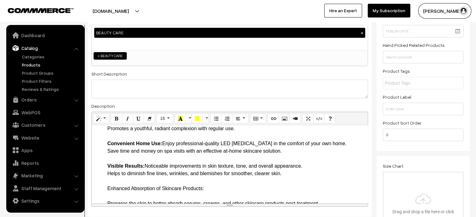
click at [108, 186] on li "Benefits Comprehensive Skincare Solution: Addresses multiple skincare concerns …" at bounding box center [235, 219] width 257 height 233
click at [220, 189] on li "Benefits Comprehensive Skincare Solution: Addresses multiple skincare concerns …" at bounding box center [235, 219] width 257 height 233
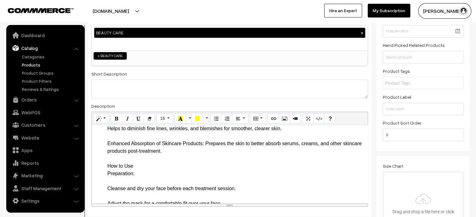
scroll to position [358, 0]
drag, startPoint x: 105, startPoint y: 143, endPoint x: 204, endPoint y: 144, distance: 98.2
click at [204, 144] on ul "Introduction Discover the ultimate in at-home skincare with our LED Mask 7 Colo…" at bounding box center [230, 39] width 270 height 488
click at [99, 166] on ul "Introduction Discover the ultimate in at-home skincare with our LED Mask 7 Colo…" at bounding box center [230, 39] width 270 height 488
drag, startPoint x: 99, startPoint y: 166, endPoint x: 150, endPoint y: 171, distance: 51.5
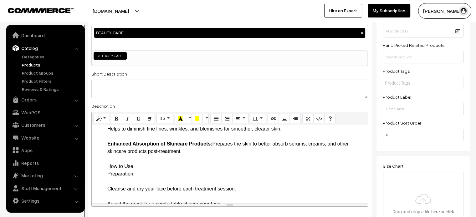
click at [150, 171] on ul "Introduction Discover the ultimate in at-home skincare with our LED Mask 7 Colo…" at bounding box center [230, 39] width 270 height 488
click at [149, 172] on li "Benefits Comprehensive Skincare Solution: Addresses multiple skincare concerns …" at bounding box center [235, 170] width 257 height 225
click at [149, 173] on li "Benefits Comprehensive Skincare Solution: Addresses multiple skincare concerns …" at bounding box center [235, 170] width 257 height 225
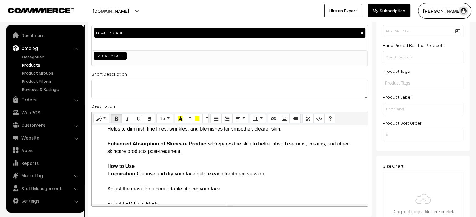
click at [105, 166] on ul "Introduction Discover the ultimate in at-home skincare with our LED Mask 7 Colo…" at bounding box center [230, 31] width 270 height 473
click at [106, 180] on ul "Introduction Discover the ultimate in at-home skincare with our LED Mask 7 Colo…" at bounding box center [230, 31] width 270 height 473
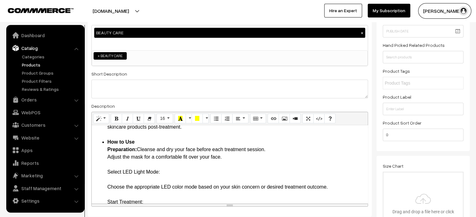
scroll to position [383, 0]
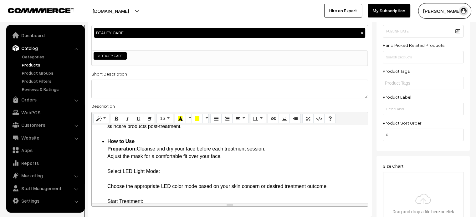
click at [166, 177] on li "How to Use Preparation: Cleanse and dry your face before each treatment session…" at bounding box center [235, 187] width 257 height 98
click at [170, 173] on li "How to Use Preparation: Cleanse and dry your face before each treatment session…" at bounding box center [235, 187] width 257 height 98
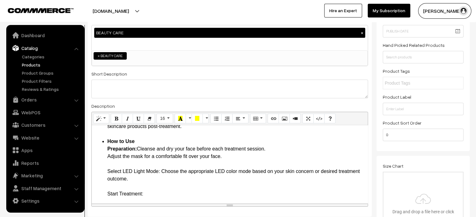
drag, startPoint x: 107, startPoint y: 170, endPoint x: 159, endPoint y: 173, distance: 52.6
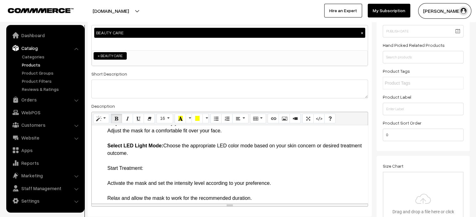
scroll to position [414, 0]
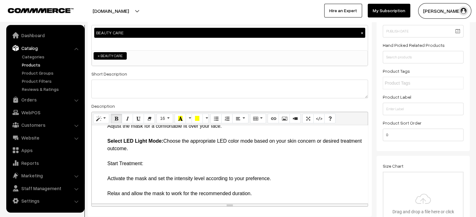
click at [156, 150] on li "How to Use Preparation: Cleanse and dry your face before each treatment session…" at bounding box center [235, 153] width 257 height 90
click at [147, 165] on li "How to Use Preparation: Cleanse and dry your face before each treatment session…" at bounding box center [235, 153] width 257 height 90
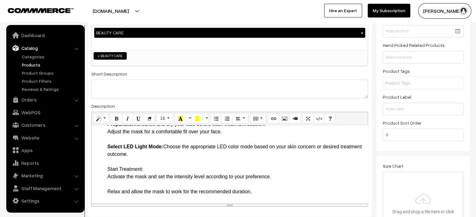
scroll to position [401, 0]
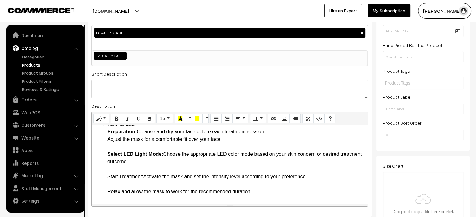
drag, startPoint x: 104, startPoint y: 175, endPoint x: 144, endPoint y: 179, distance: 40.5
click at [109, 187] on li "How to Use Preparation: Cleanse and dry your face before each treatment session…" at bounding box center [235, 158] width 257 height 75
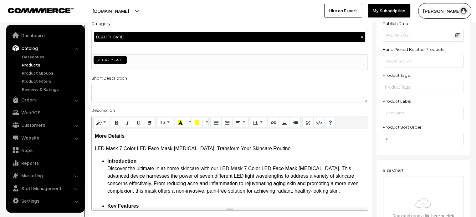
scroll to position [64, 0]
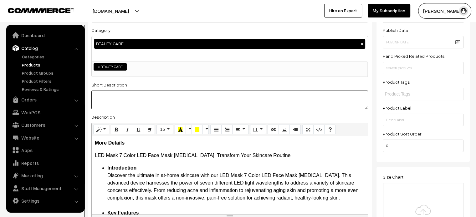
click at [172, 102] on textarea at bounding box center [229, 100] width 276 height 19
paste textarea "Elevate your skincare routine with the LED Mask 7 Color LED Face Mask Light The…"
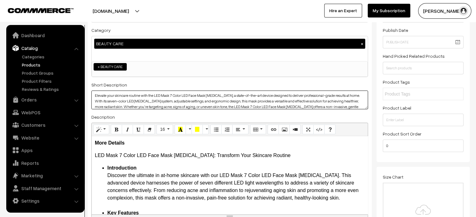
scroll to position [0, 0]
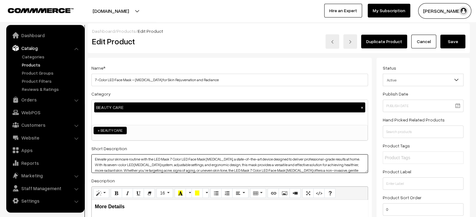
type textarea "Elevate your skincare routine with the LED Mask 7 Color LED Face Mask Light The…"
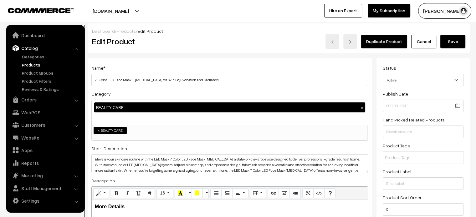
click at [451, 44] on button "Save" at bounding box center [452, 42] width 25 height 14
